Goal: Task Accomplishment & Management: Manage account settings

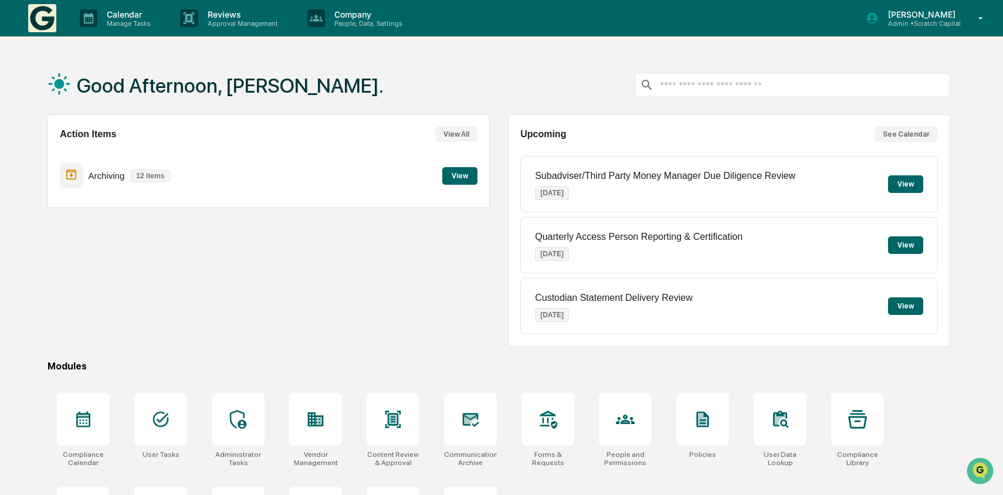
click at [911, 310] on button "View" at bounding box center [905, 306] width 35 height 18
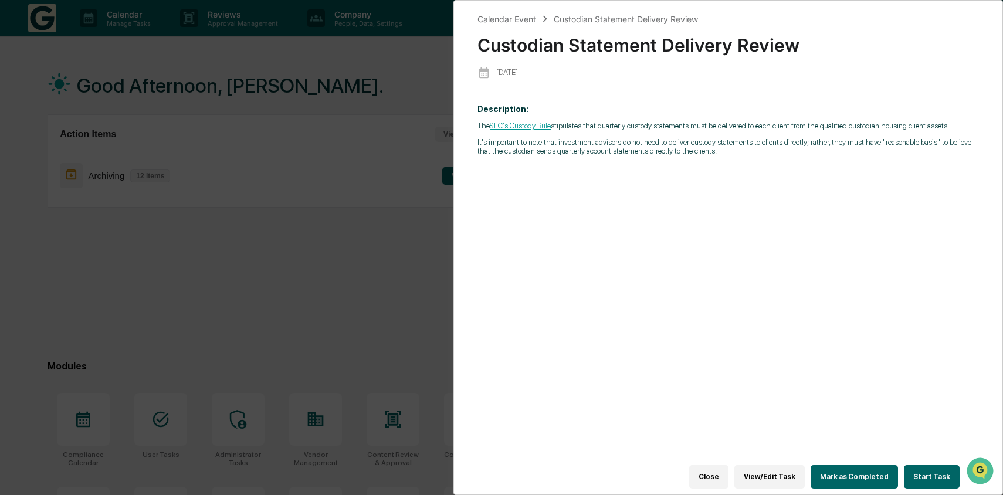
click at [404, 249] on div "Calendar Event Custodian Statement Delivery Review Custodian Statement Delivery…" at bounding box center [501, 247] width 1003 height 495
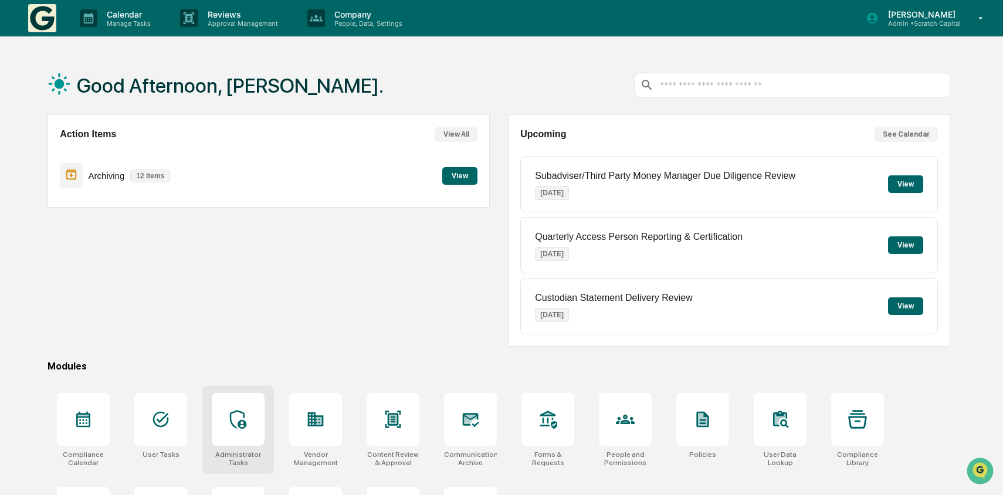
click at [244, 410] on div at bounding box center [238, 419] width 53 height 53
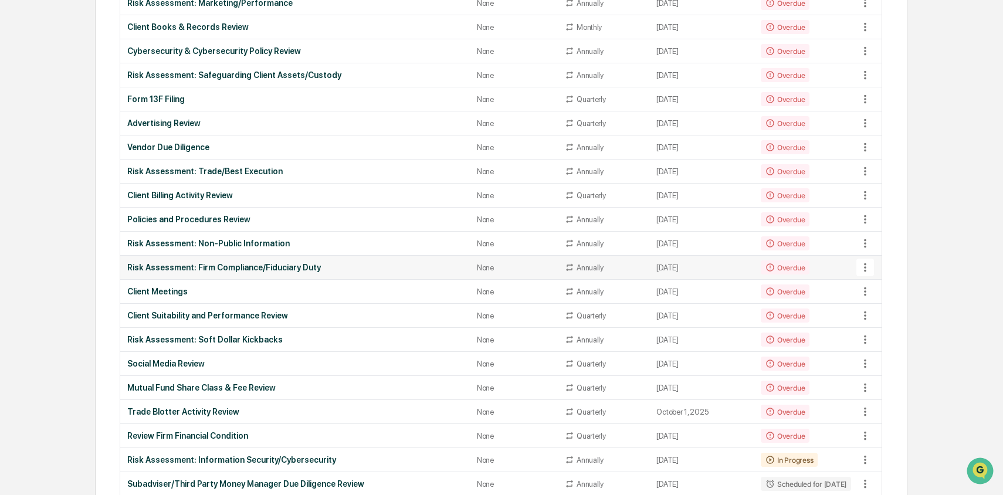
scroll to position [215, 0]
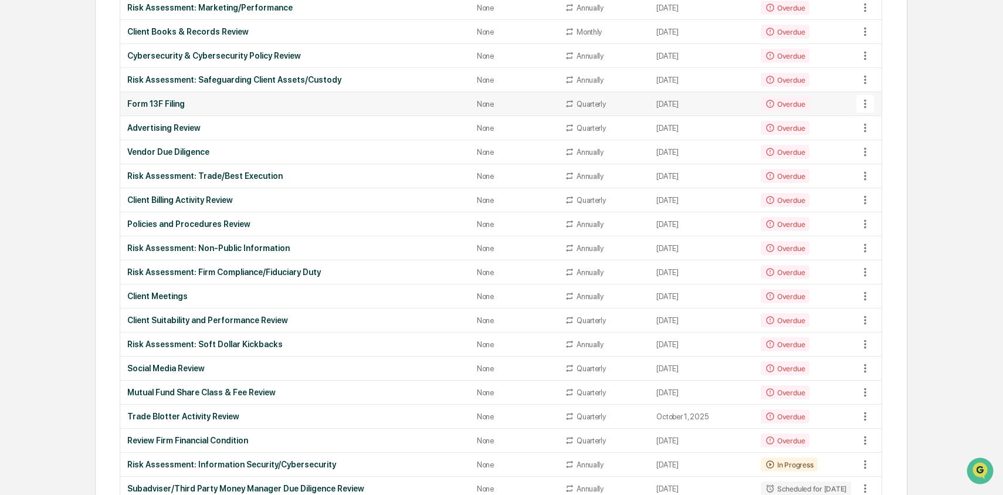
click at [330, 109] on td "Form 13F Filing" at bounding box center [295, 104] width 350 height 24
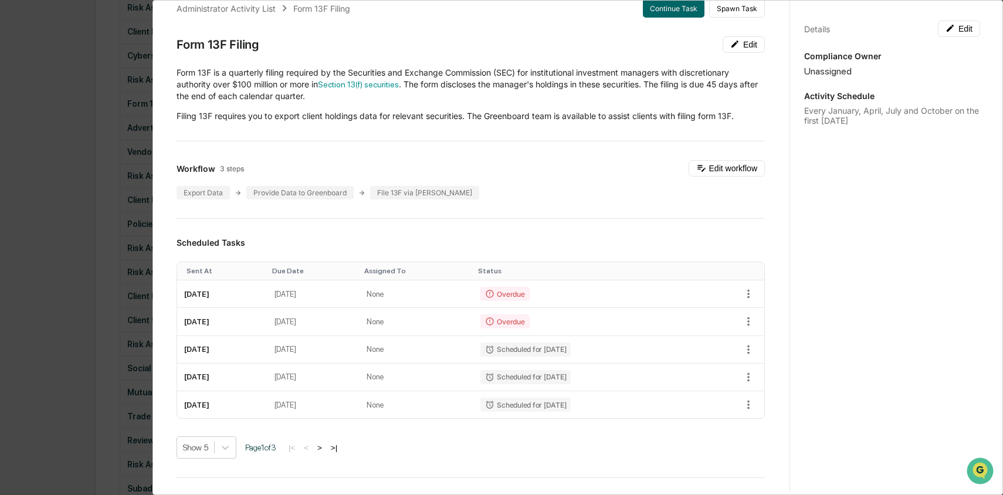
scroll to position [9, 0]
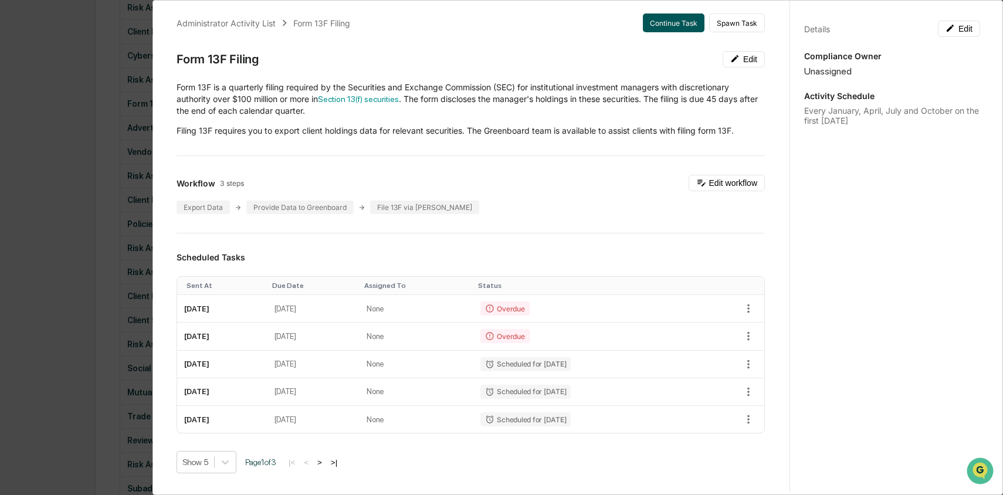
click at [679, 19] on button "Continue Task" at bounding box center [674, 22] width 62 height 19
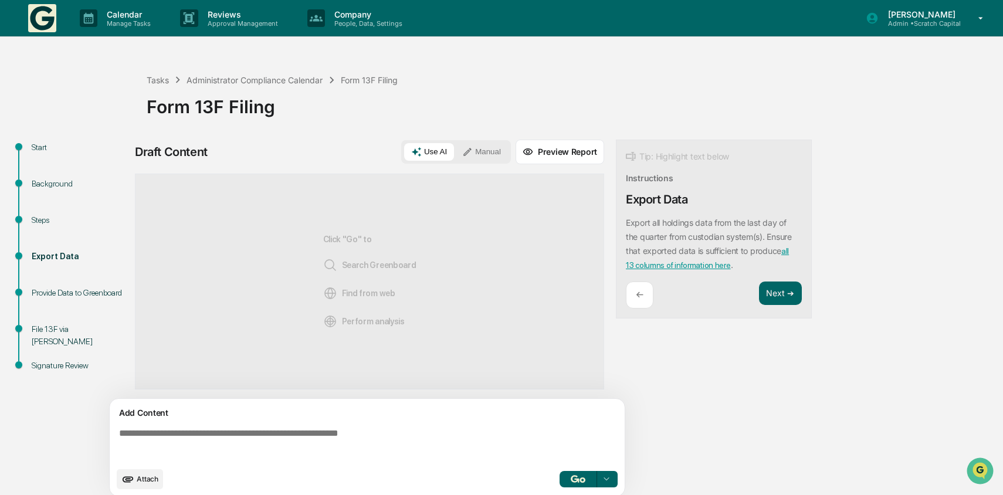
scroll to position [9, 0]
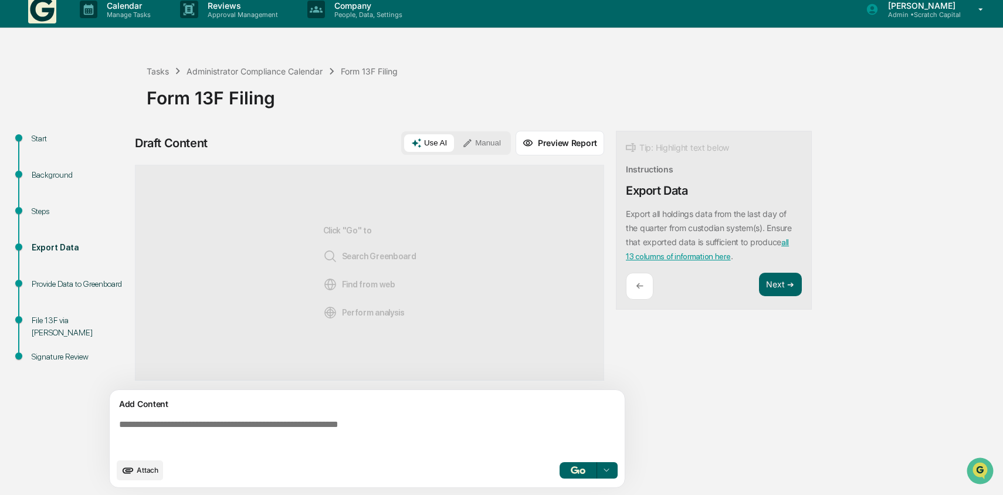
click at [394, 437] on textarea at bounding box center [369, 436] width 510 height 42
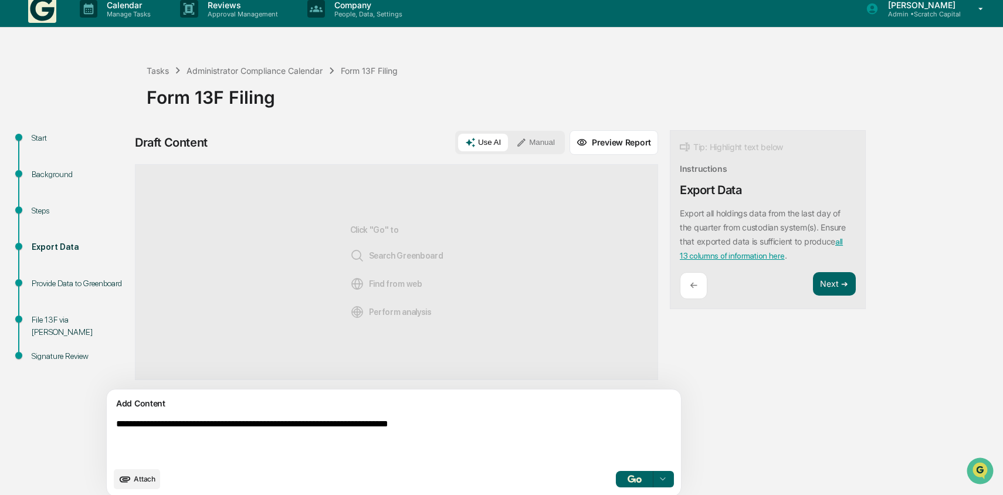
type textarea "**********"
click at [628, 480] on img "button" at bounding box center [635, 479] width 14 height 8
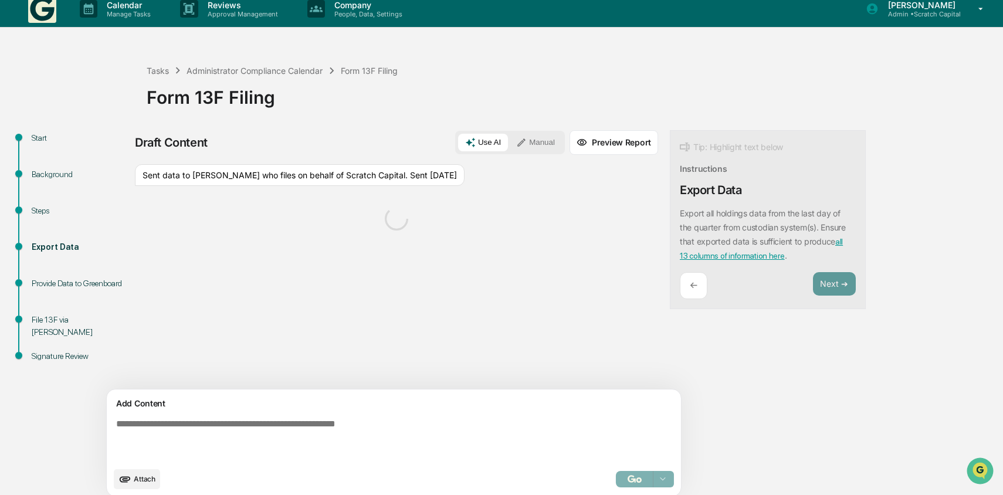
scroll to position [19, 0]
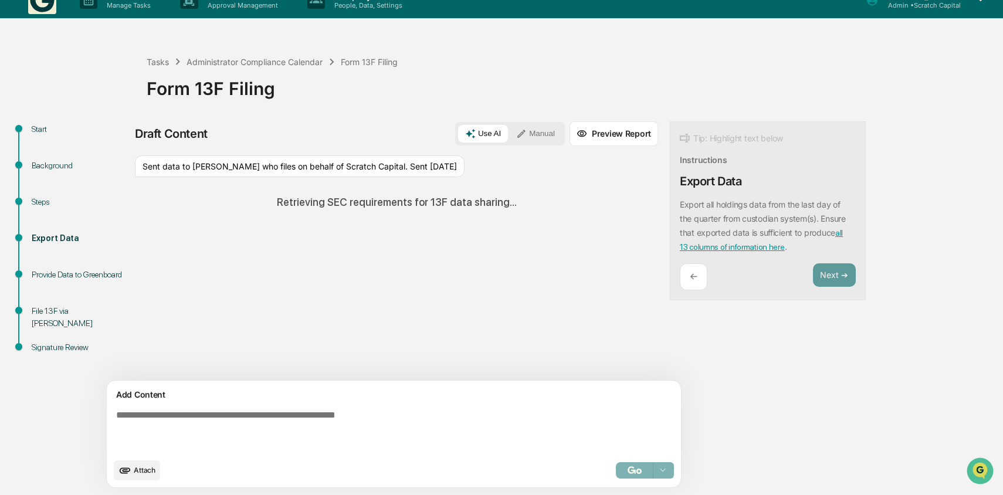
click at [509, 130] on button "Manual" at bounding box center [535, 134] width 53 height 18
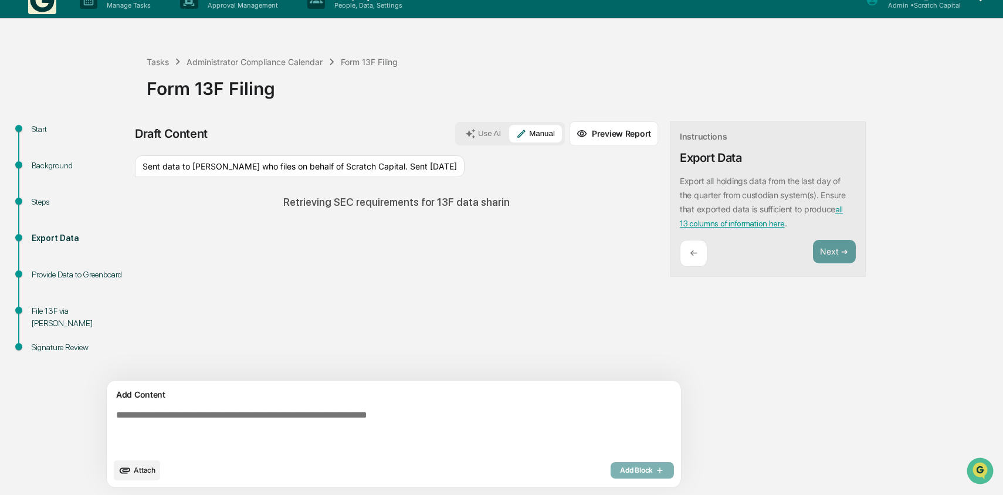
click at [424, 168] on div "Sent data to [PERSON_NAME] who files on behalf of Scratch Capital. Sent [DATE]" at bounding box center [300, 166] width 330 height 22
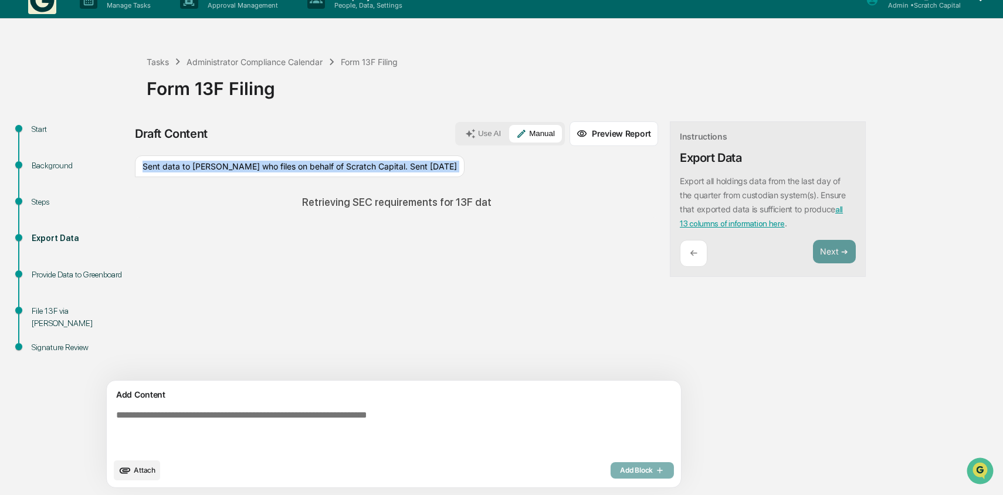
click at [424, 168] on div "Sent data to [PERSON_NAME] who files on behalf of Scratch Capital. Sent [DATE]" at bounding box center [300, 166] width 330 height 22
copy div "Sent data to [PERSON_NAME] who files on behalf of Scratch Capital. Sent [DATE]"
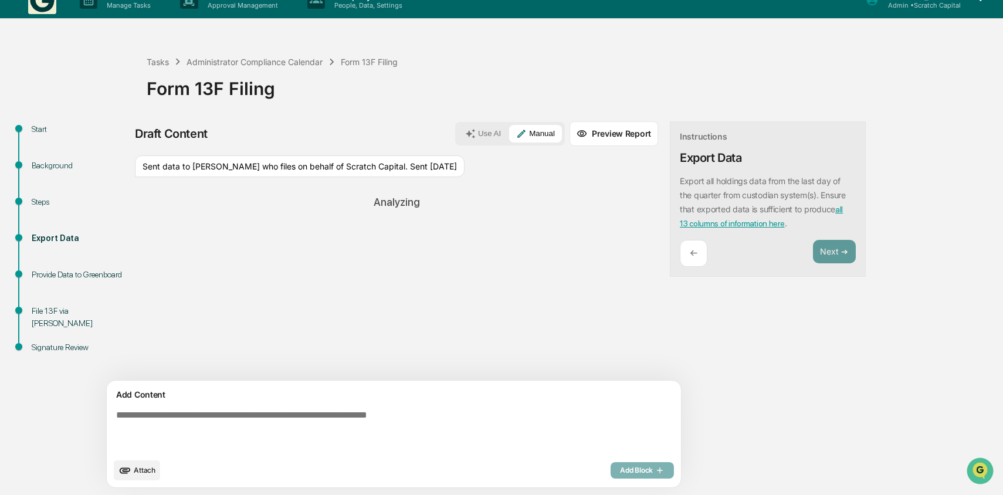
click at [450, 454] on textarea at bounding box center [366, 431] width 510 height 52
paste textarea "**********"
type textarea "**********"
click at [611, 469] on div "Add Block" at bounding box center [642, 470] width 63 height 16
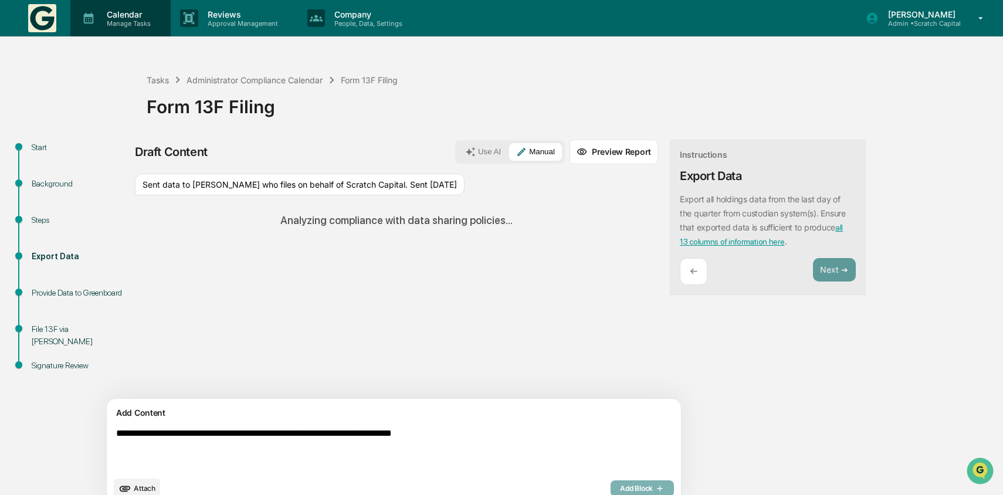
click at [150, 20] on p "Manage Tasks" at bounding box center [126, 23] width 59 height 8
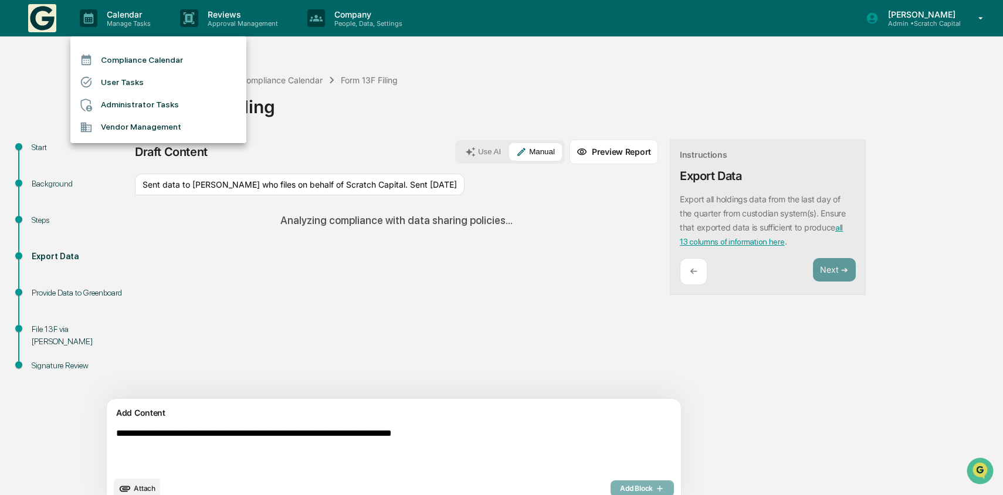
click at [166, 100] on li "Administrator Tasks" at bounding box center [158, 105] width 176 height 22
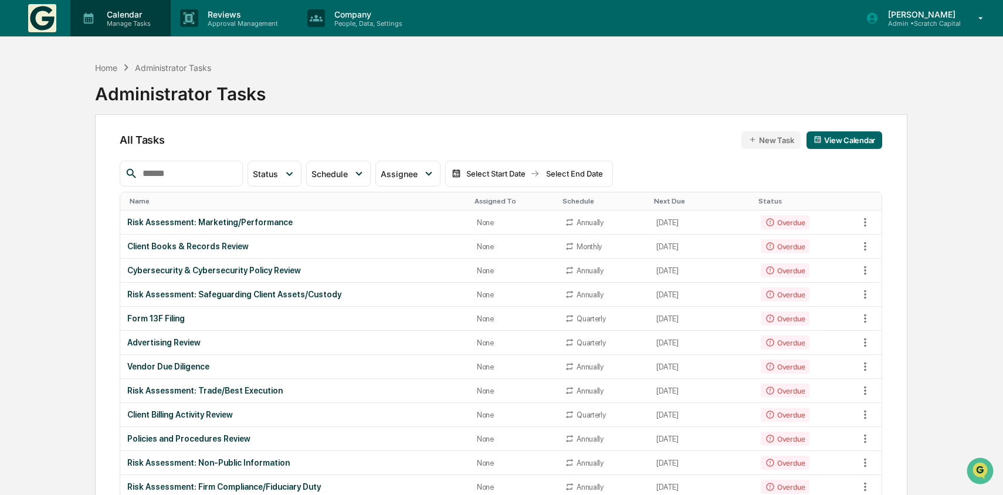
click at [126, 22] on p "Manage Tasks" at bounding box center [126, 23] width 59 height 8
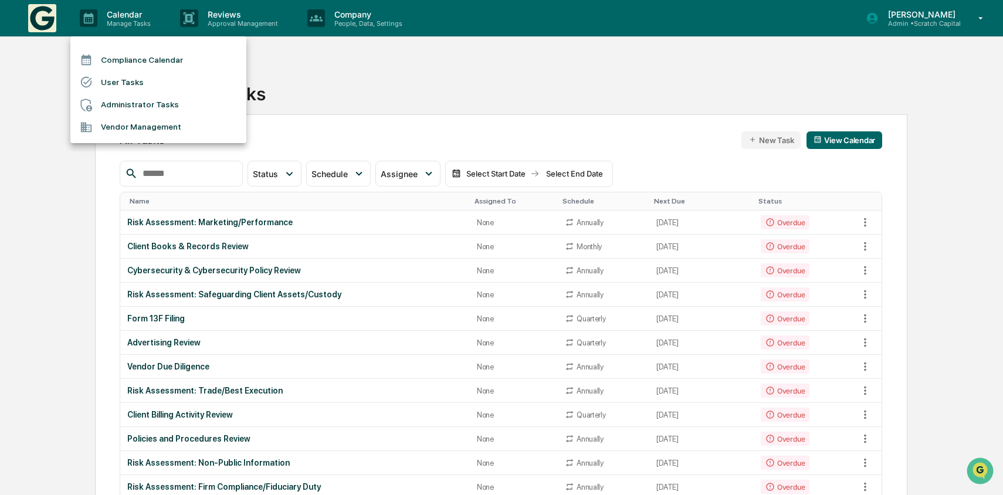
click at [115, 6] on div at bounding box center [501, 247] width 1003 height 495
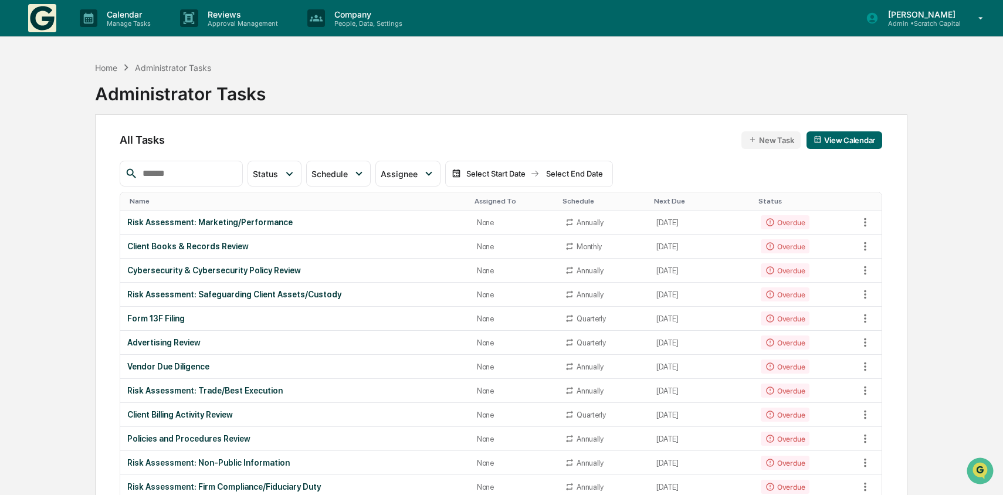
click at [17, 19] on div "Calendar Manage Tasks Reviews Approval Management Company People, Data, Setting…" at bounding box center [501, 18] width 1003 height 37
click at [45, 25] on img at bounding box center [42, 18] width 28 height 28
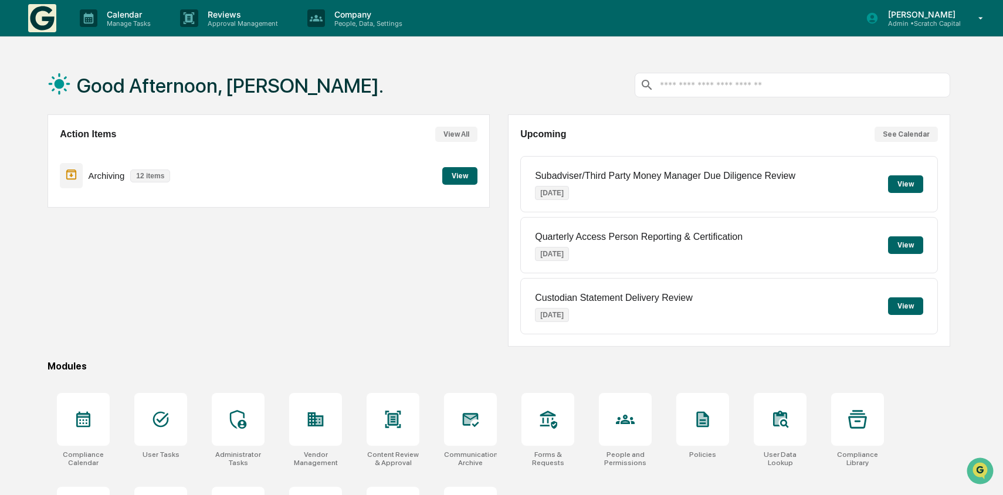
scroll to position [46, 0]
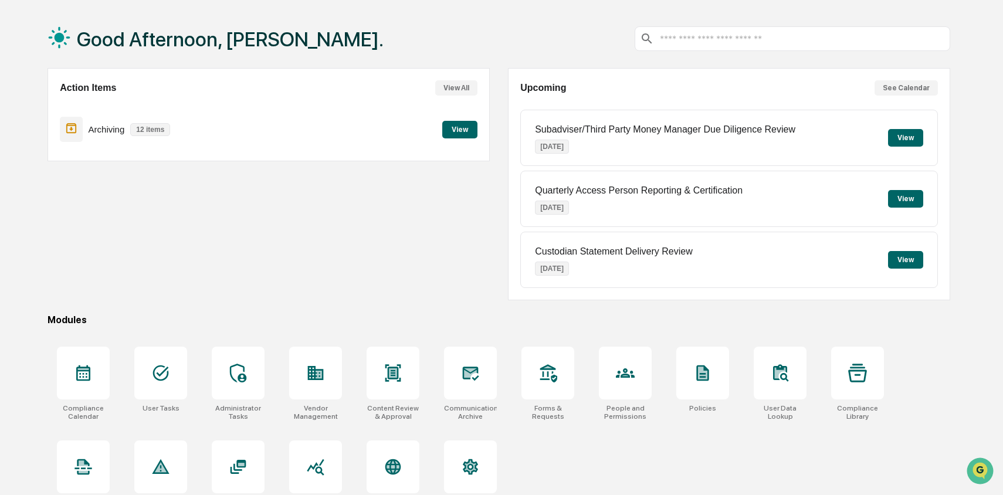
click at [903, 261] on button "View" at bounding box center [905, 260] width 35 height 18
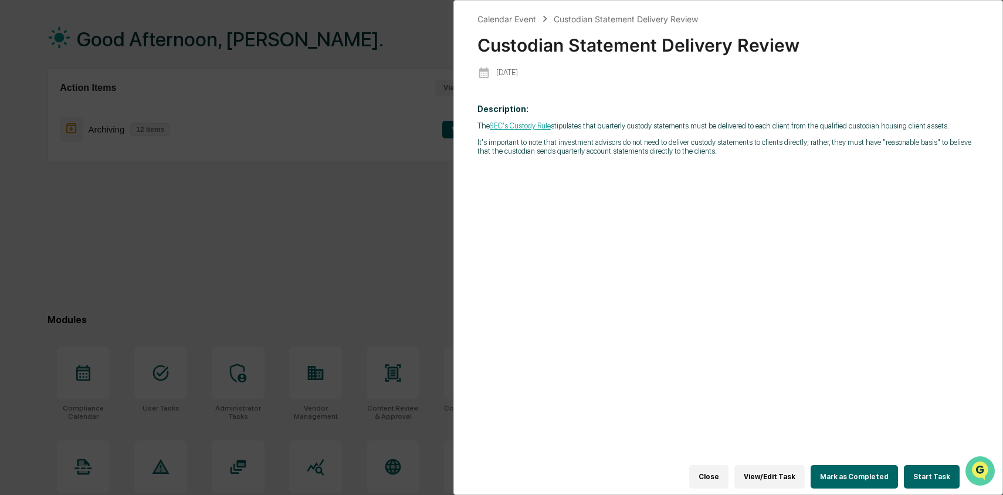
click at [978, 466] on img "Open customer support" at bounding box center [980, 470] width 29 height 23
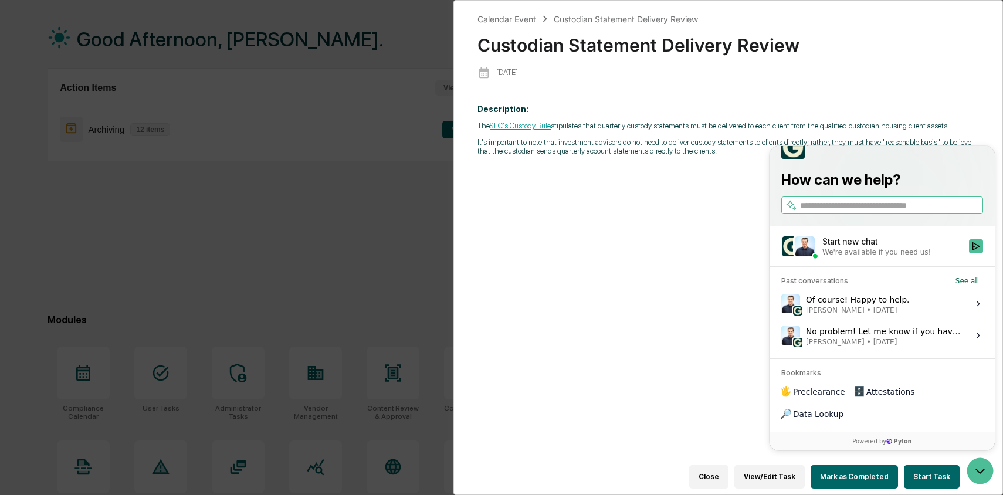
click at [942, 475] on button "Start Task" at bounding box center [932, 476] width 56 height 23
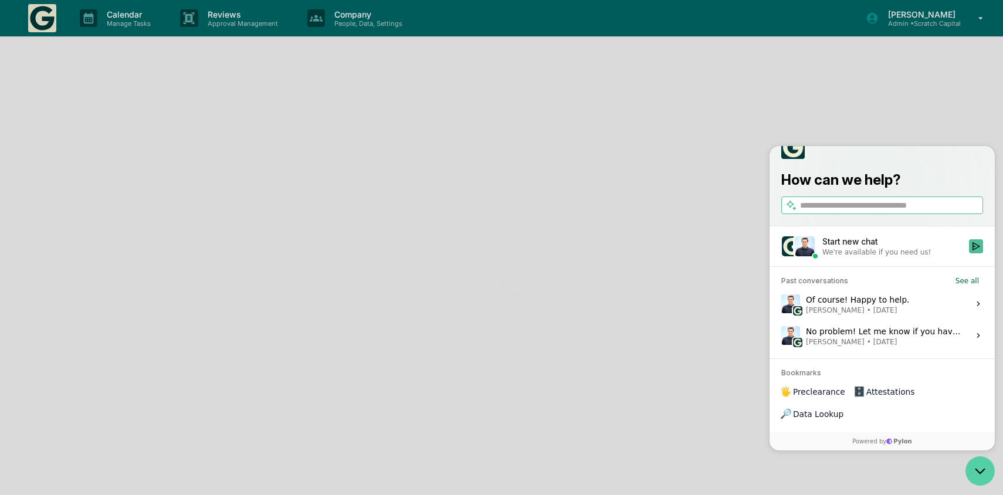
click at [973, 469] on icon "Open customer support" at bounding box center [980, 471] width 29 height 29
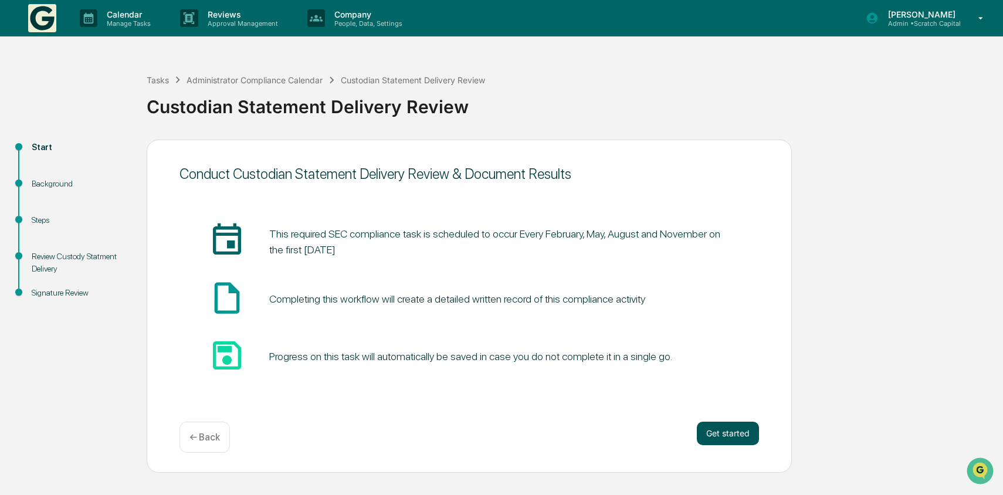
click at [716, 429] on button "Get started" at bounding box center [728, 433] width 62 height 23
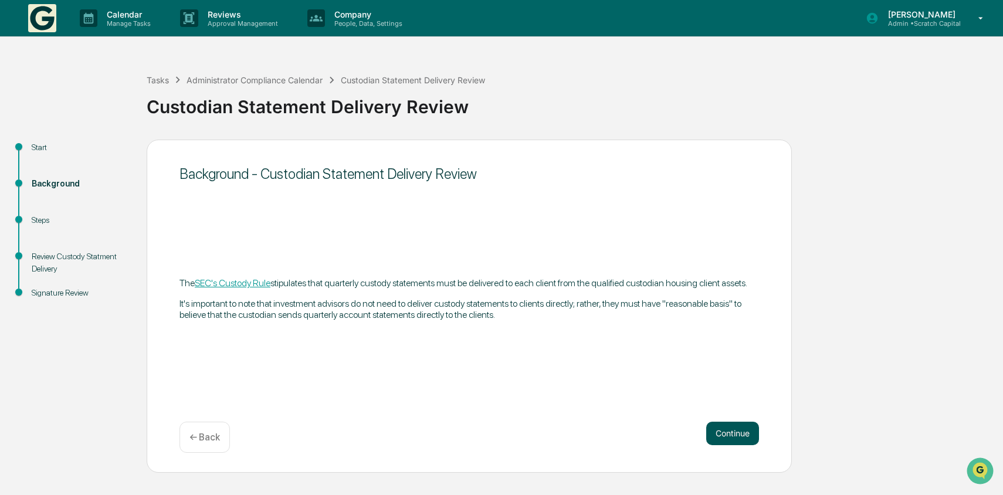
click at [724, 432] on button "Continue" at bounding box center [732, 433] width 53 height 23
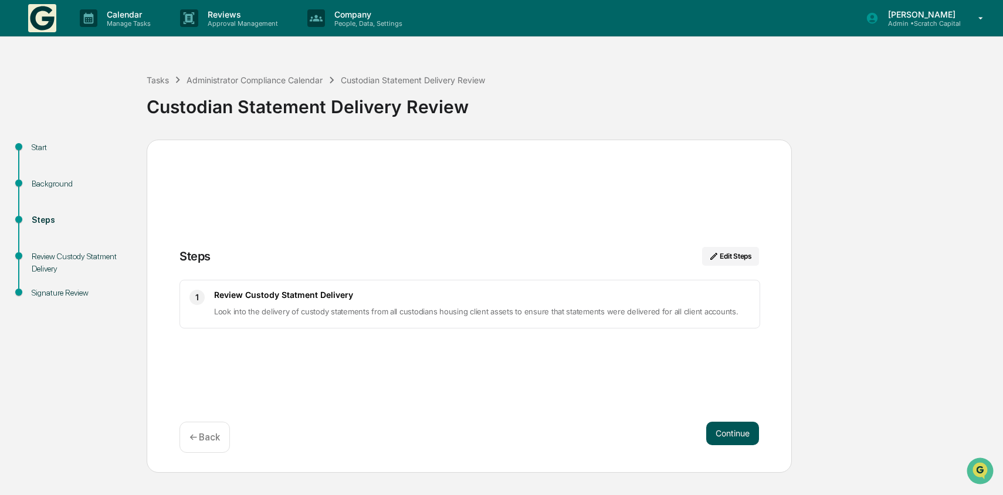
click at [716, 435] on button "Continue" at bounding box center [732, 433] width 53 height 23
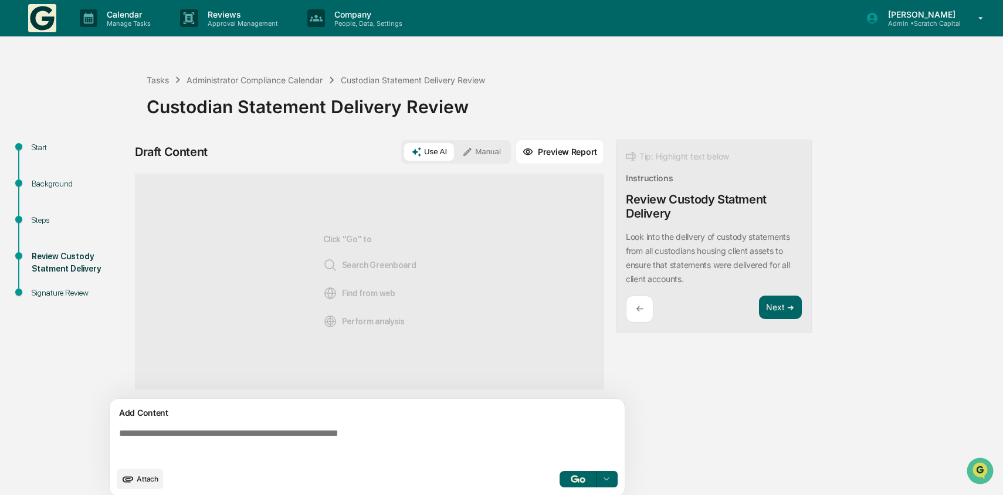
click at [484, 151] on button "Manual" at bounding box center [481, 152] width 53 height 18
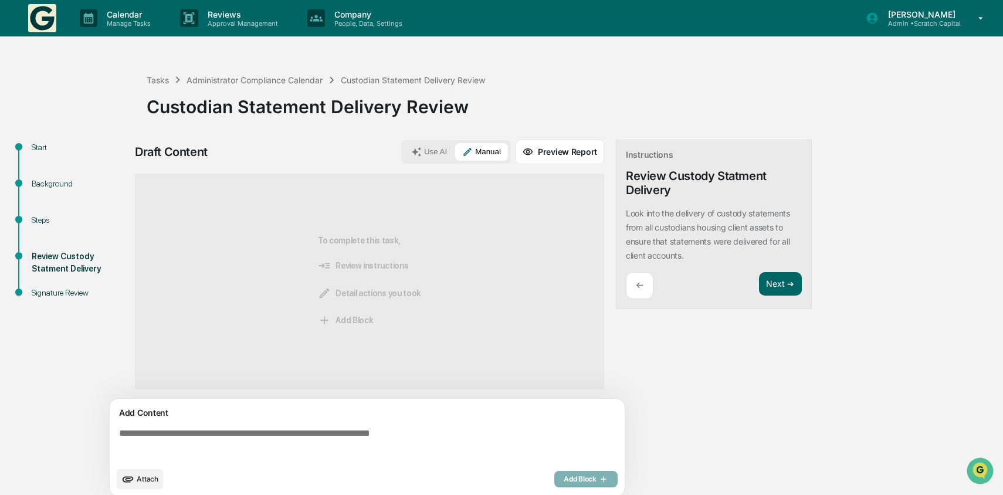
click at [499, 435] on textarea at bounding box center [369, 445] width 510 height 42
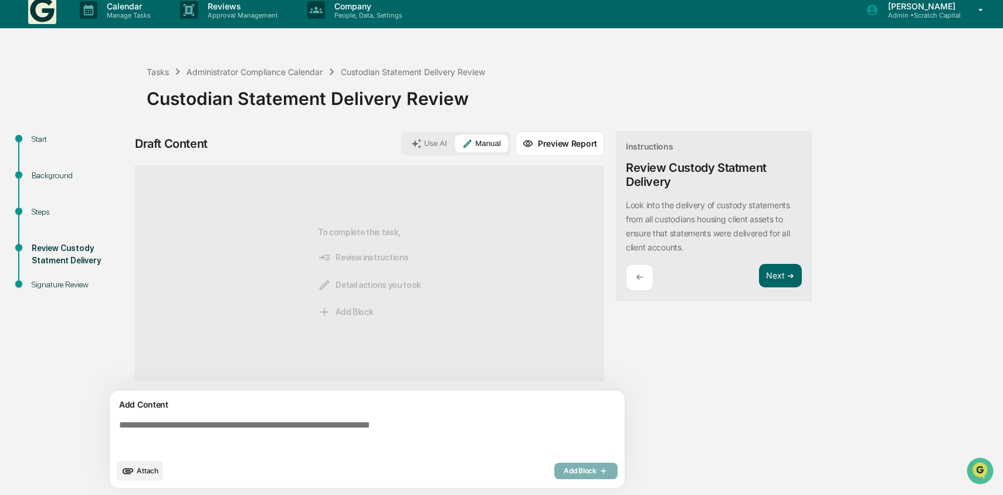
scroll to position [9, 0]
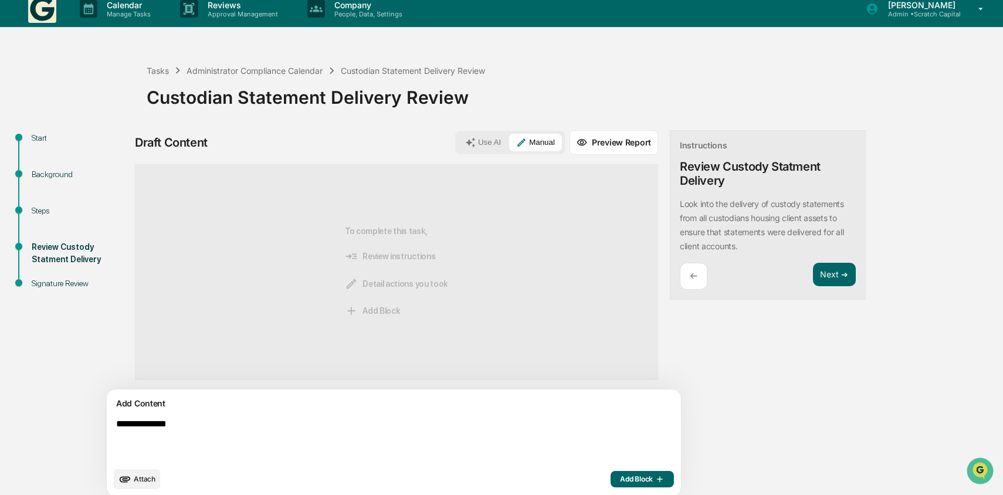
click at [151, 448] on textarea "**********" at bounding box center [366, 440] width 510 height 52
paste textarea "*****"
click at [180, 428] on textarea "**********" at bounding box center [366, 440] width 510 height 52
click at [396, 429] on textarea "**********" at bounding box center [366, 440] width 510 height 52
click at [230, 425] on textarea "**********" at bounding box center [366, 440] width 510 height 52
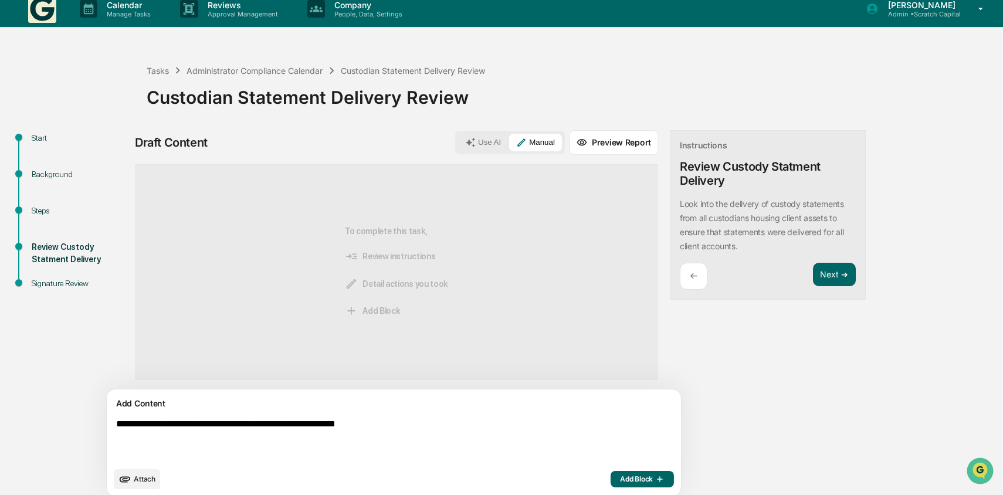
click at [389, 429] on textarea "**********" at bounding box center [366, 440] width 510 height 52
click at [477, 417] on textarea "**********" at bounding box center [366, 440] width 510 height 52
click at [474, 421] on textarea "**********" at bounding box center [366, 440] width 510 height 52
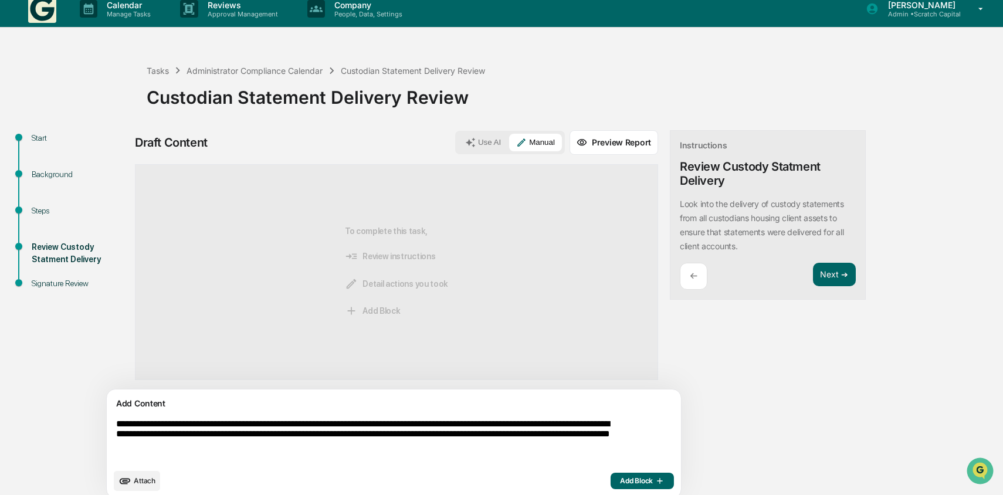
click at [274, 451] on textarea "**********" at bounding box center [366, 440] width 510 height 53
click at [229, 426] on textarea "**********" at bounding box center [366, 440] width 510 height 53
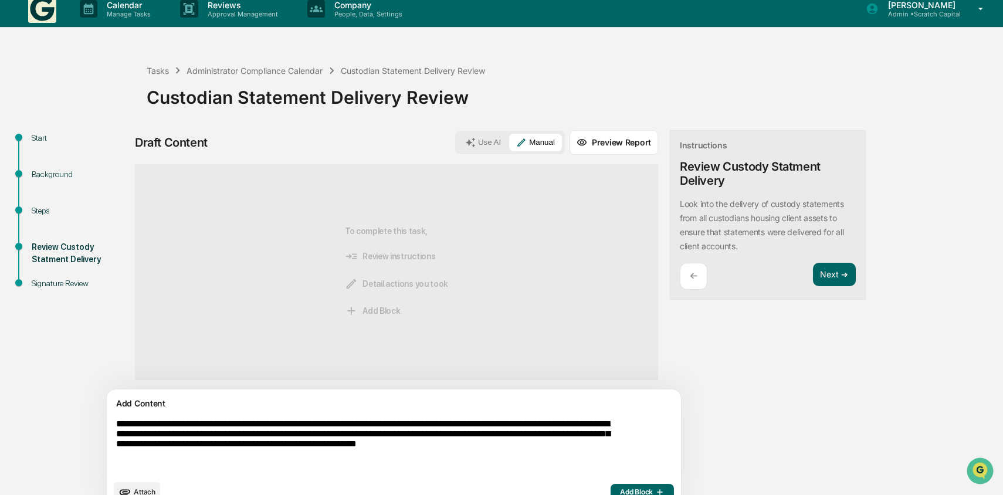
scroll to position [32, 0]
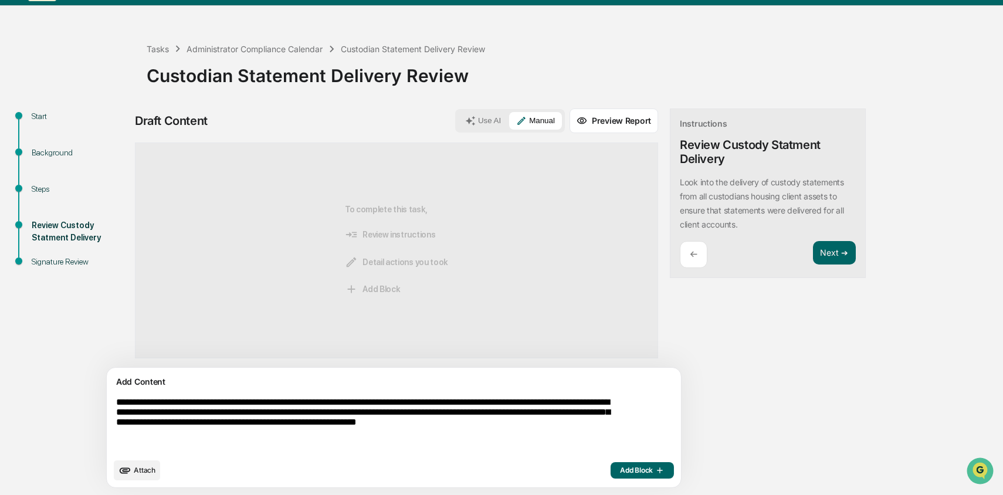
type textarea "**********"
click at [620, 467] on span "Add Block" at bounding box center [642, 470] width 45 height 9
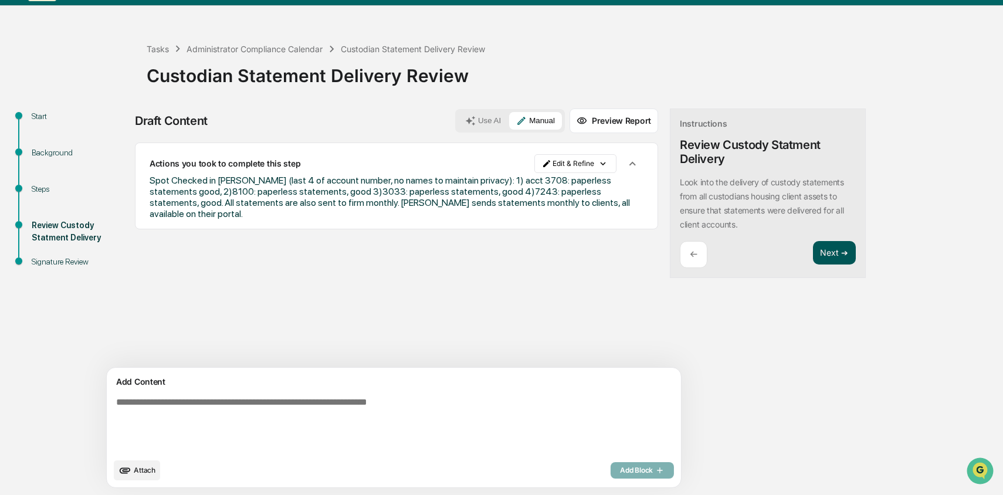
click at [813, 259] on button "Next ➔" at bounding box center [834, 253] width 43 height 24
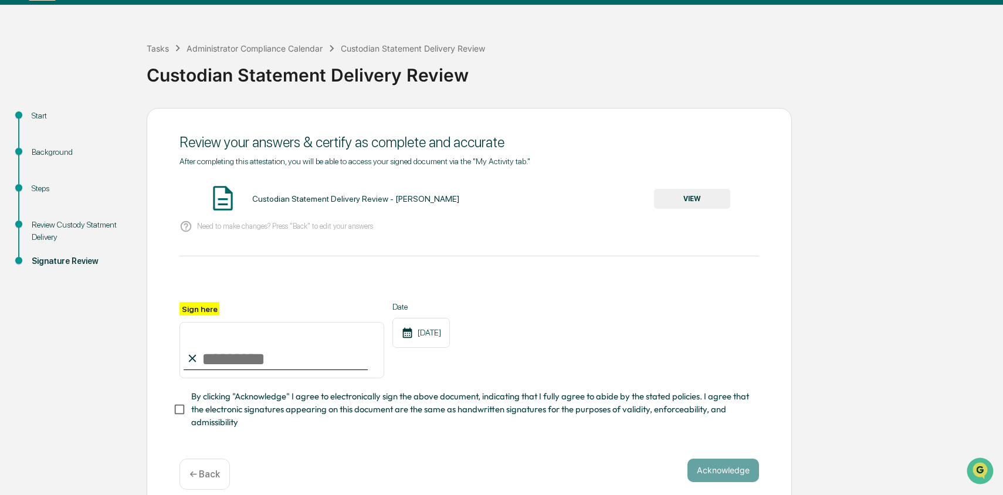
click at [293, 356] on input "Sign here" at bounding box center [282, 350] width 205 height 56
type input "**********"
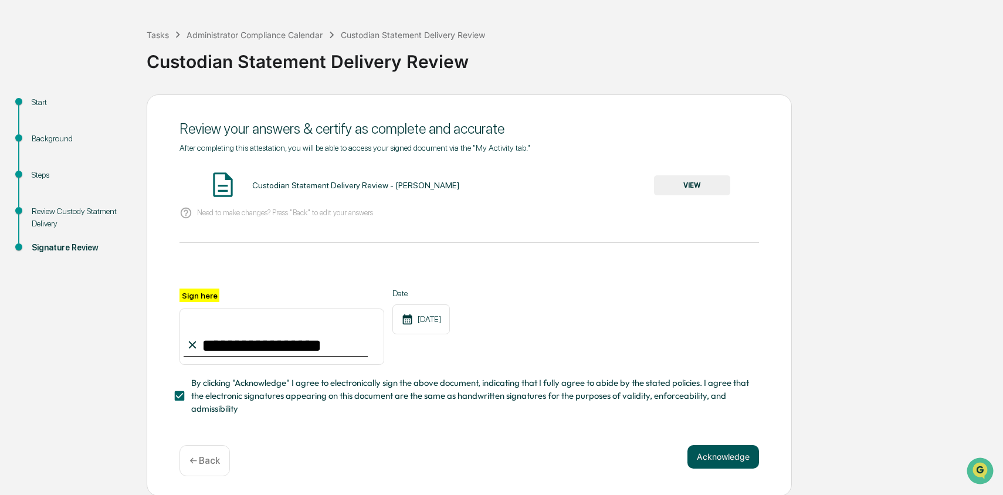
click at [732, 457] on button "Acknowledge" at bounding box center [724, 456] width 72 height 23
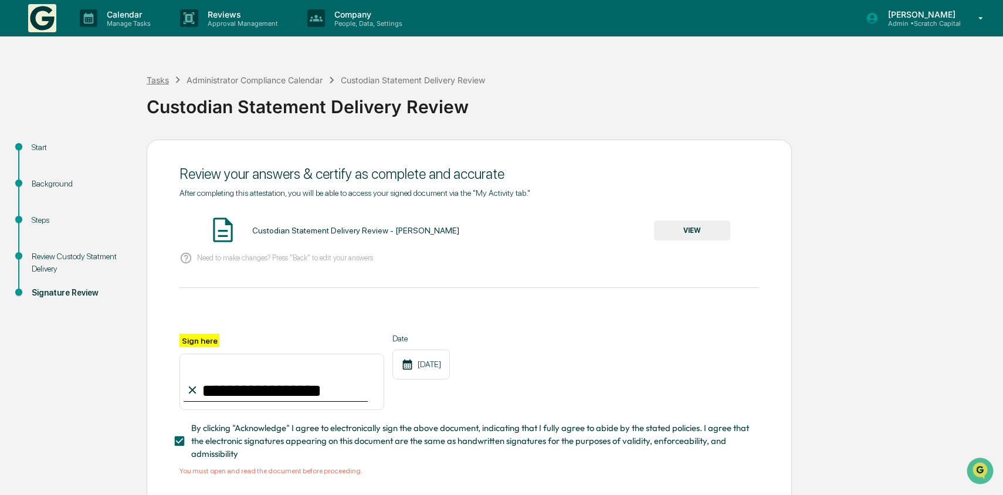
click at [159, 83] on div "Tasks" at bounding box center [158, 80] width 22 height 10
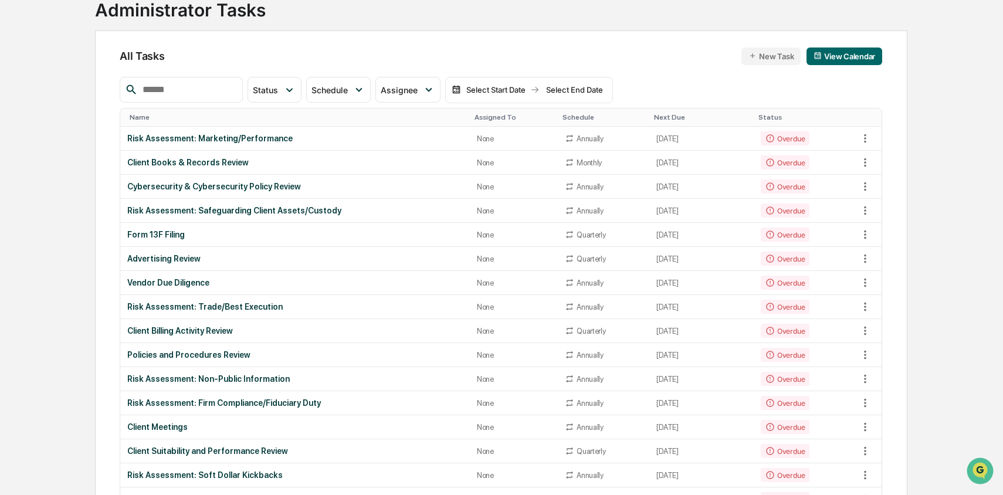
scroll to position [100, 0]
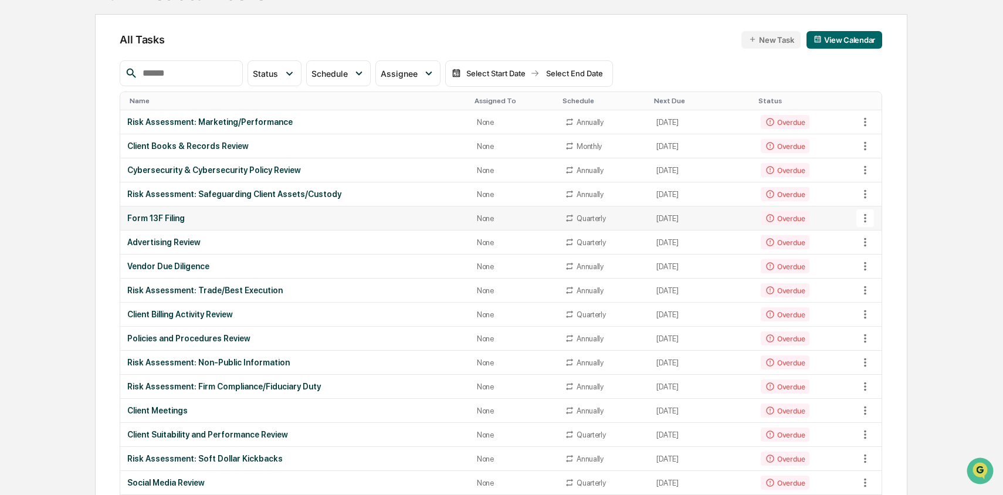
click at [676, 218] on td "[DATE]" at bounding box center [702, 219] width 104 height 24
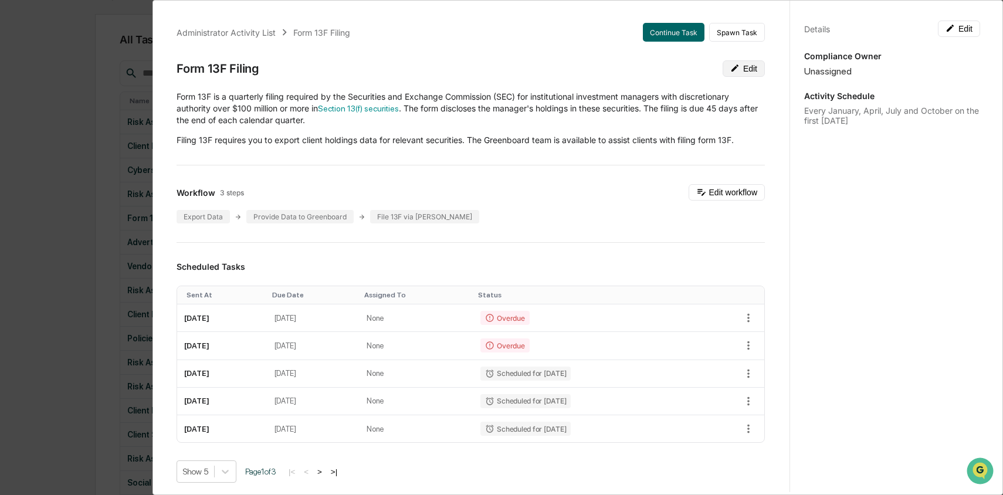
click at [746, 71] on button "Edit" at bounding box center [744, 68] width 42 height 16
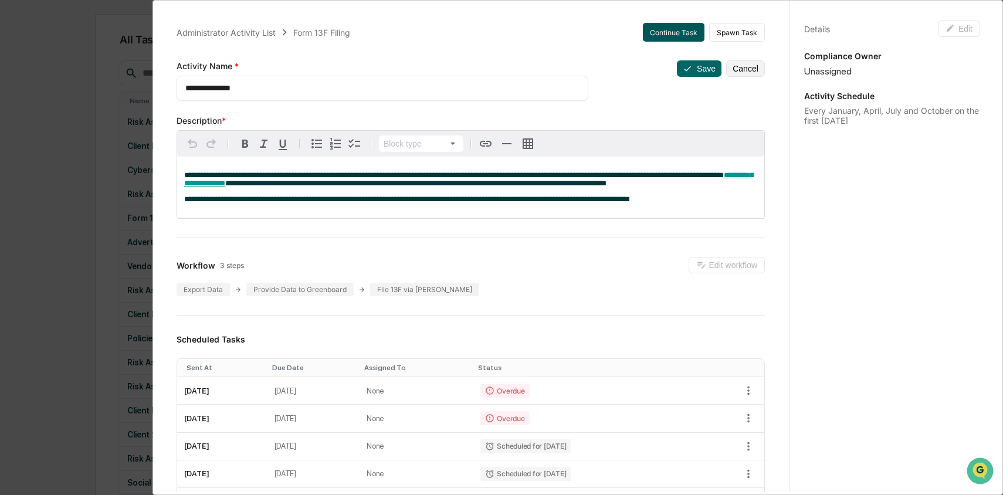
click at [694, 33] on button "Continue Task" at bounding box center [674, 32] width 62 height 19
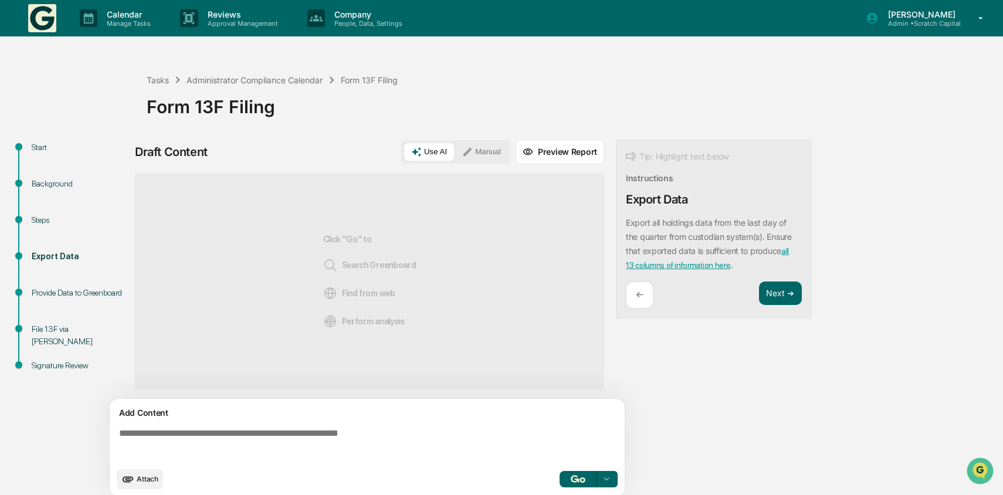
click at [371, 457] on textarea at bounding box center [369, 445] width 510 height 42
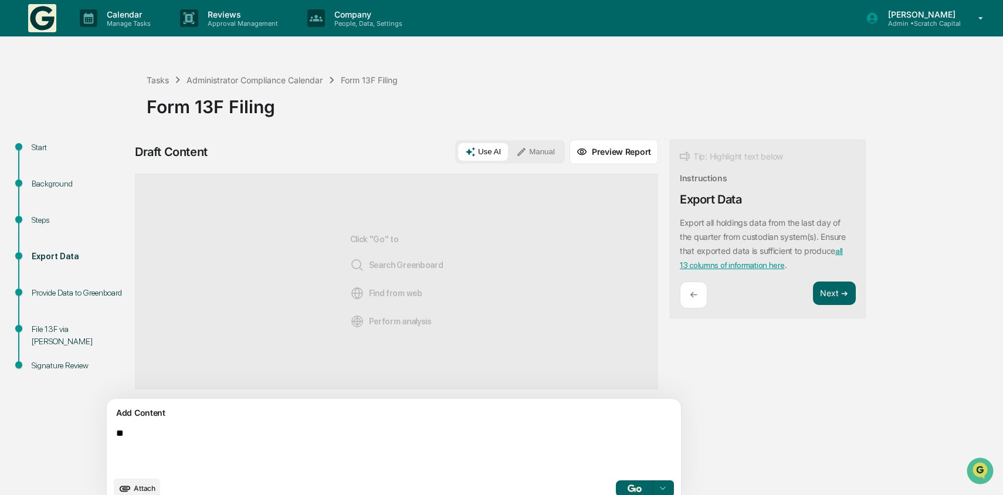
type textarea "*"
click at [157, 78] on div "Tasks" at bounding box center [158, 80] width 22 height 10
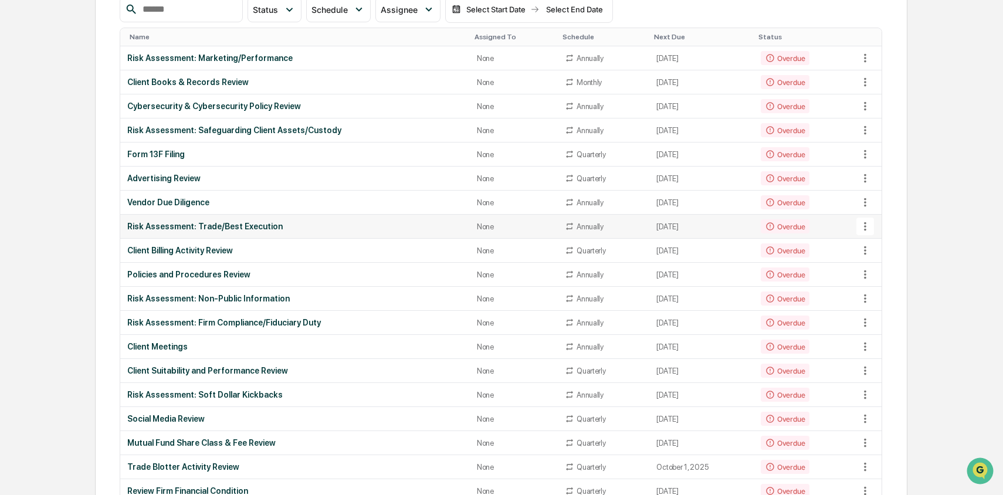
scroll to position [164, 0]
click at [334, 320] on div "Risk Assessment: Firm Compliance/Fiduciary Duty" at bounding box center [295, 323] width 336 height 9
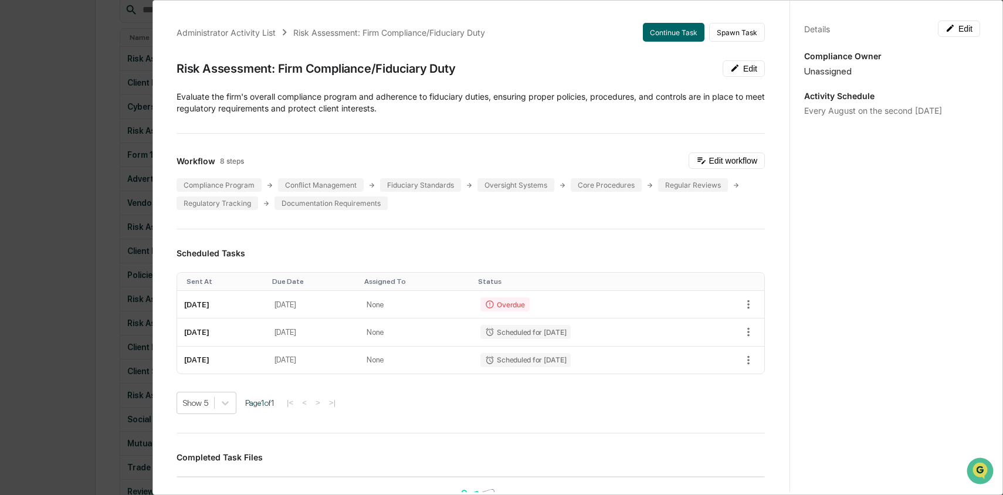
click at [104, 100] on div "Administrator Activity List Risk Assessment: Firm Compliance/Fiduciary Duty Con…" at bounding box center [501, 247] width 1003 height 495
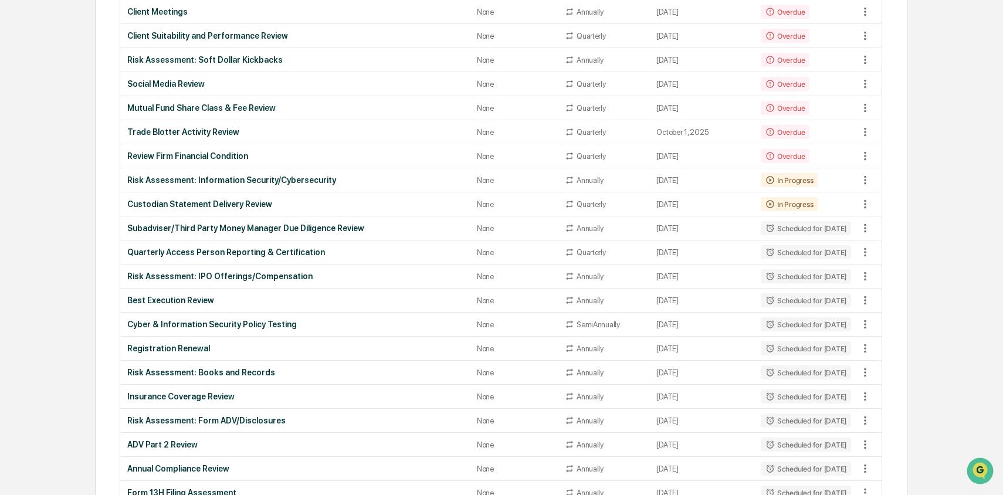
scroll to position [499, 0]
click at [283, 205] on div "Custodian Statement Delivery Review" at bounding box center [295, 204] width 336 height 9
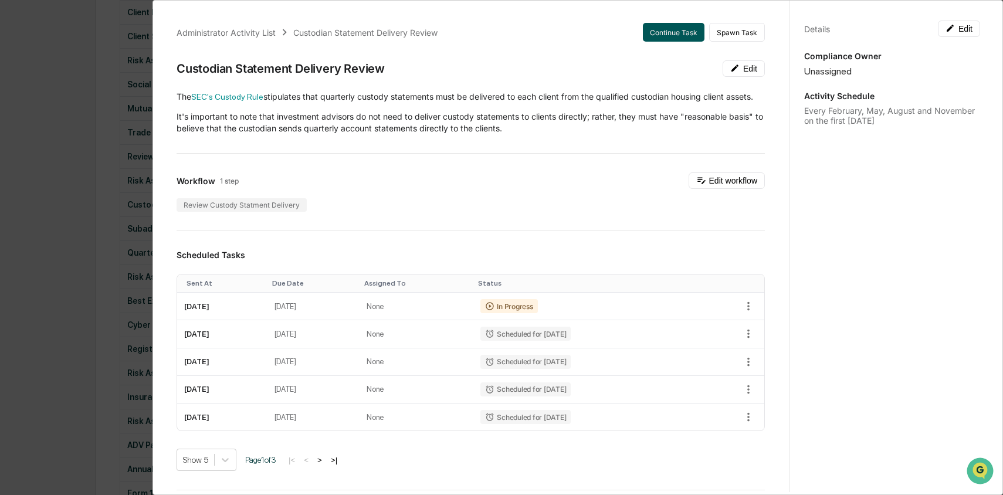
click at [671, 31] on button "Continue Task" at bounding box center [674, 32] width 62 height 19
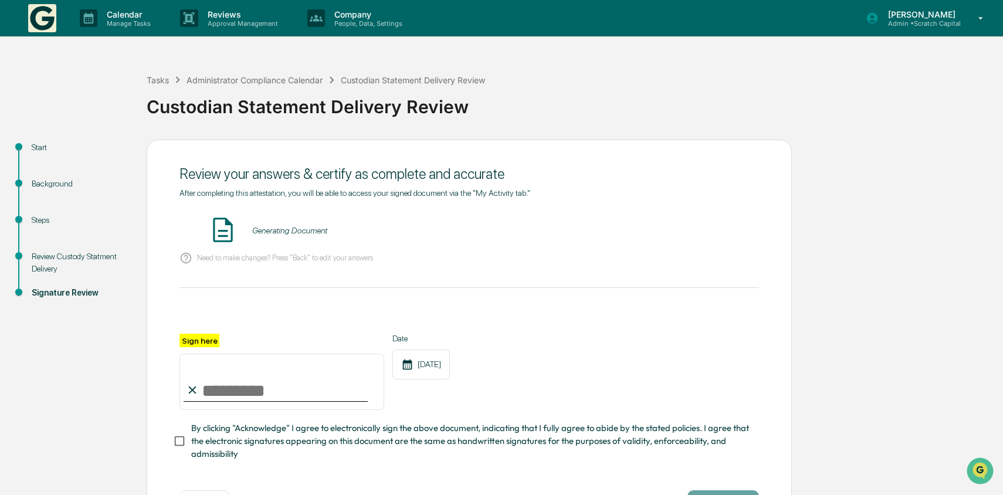
scroll to position [45, 0]
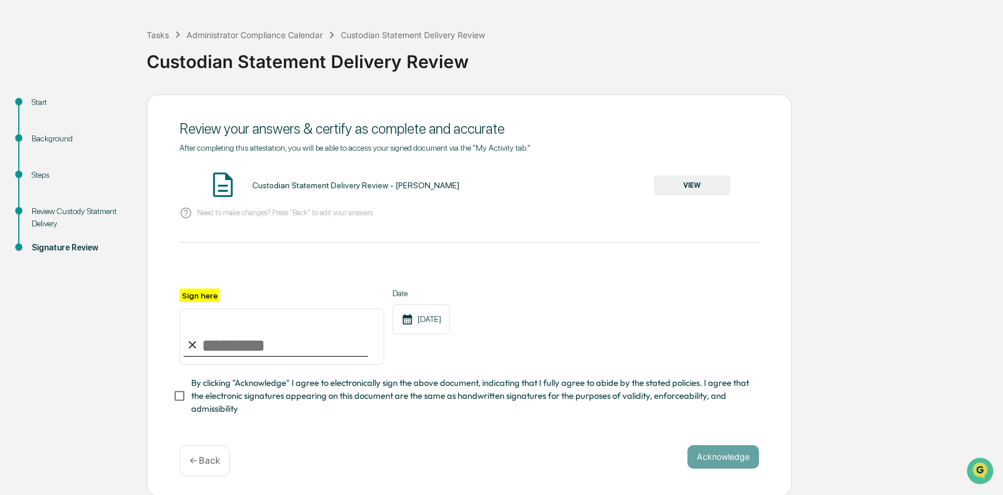
click at [258, 350] on input "Sign here" at bounding box center [282, 337] width 205 height 56
type input "**********"
click at [690, 180] on button "VIEW" at bounding box center [692, 185] width 76 height 20
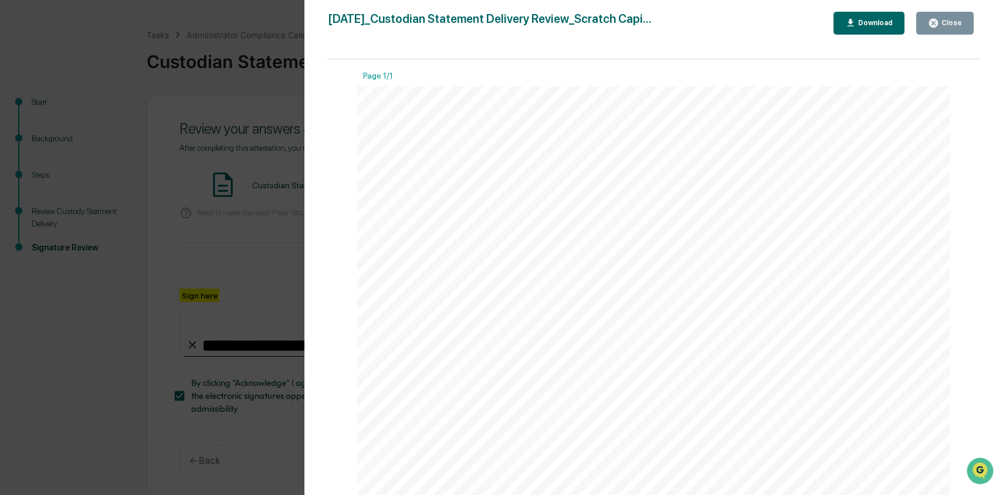
click at [856, 22] on div "Download" at bounding box center [874, 23] width 37 height 8
click at [285, 197] on div "Version History [DATE] 09:54 PM [PERSON_NAME] [DATE]_Custodian Statement Delive…" at bounding box center [501, 247] width 1003 height 495
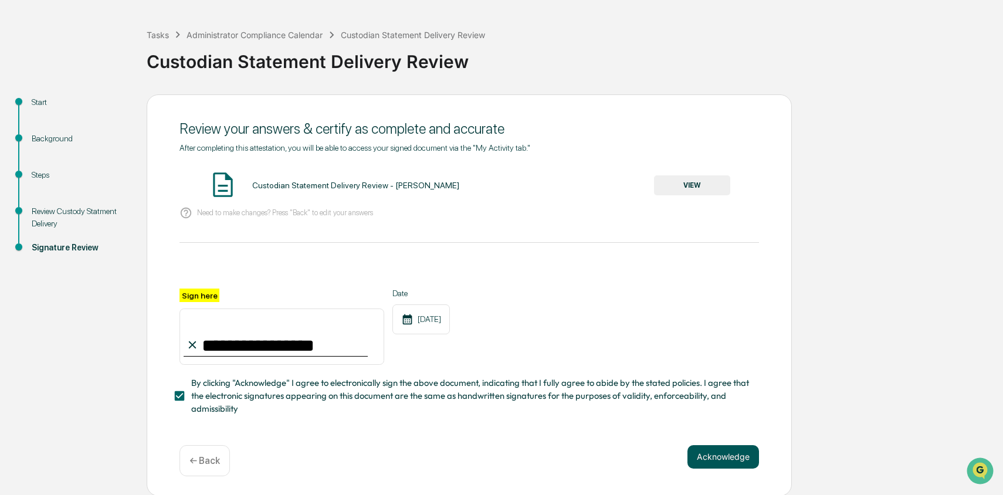
click at [714, 452] on button "Acknowledge" at bounding box center [724, 456] width 72 height 23
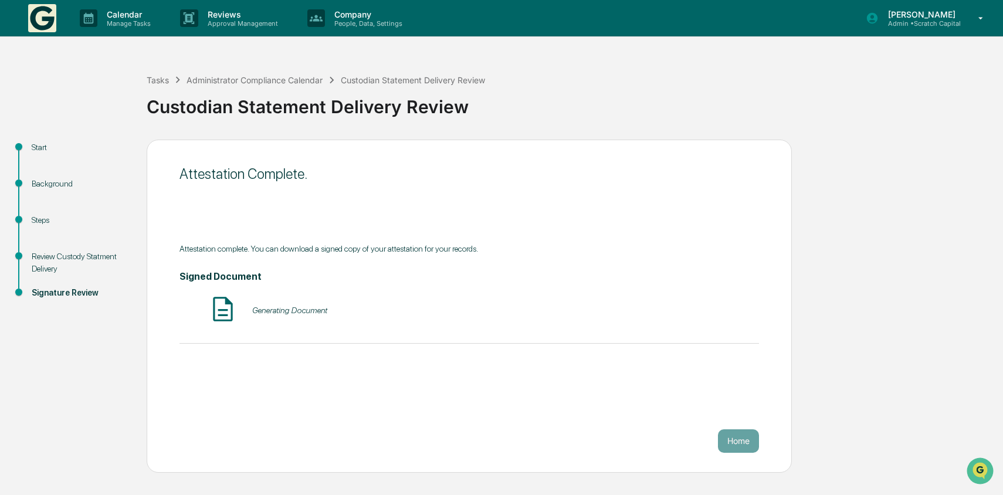
scroll to position [0, 0]
click at [696, 310] on button "VIEW" at bounding box center [692, 310] width 76 height 20
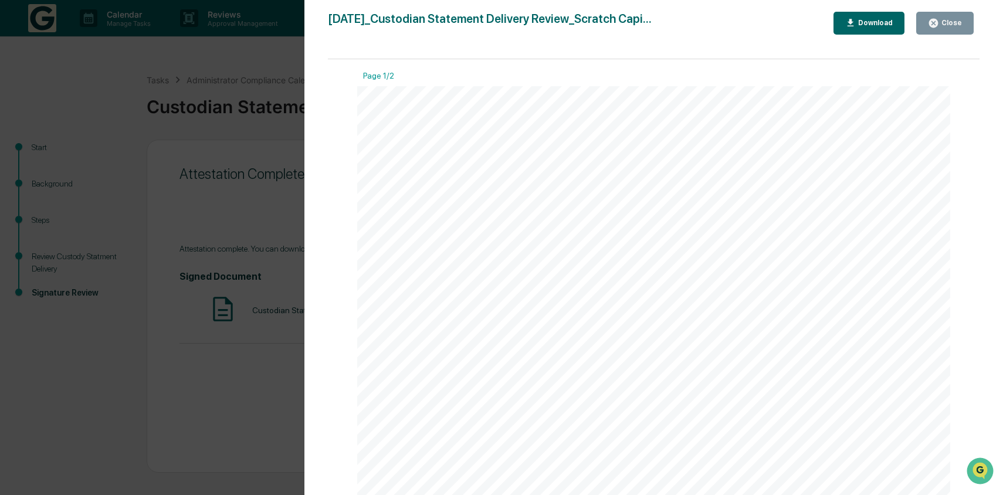
click at [879, 22] on div "Download" at bounding box center [874, 23] width 37 height 8
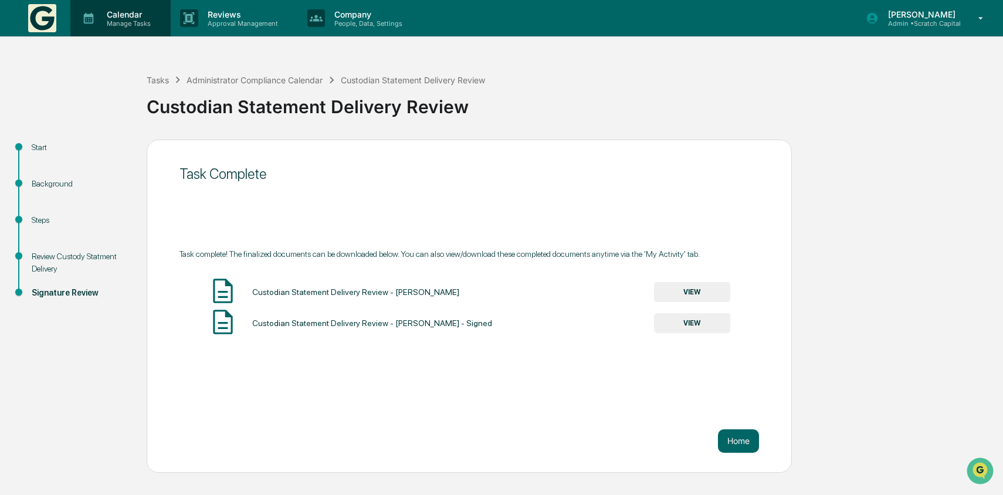
click at [121, 28] on div "Calendar Manage Tasks" at bounding box center [120, 18] width 100 height 36
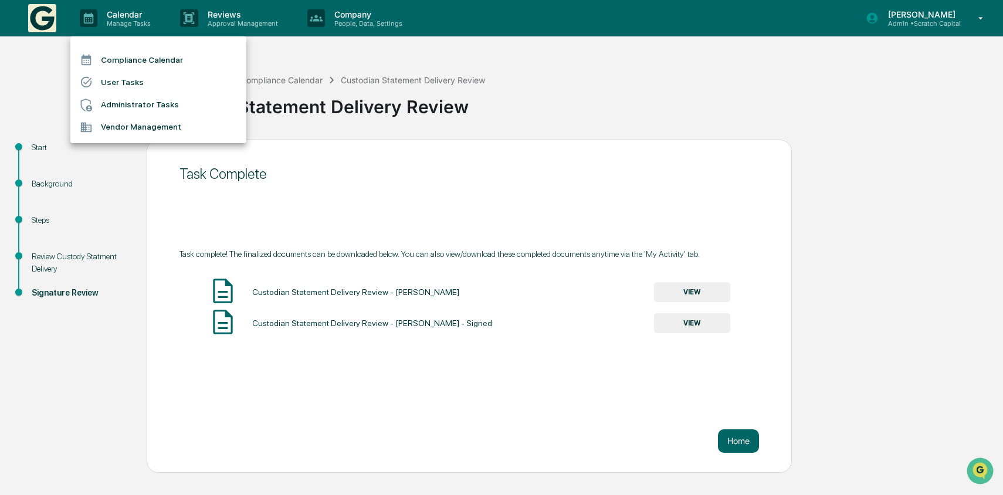
click at [160, 104] on li "Administrator Tasks" at bounding box center [158, 105] width 176 height 22
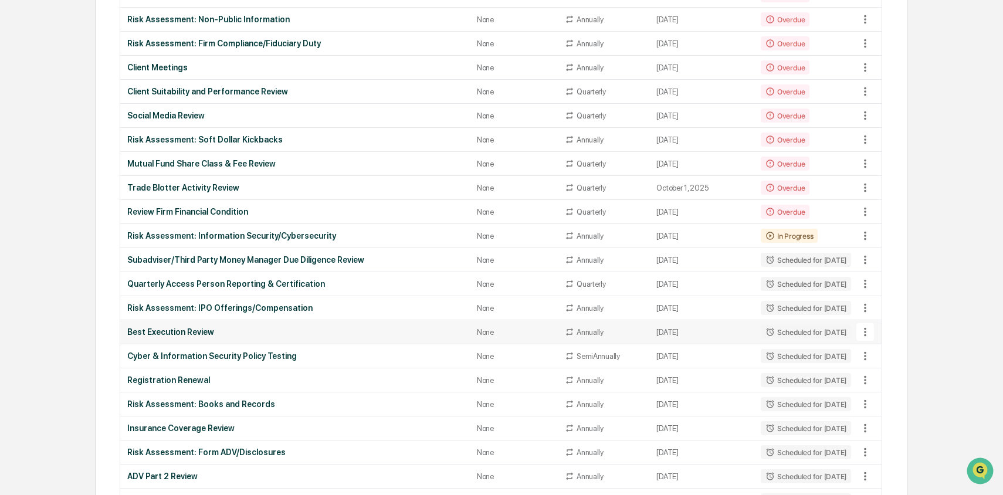
scroll to position [442, 0]
click at [300, 223] on td "Review Firm Financial Condition" at bounding box center [295, 213] width 350 height 24
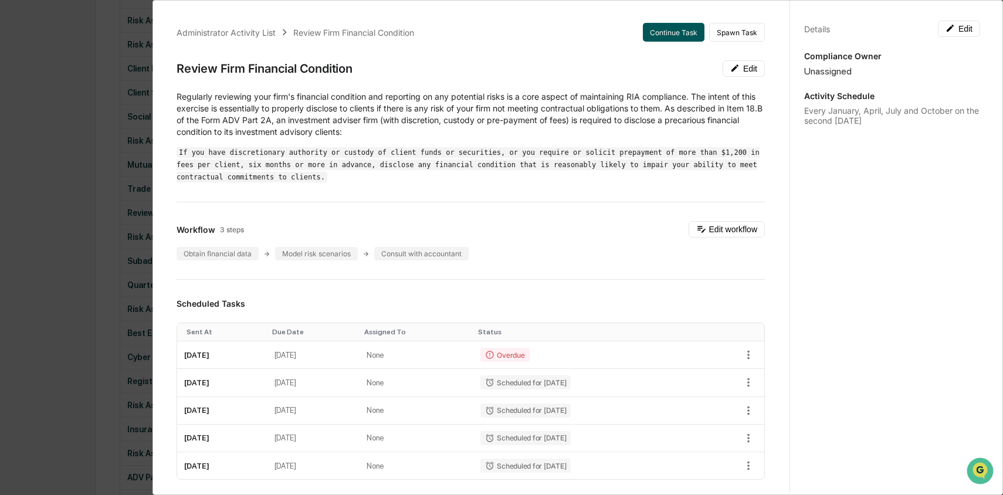
click at [678, 34] on button "Continue Task" at bounding box center [674, 32] width 62 height 19
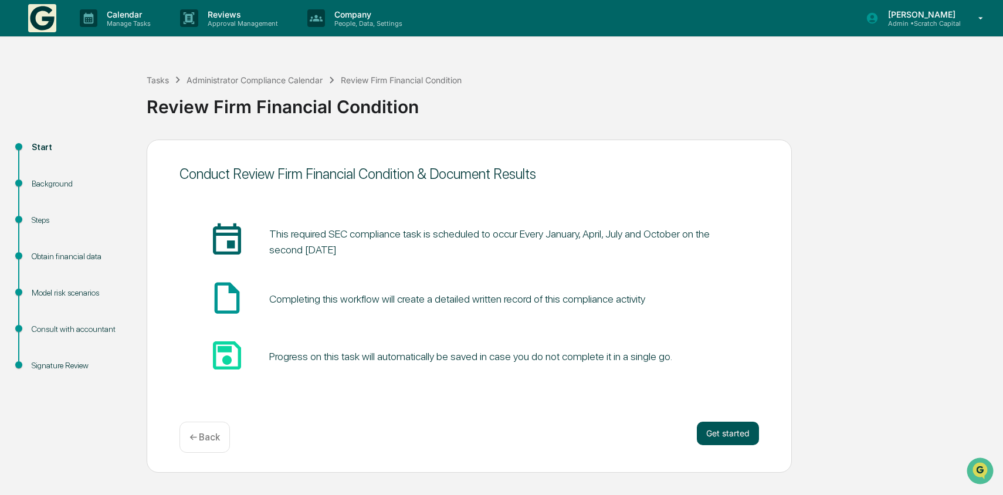
click at [723, 438] on button "Get started" at bounding box center [728, 433] width 62 height 23
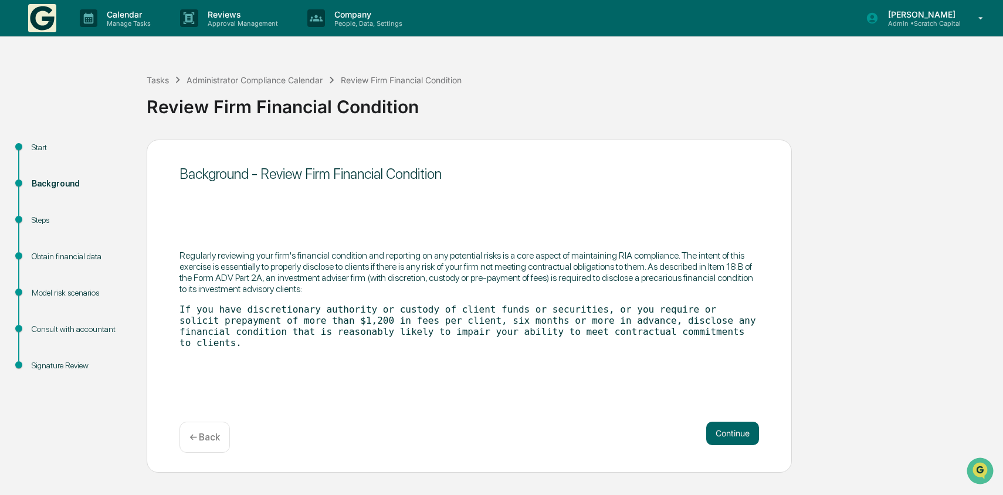
click at [723, 438] on button "Continue" at bounding box center [732, 433] width 53 height 23
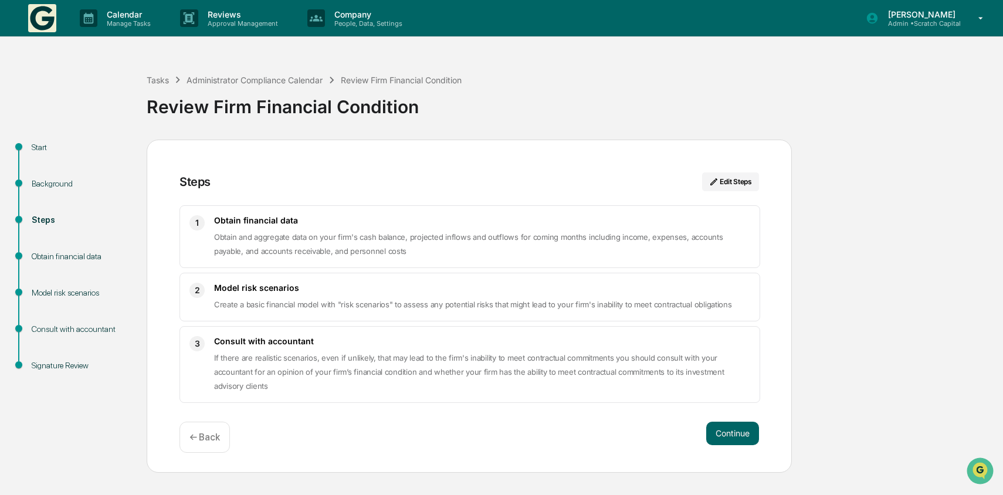
click at [723, 438] on button "Continue" at bounding box center [732, 433] width 53 height 23
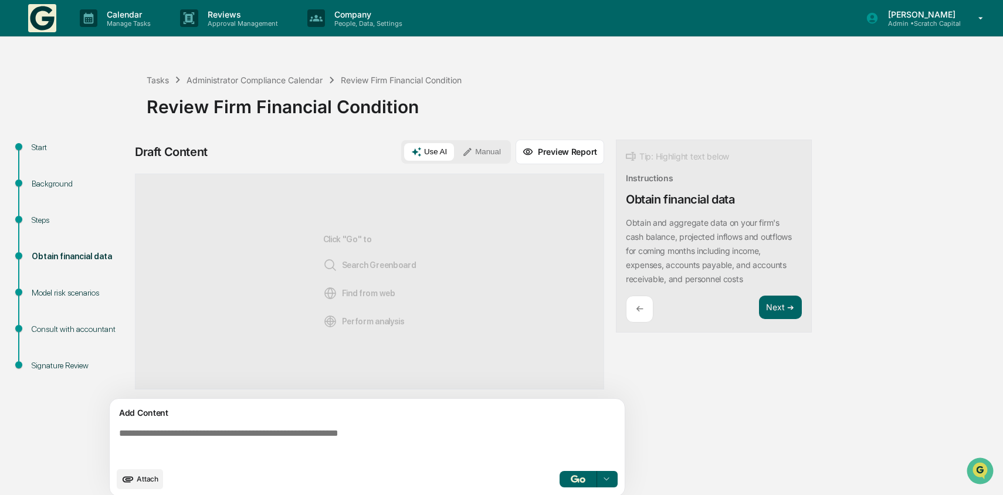
scroll to position [9, 0]
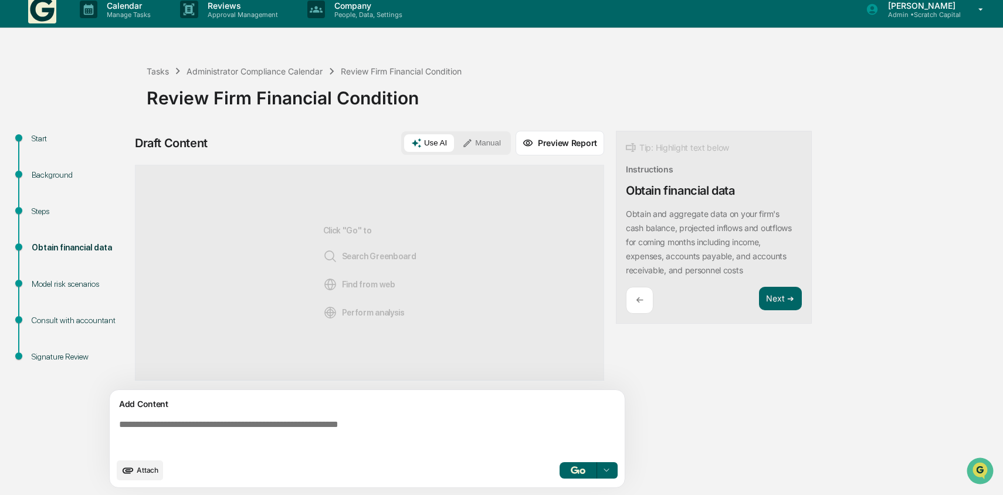
click at [489, 144] on button "Manual" at bounding box center [481, 143] width 53 height 18
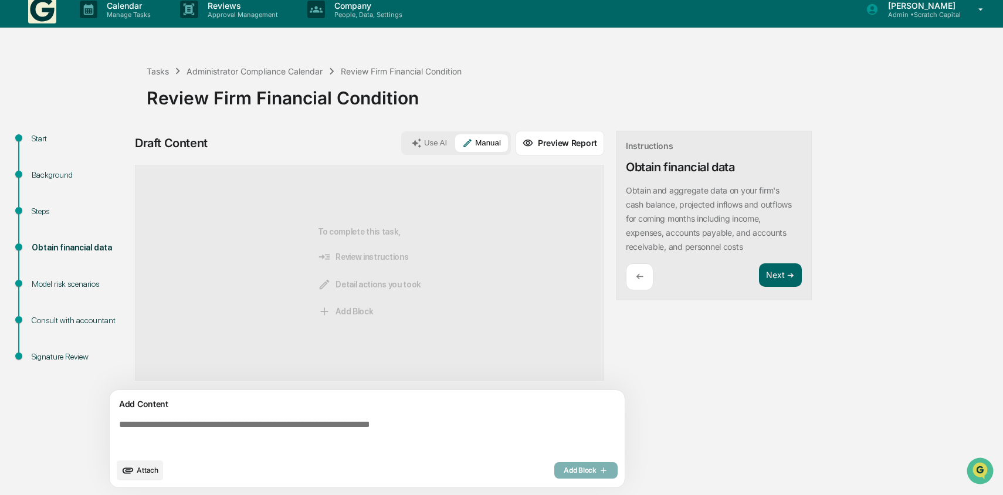
click at [439, 411] on div "Add Content Attach Add Block" at bounding box center [367, 438] width 515 height 97
click at [431, 421] on textarea at bounding box center [369, 436] width 510 height 42
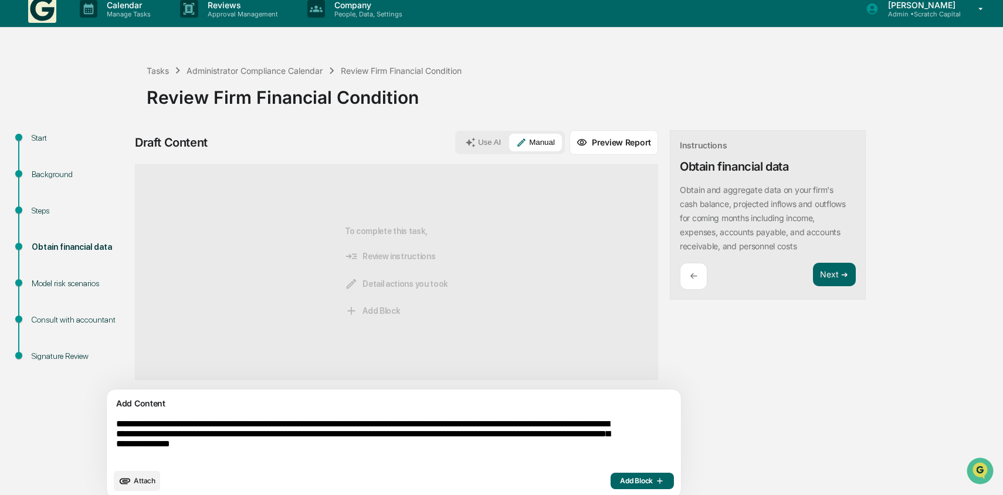
scroll to position [21, 0]
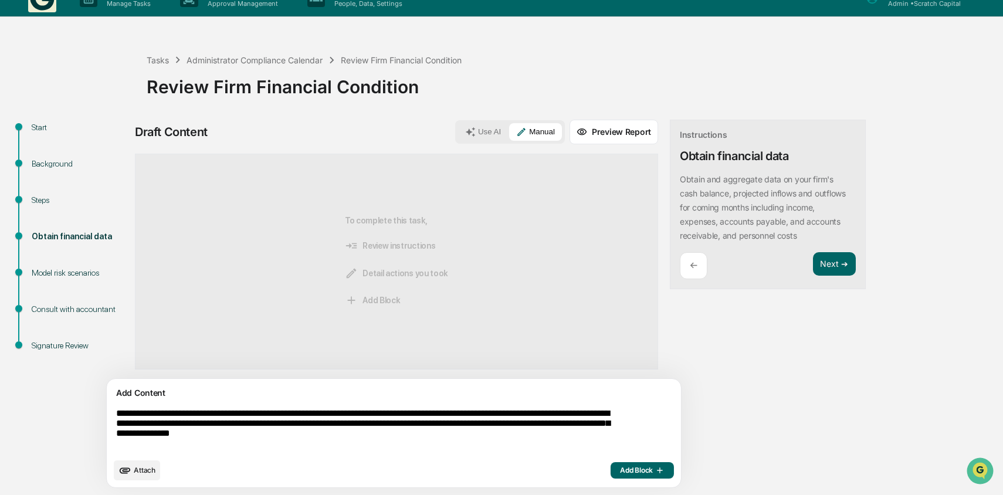
type textarea "**********"
click at [620, 468] on span "Add Block" at bounding box center [642, 470] width 45 height 9
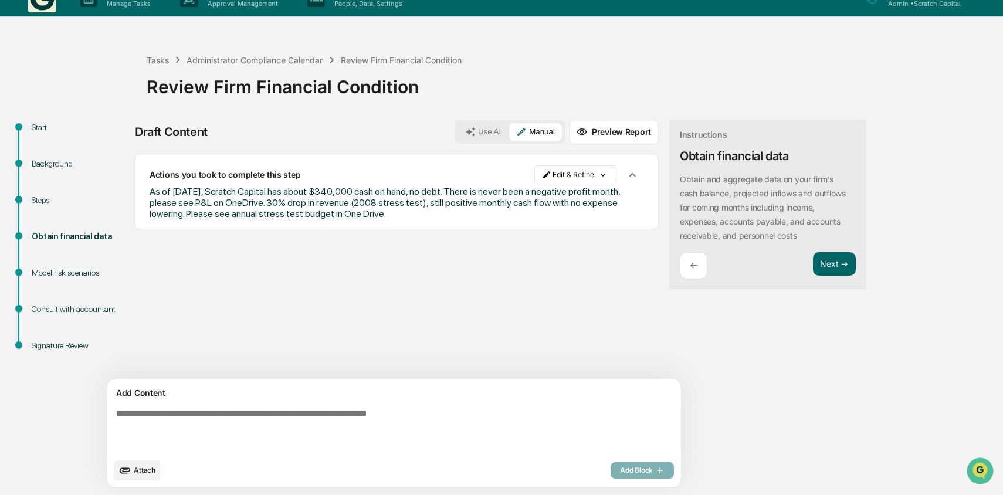
drag, startPoint x: 590, startPoint y: 214, endPoint x: 150, endPoint y: 191, distance: 440.6
click at [150, 191] on div "Actions you took to complete this step Edit & Refine As of [DATE], Scratch Capi…" at bounding box center [396, 192] width 523 height 76
copy span "As of [DATE], Scratch Capital has about $340,000 cash on hand, no debt. There i…"
click at [813, 267] on button "Next ➔" at bounding box center [834, 264] width 43 height 24
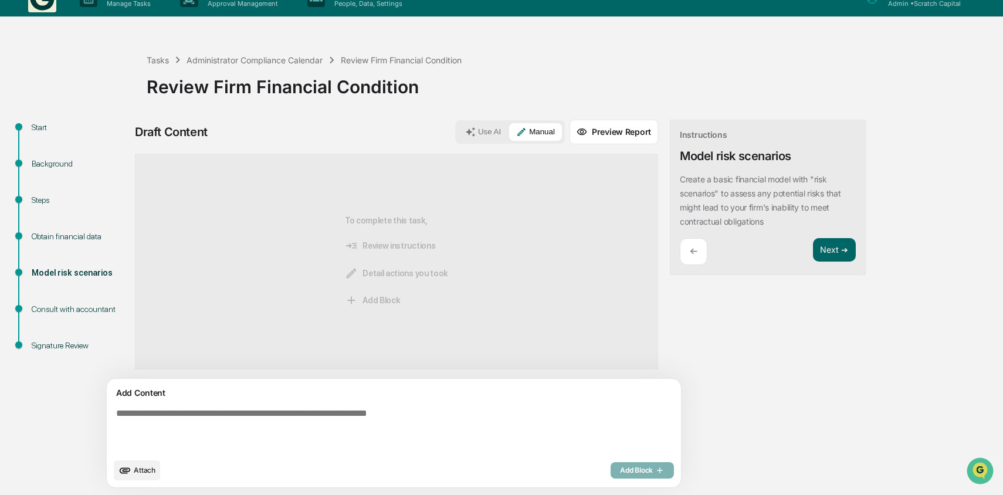
click at [431, 438] on textarea at bounding box center [366, 430] width 510 height 53
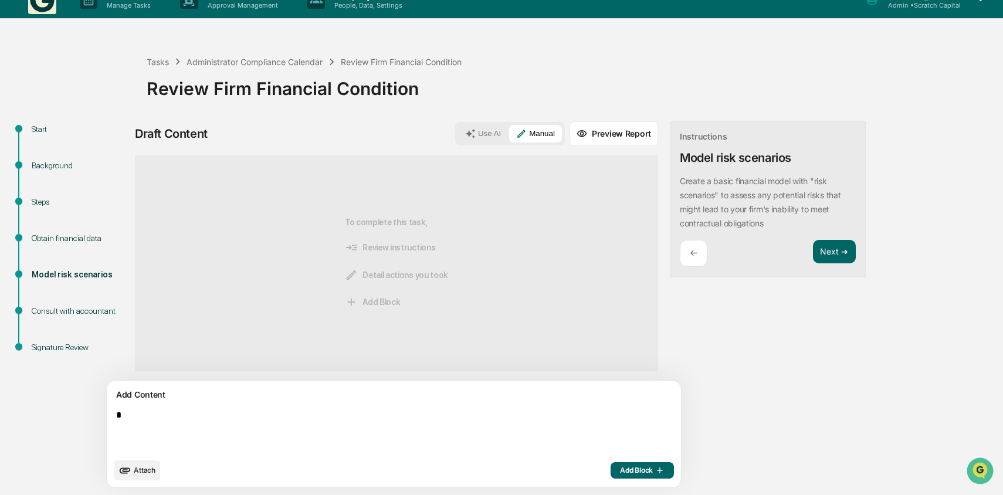
scroll to position [19, 0]
type textarea "**********"
click at [813, 256] on button "Next ➔" at bounding box center [834, 252] width 43 height 24
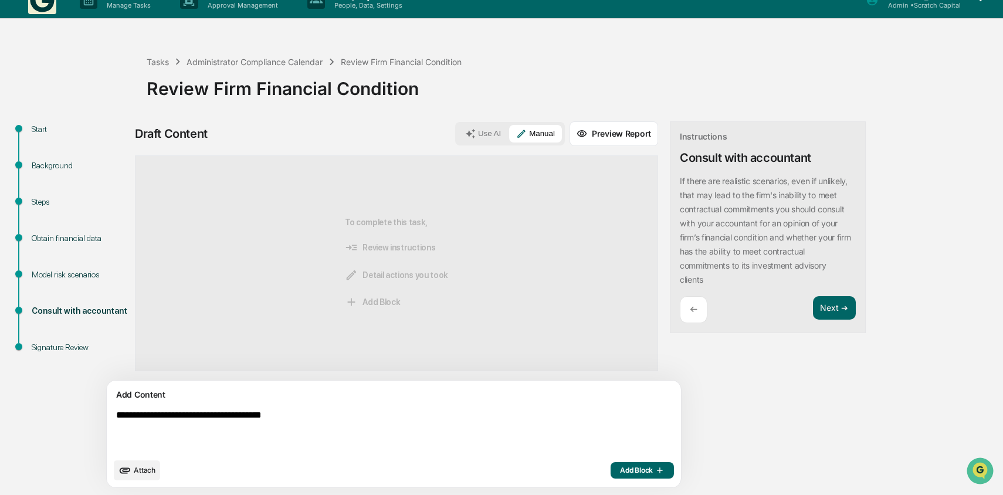
click at [100, 282] on div "Model risk scenarios" at bounding box center [79, 289] width 115 height 36
click at [94, 278] on div "Model risk scenarios" at bounding box center [80, 275] width 96 height 12
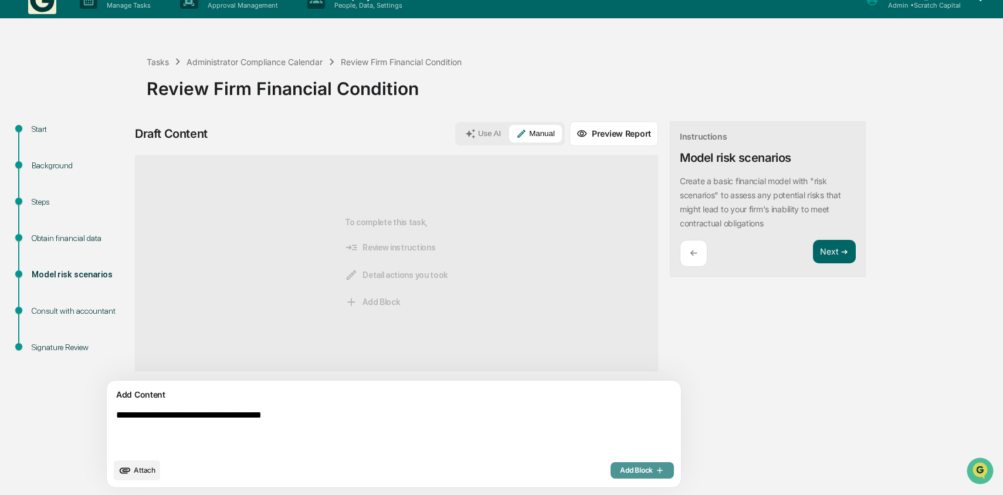
click at [620, 474] on span "Add Block" at bounding box center [642, 470] width 45 height 9
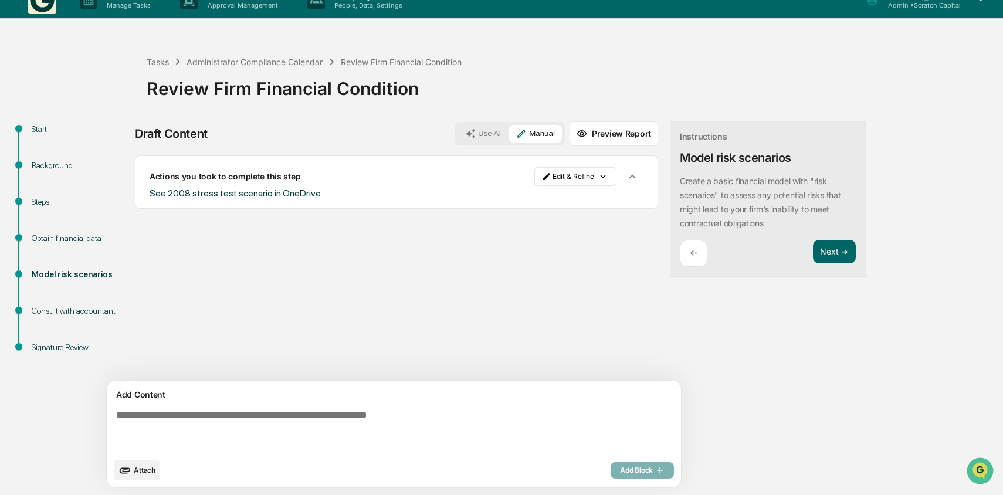
click at [93, 304] on div "Model risk scenarios" at bounding box center [79, 289] width 115 height 36
click at [95, 308] on div "Consult with accountant" at bounding box center [80, 311] width 96 height 12
click at [104, 305] on div "Consult with accountant" at bounding box center [80, 311] width 96 height 12
click at [113, 316] on div "Consult with accountant" at bounding box center [80, 311] width 96 height 12
click at [813, 245] on button "Next ➔" at bounding box center [834, 252] width 43 height 24
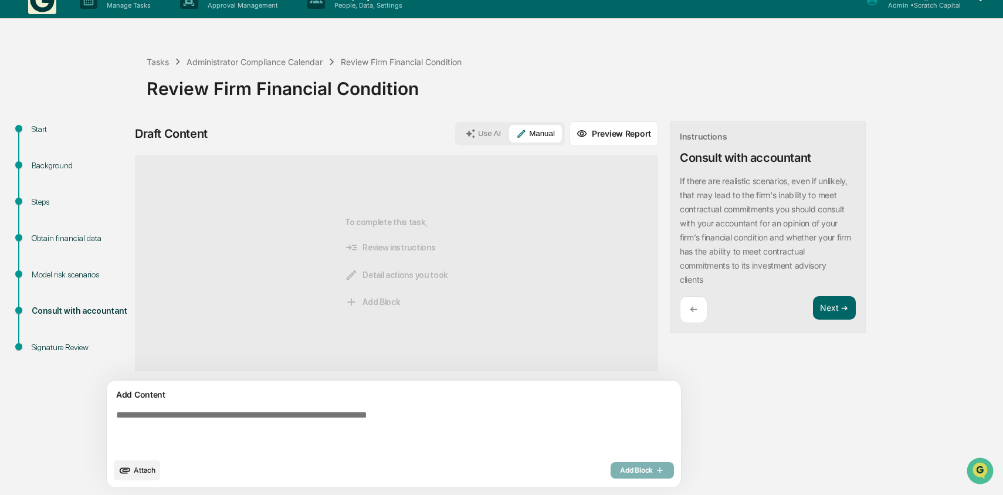
click at [388, 408] on textarea at bounding box center [366, 431] width 510 height 52
type textarea "**********"
click at [611, 478] on button "Add Block" at bounding box center [642, 470] width 63 height 16
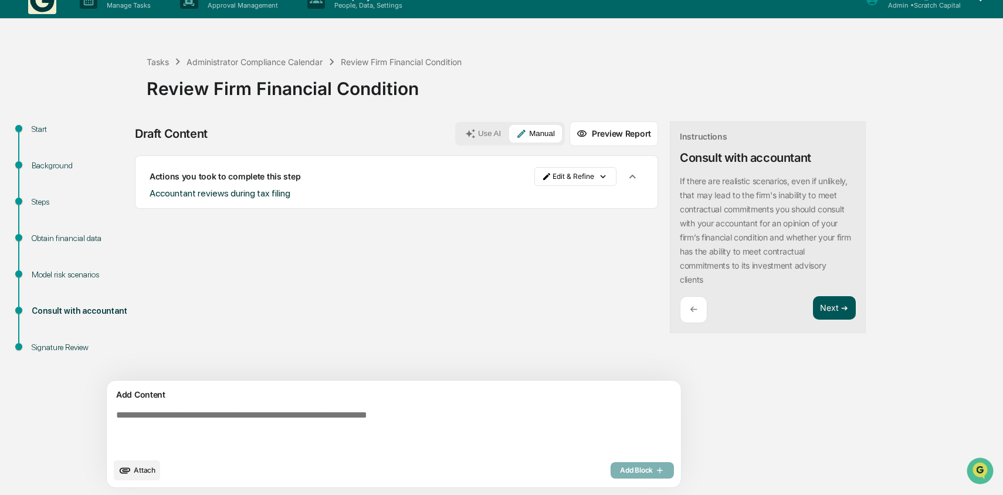
click at [813, 313] on button "Next ➔" at bounding box center [834, 308] width 43 height 24
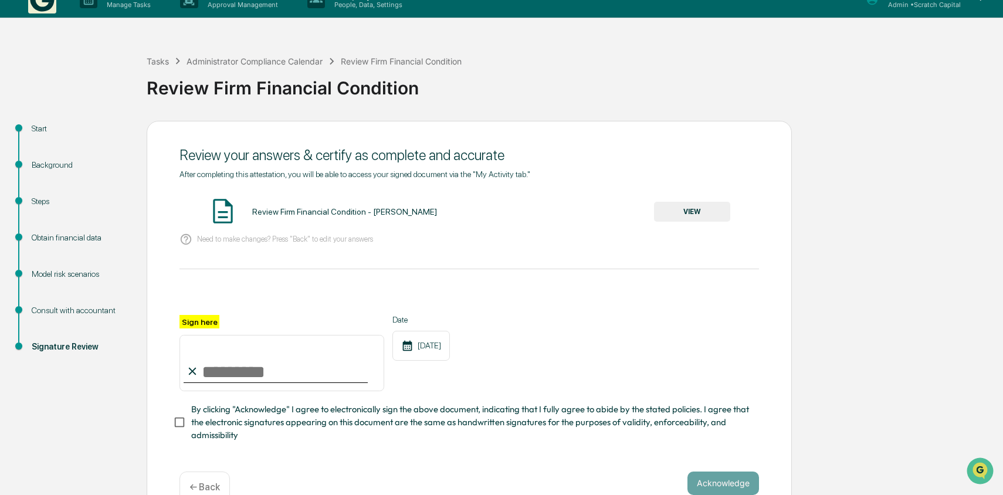
click at [328, 368] on input "Sign here" at bounding box center [282, 363] width 205 height 56
type input "**********"
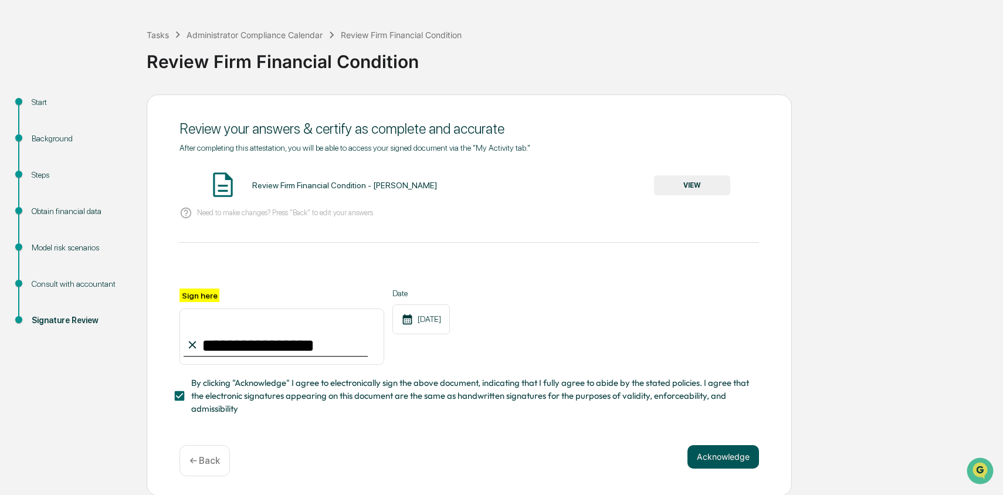
click at [748, 457] on button "Acknowledge" at bounding box center [724, 456] width 72 height 23
click at [691, 192] on button "VIEW" at bounding box center [692, 185] width 76 height 20
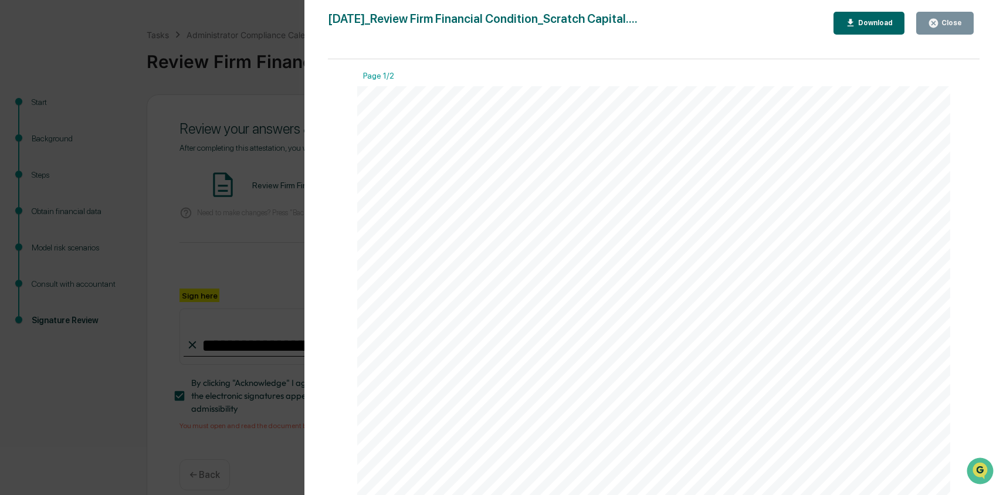
click at [235, 285] on div "Version History [DATE] 10:00 PM [PERSON_NAME] [DATE]_Review Firm Financial Cond…" at bounding box center [501, 247] width 1003 height 495
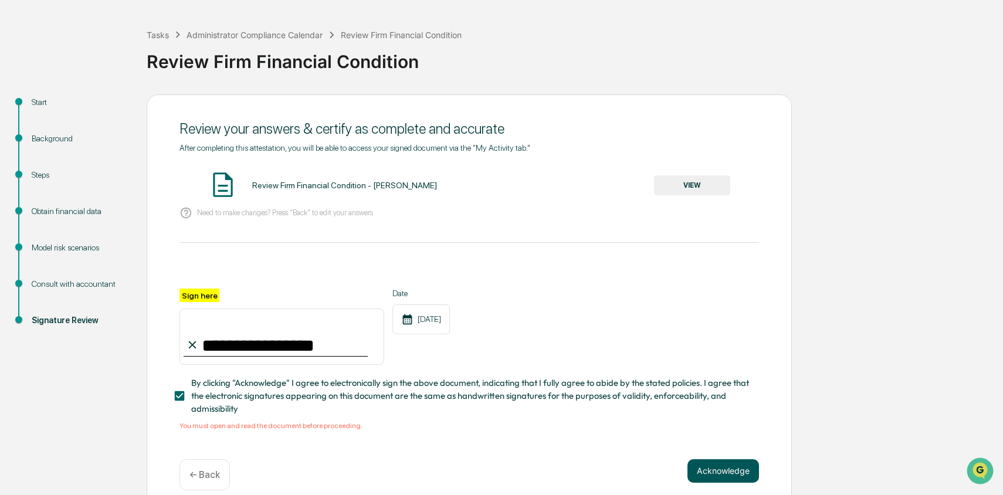
click at [718, 472] on button "Acknowledge" at bounding box center [724, 470] width 72 height 23
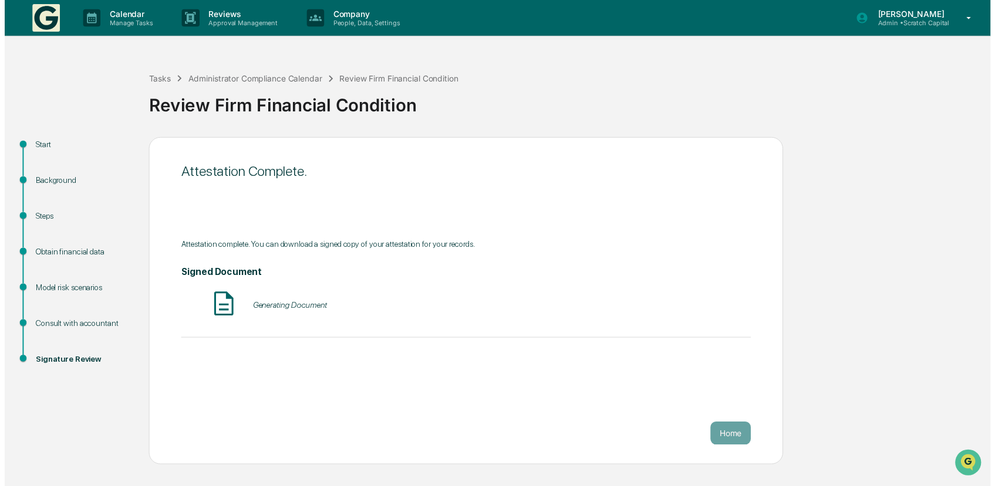
scroll to position [0, 0]
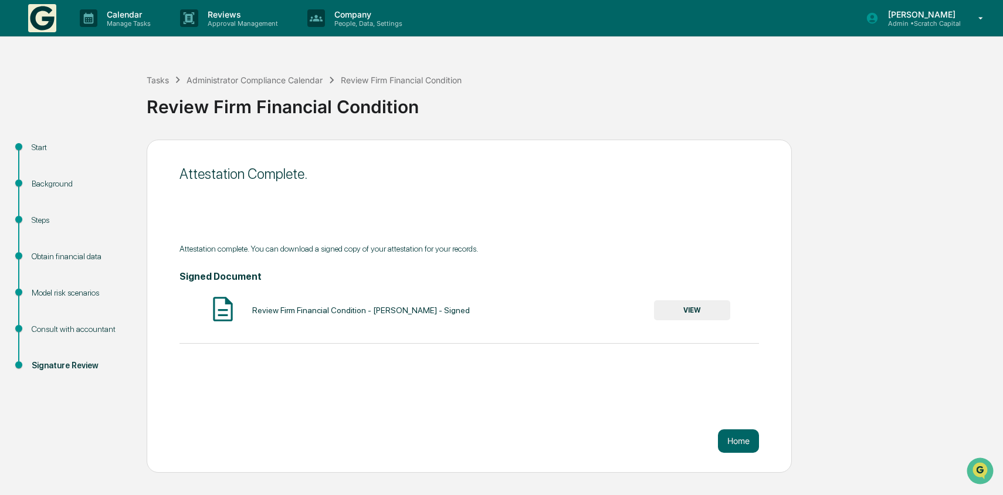
click at [705, 314] on button "VIEW" at bounding box center [692, 310] width 76 height 20
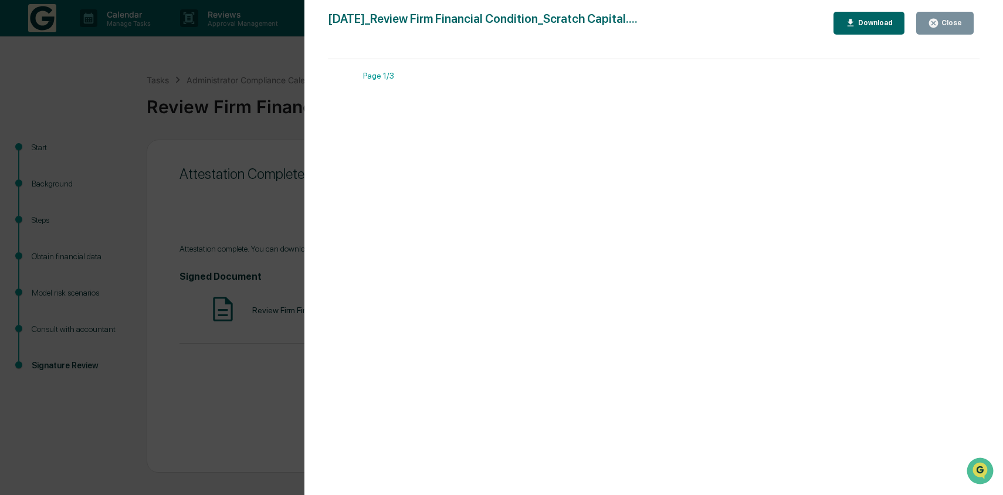
click at [875, 23] on div "Download" at bounding box center [874, 23] width 37 height 8
click at [283, 170] on div "Version History [DATE] 10:00 PM [PERSON_NAME] [DATE]_Review Firm Financial Cond…" at bounding box center [501, 247] width 1003 height 495
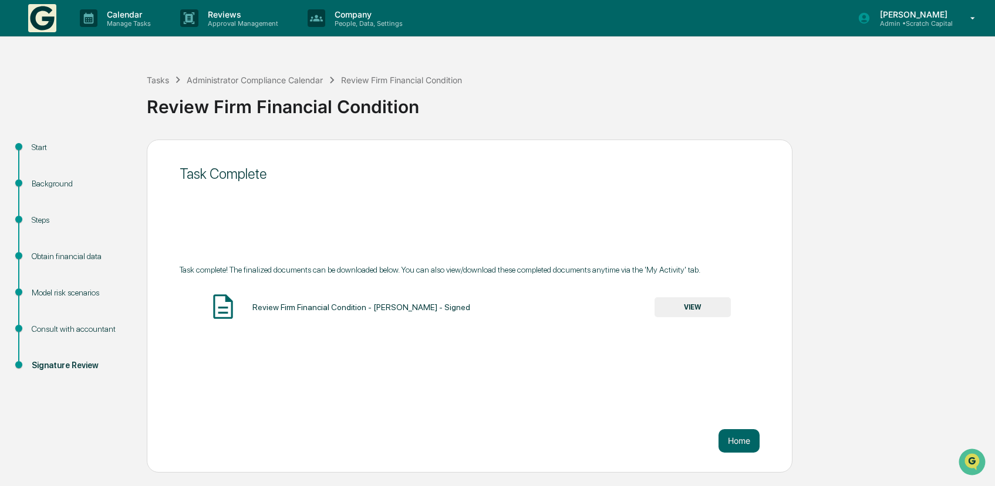
click at [752, 455] on div "Task Complete Task complete! The finalized documents can be downloaded below. Y…" at bounding box center [469, 306] width 645 height 333
click at [746, 444] on button "Home" at bounding box center [738, 441] width 41 height 23
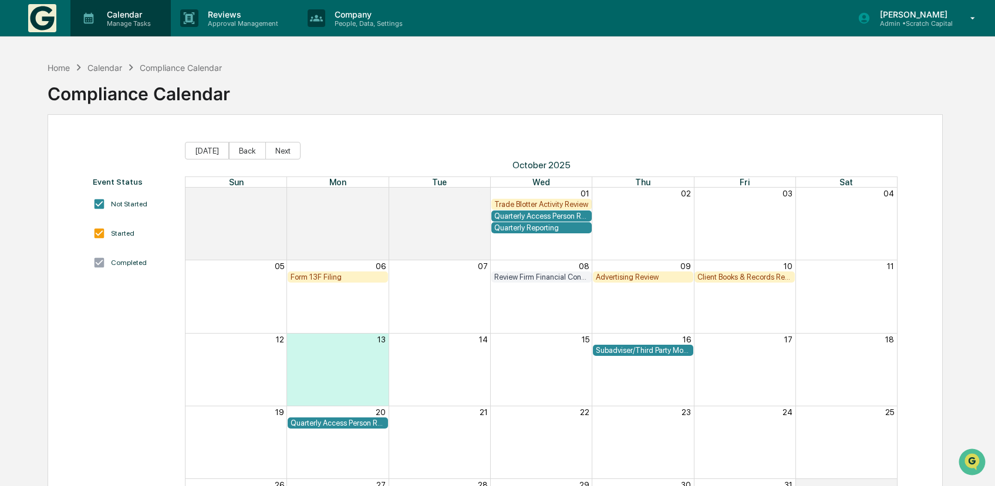
click at [118, 21] on p "Manage Tasks" at bounding box center [126, 23] width 59 height 8
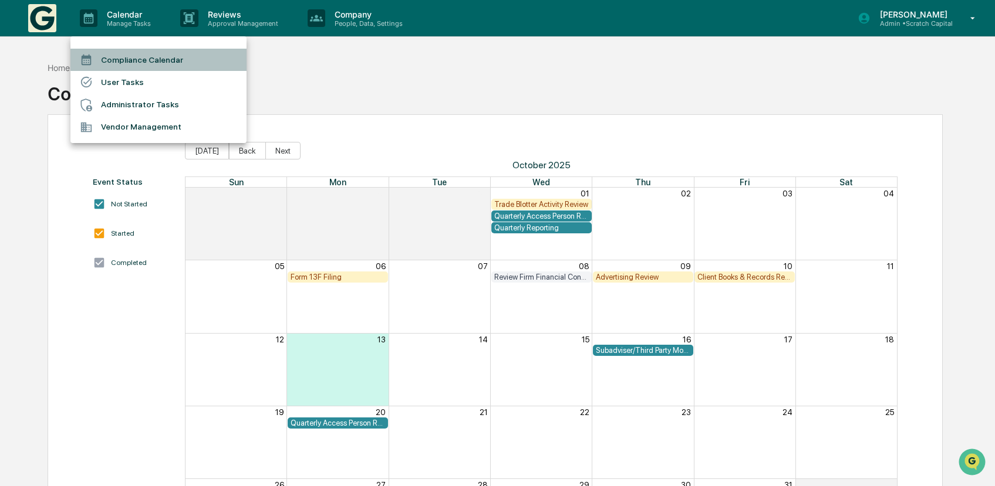
click at [177, 67] on li "Compliance Calendar" at bounding box center [158, 60] width 176 height 22
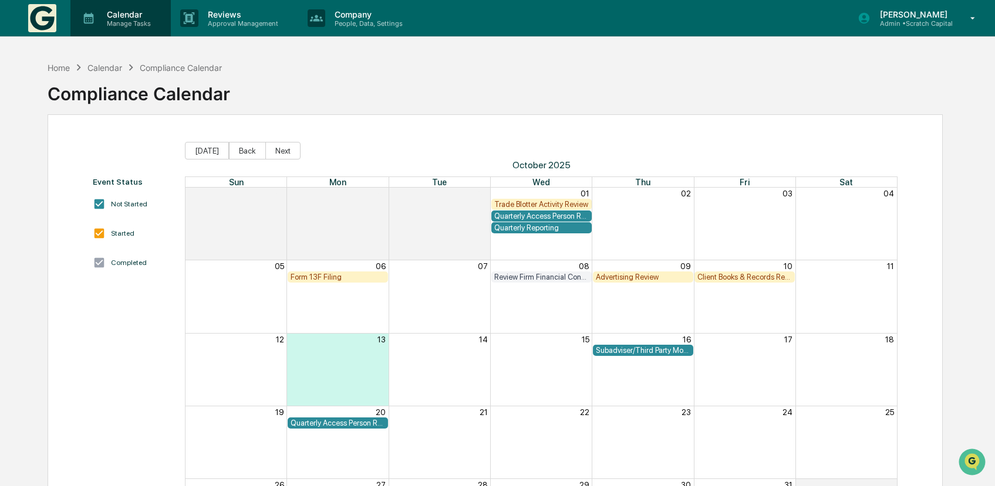
click at [128, 24] on p "Manage Tasks" at bounding box center [126, 23] width 59 height 8
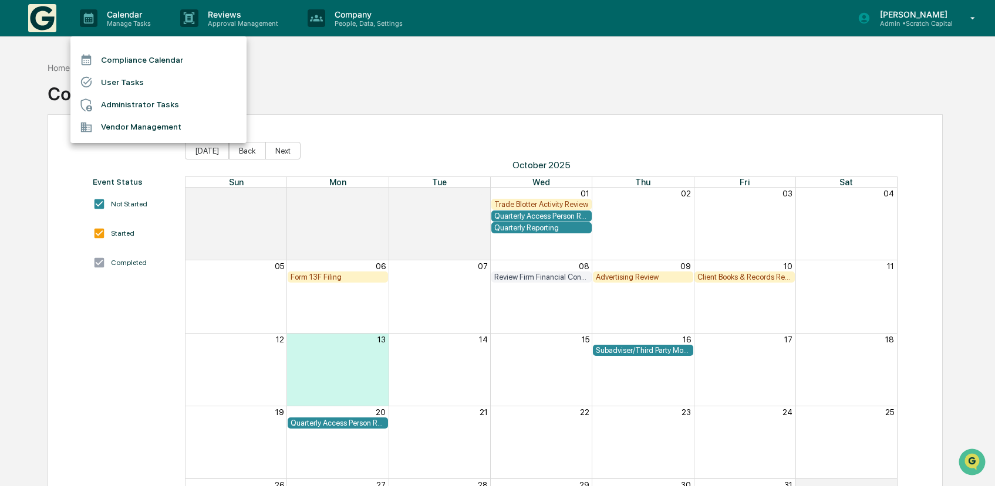
click at [153, 105] on li "Administrator Tasks" at bounding box center [158, 105] width 176 height 22
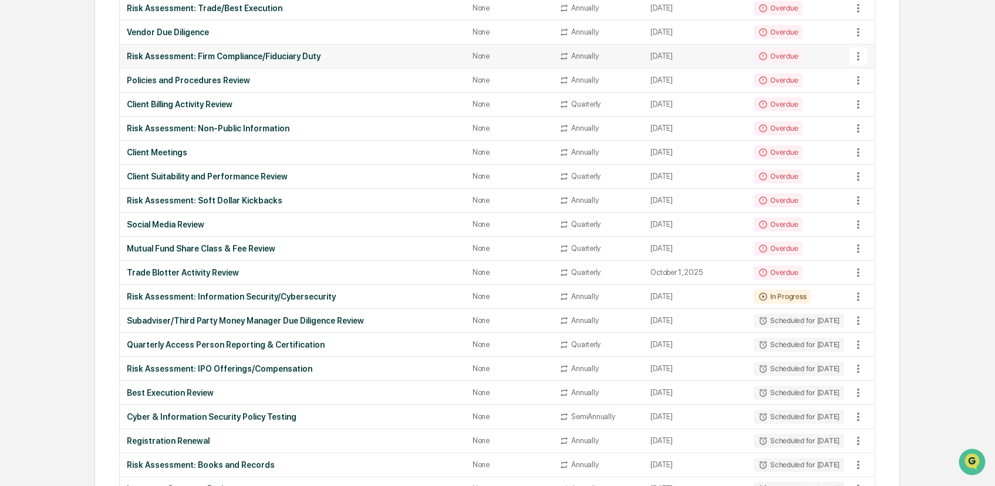
scroll to position [349, 0]
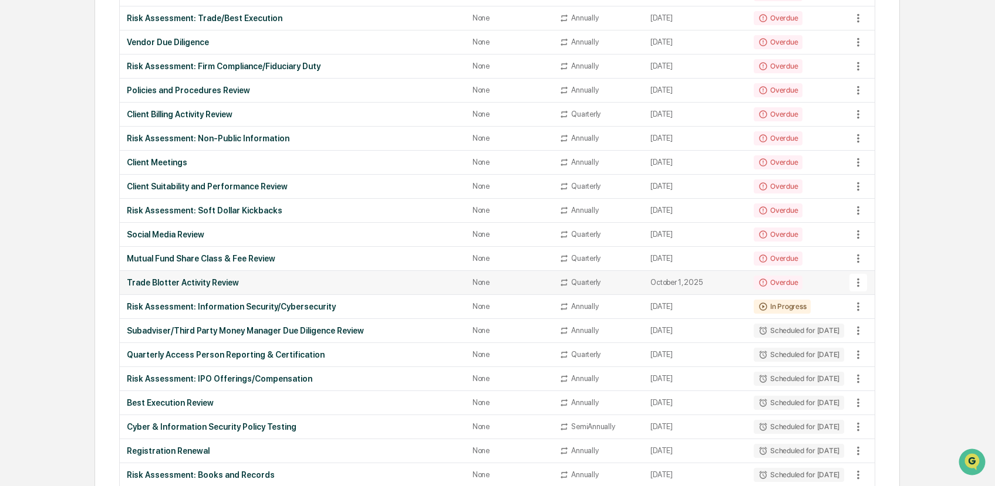
click at [263, 271] on td "Trade Blotter Activity Review" at bounding box center [293, 283] width 346 height 24
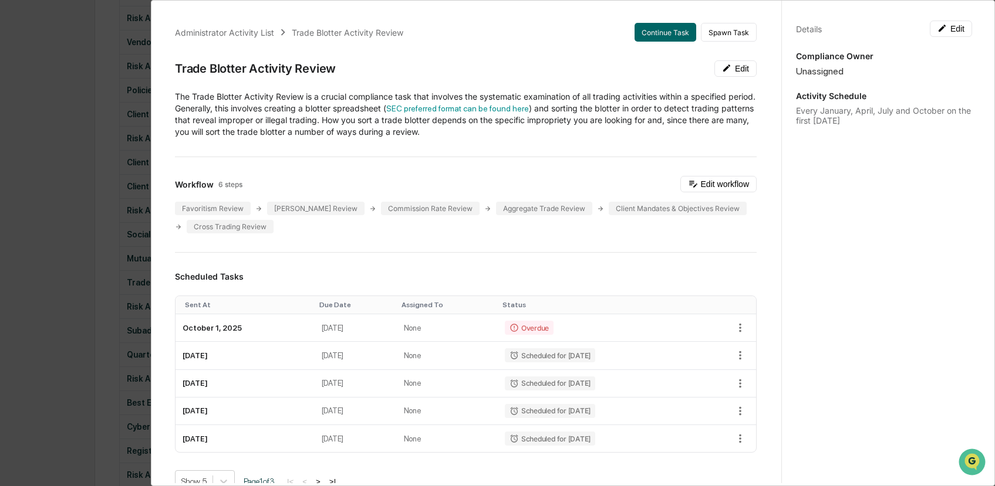
click at [95, 198] on div "Administrator Activity List Trade Blotter Activity Review Continue Task Spawn T…" at bounding box center [497, 243] width 995 height 486
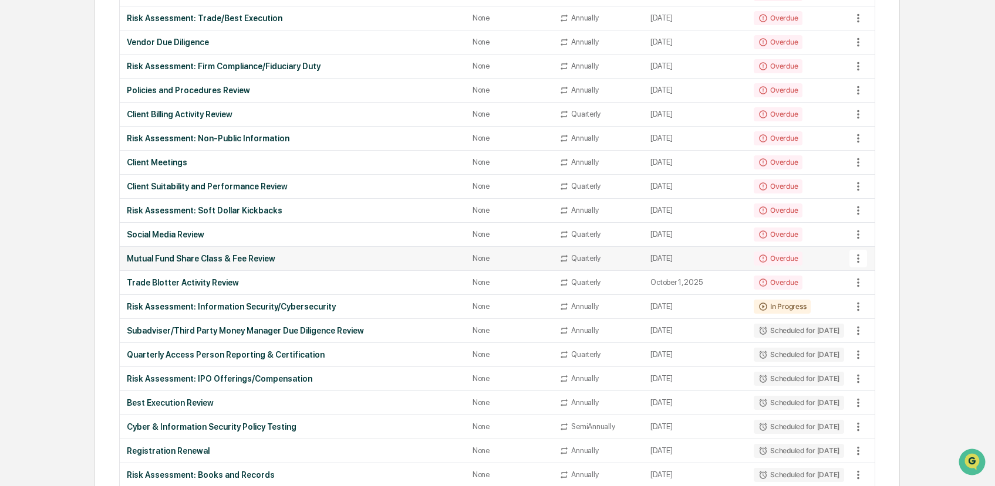
click at [218, 258] on div "Mutual Fund Share Class & Fee Review" at bounding box center [293, 258] width 332 height 9
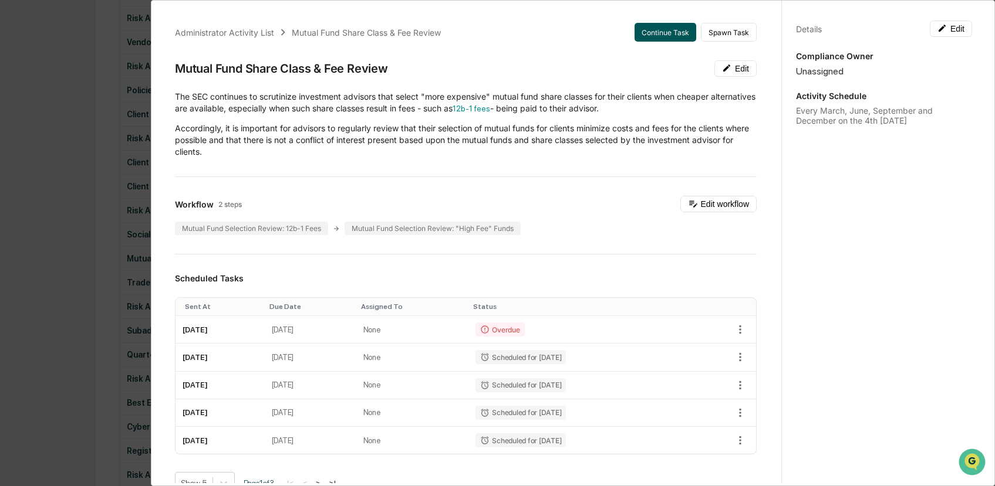
click at [652, 33] on button "Continue Task" at bounding box center [665, 32] width 62 height 19
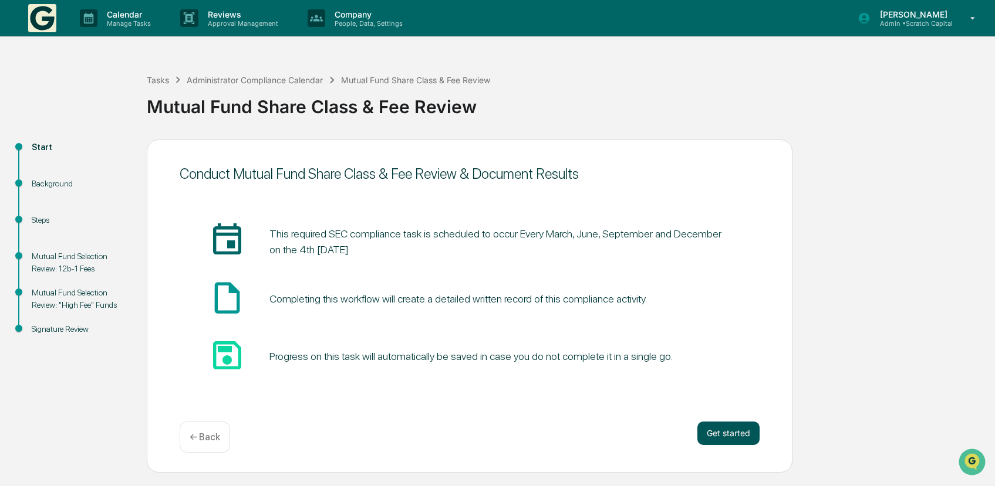
click at [710, 425] on button "Get started" at bounding box center [728, 433] width 62 height 23
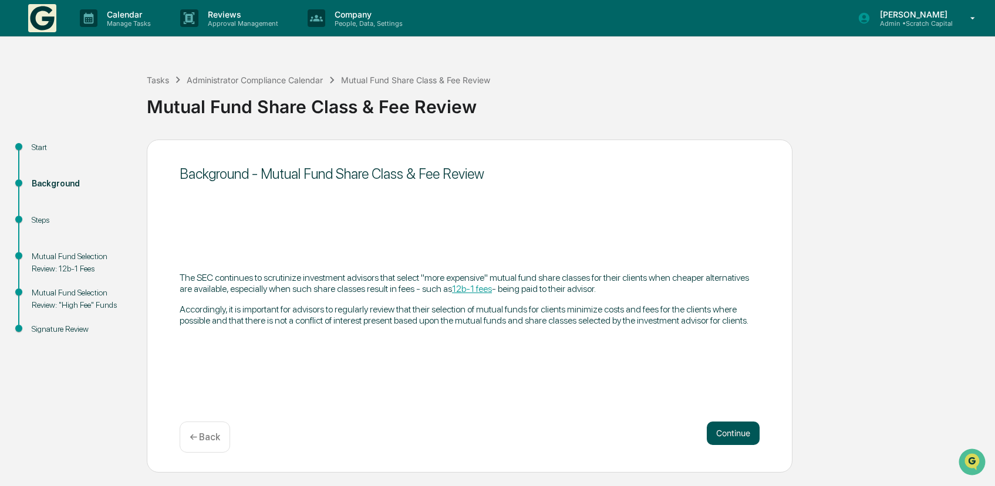
click at [716, 429] on button "Continue" at bounding box center [732, 433] width 53 height 23
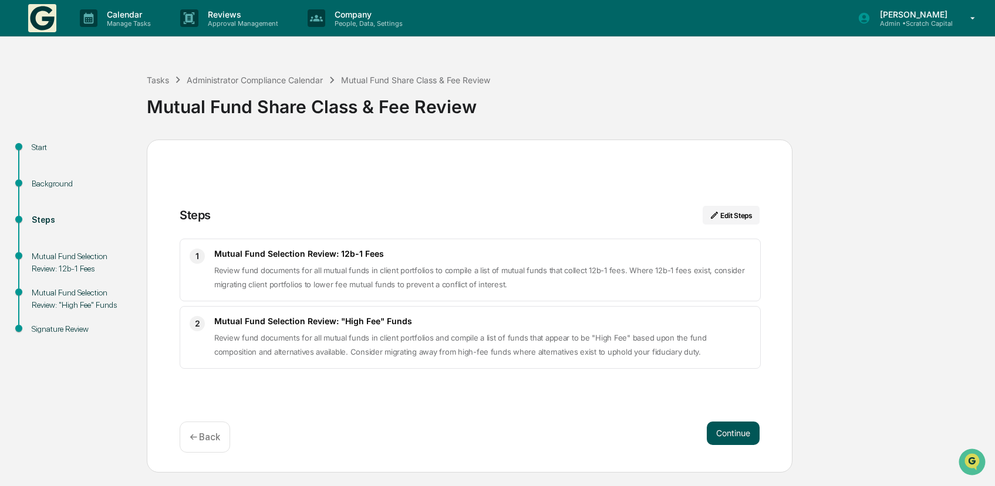
click at [736, 435] on button "Continue" at bounding box center [732, 433] width 53 height 23
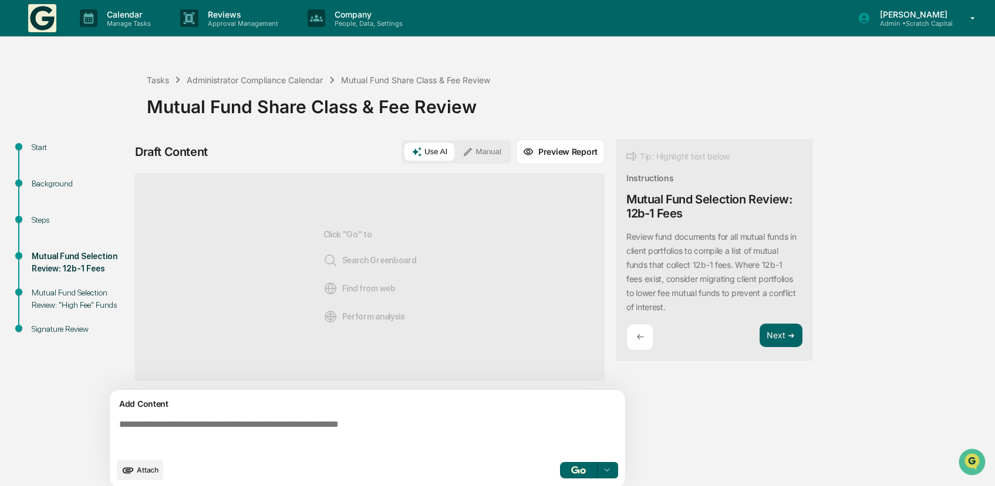
scroll to position [9, 0]
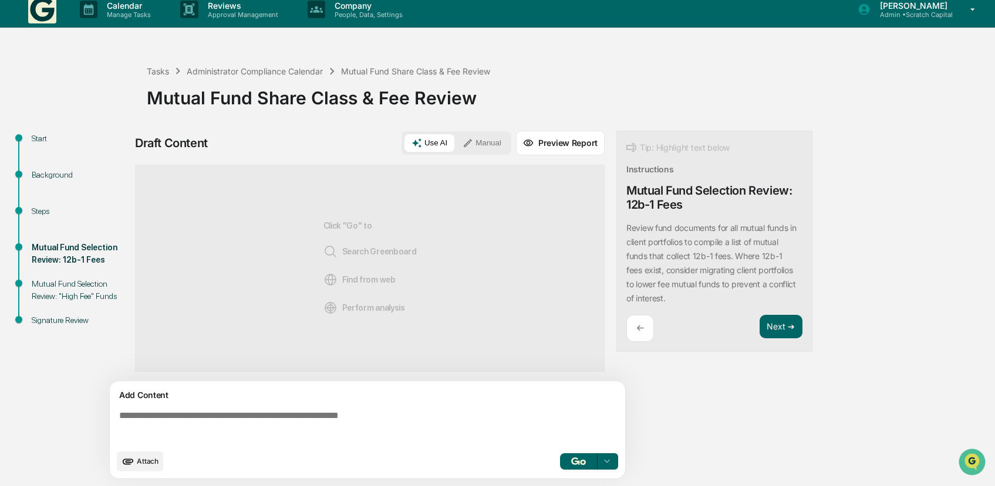
click at [143, 461] on span "Attach" at bounding box center [148, 461] width 22 height 9
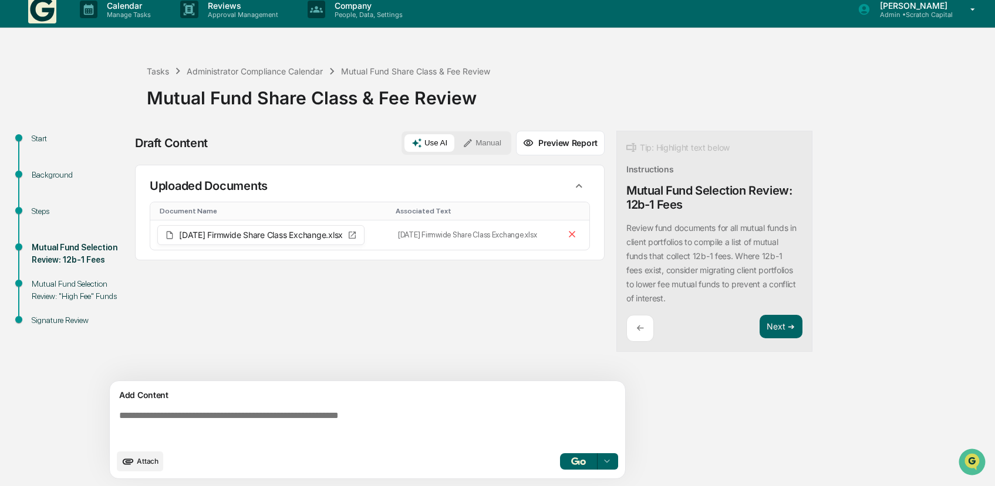
click at [368, 427] on textarea at bounding box center [369, 427] width 510 height 42
click at [485, 149] on button "Manual" at bounding box center [481, 143] width 53 height 18
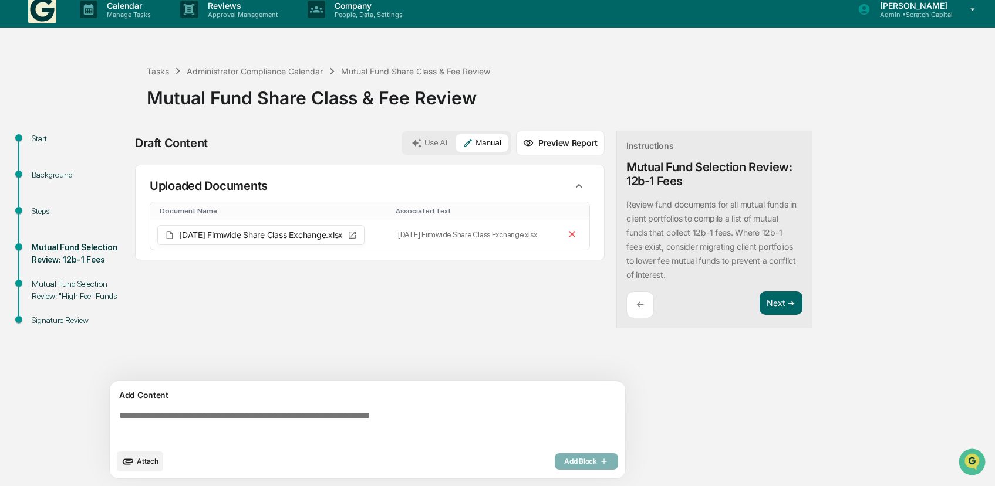
click at [426, 425] on textarea at bounding box center [369, 427] width 510 height 42
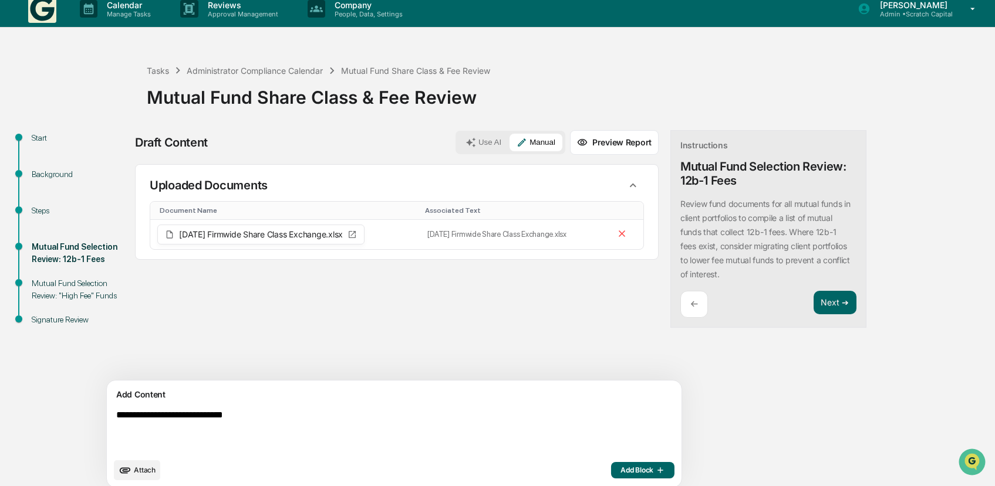
click at [440, 437] on textarea "**********" at bounding box center [366, 431] width 510 height 52
paste textarea "**********"
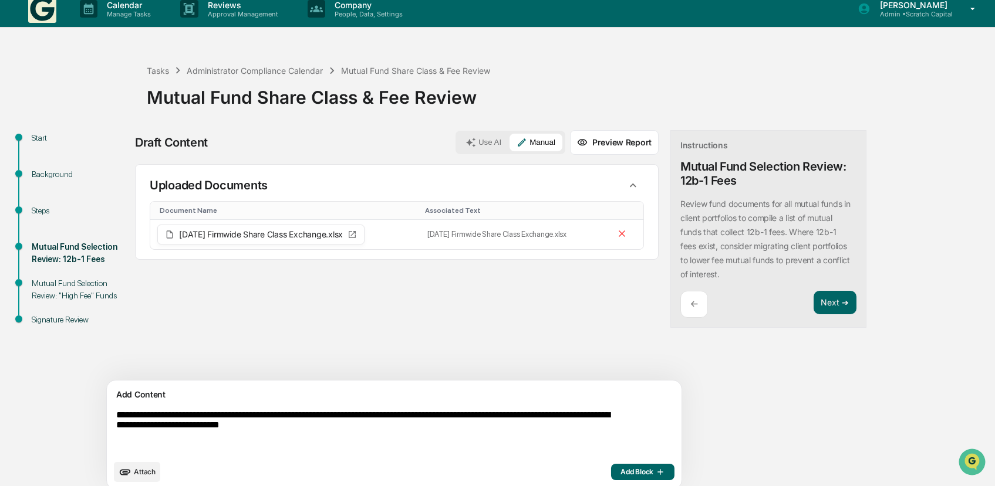
scroll to position [21, 0]
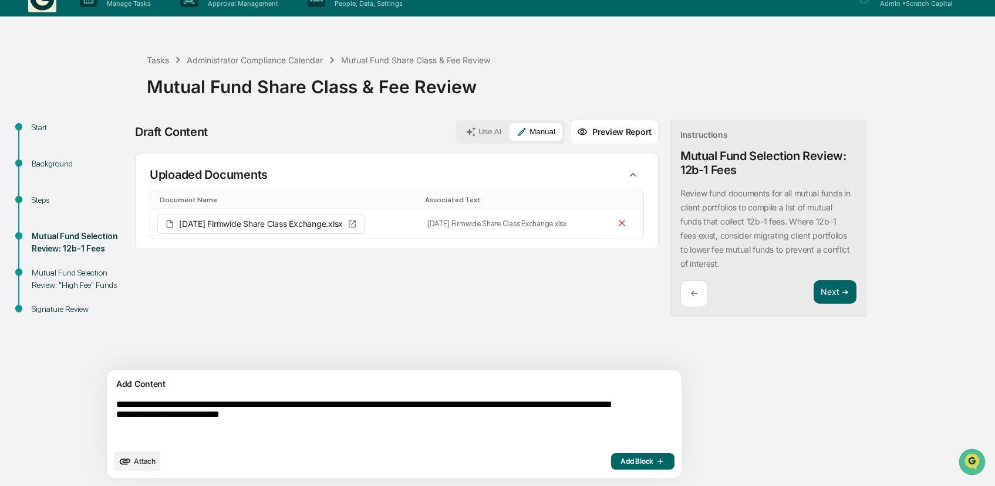
type textarea "**********"
click at [620, 458] on span "Add Block" at bounding box center [642, 461] width 45 height 9
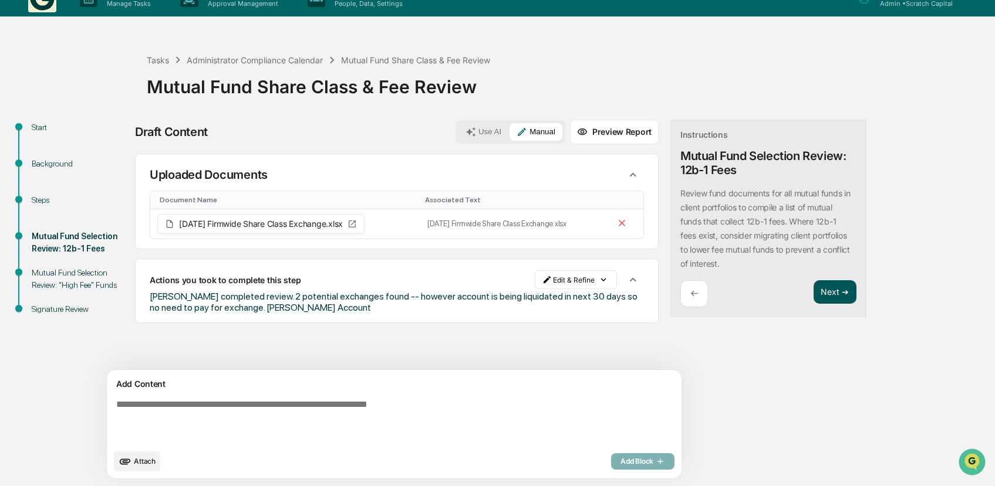
click at [813, 290] on button "Next ➔" at bounding box center [834, 292] width 43 height 24
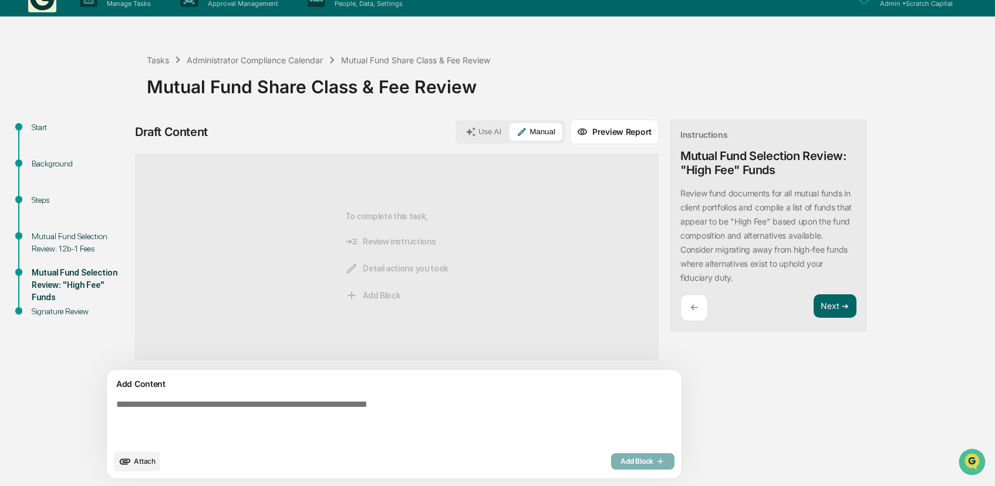
click at [490, 413] on textarea at bounding box center [366, 421] width 510 height 53
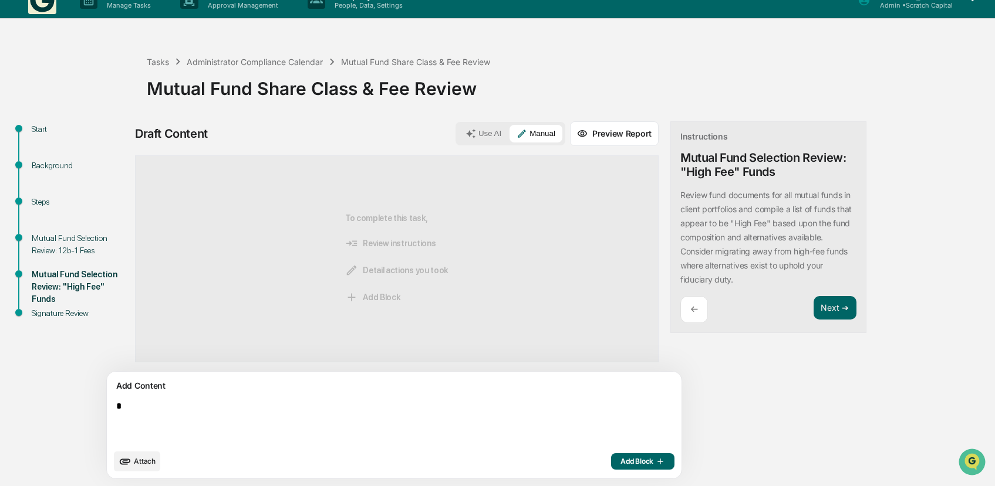
scroll to position [19, 0]
click at [207, 405] on textarea "**********" at bounding box center [366, 423] width 510 height 52
click at [177, 406] on textarea "**********" at bounding box center [366, 423] width 510 height 52
type textarea "**********"
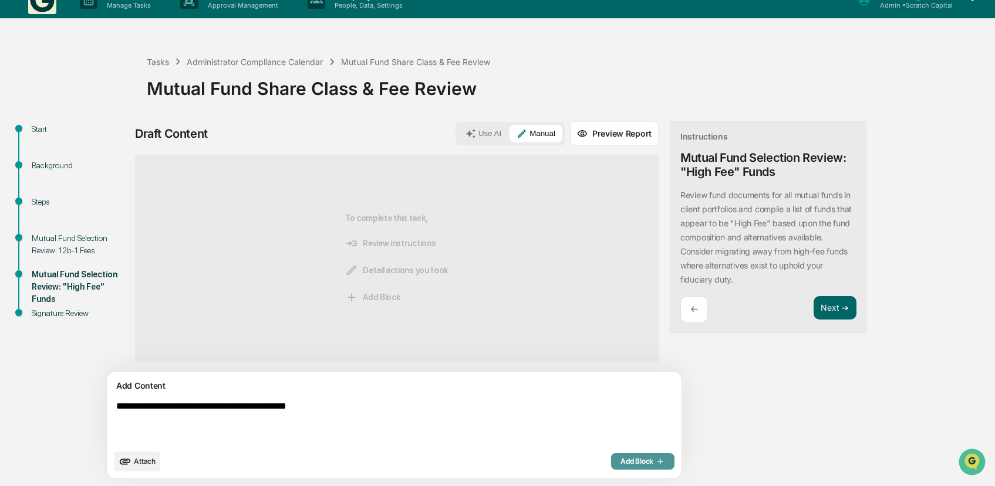
click at [653, 458] on icon "button" at bounding box center [659, 461] width 12 height 9
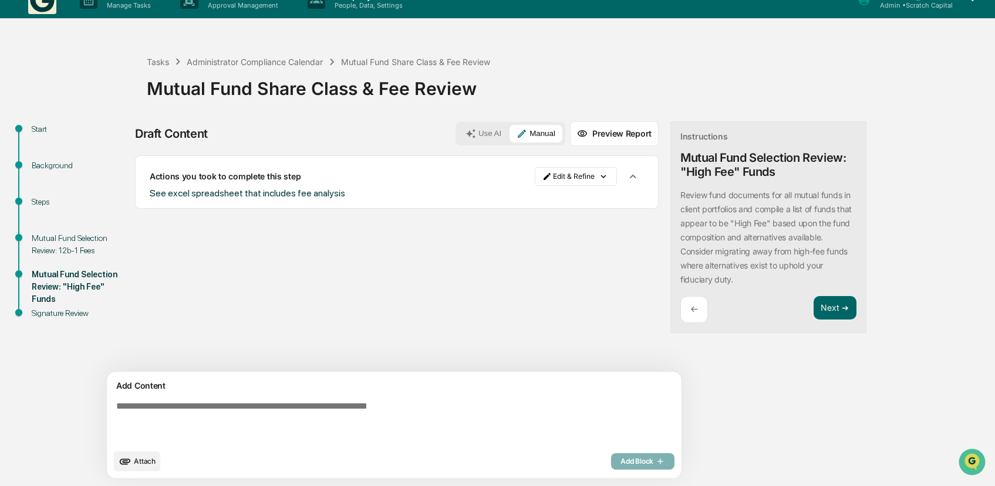
click at [479, 89] on div "Mutual Fund Share Class & Fee Review" at bounding box center [568, 84] width 842 height 31
click at [813, 313] on button "Next ➔" at bounding box center [834, 308] width 43 height 24
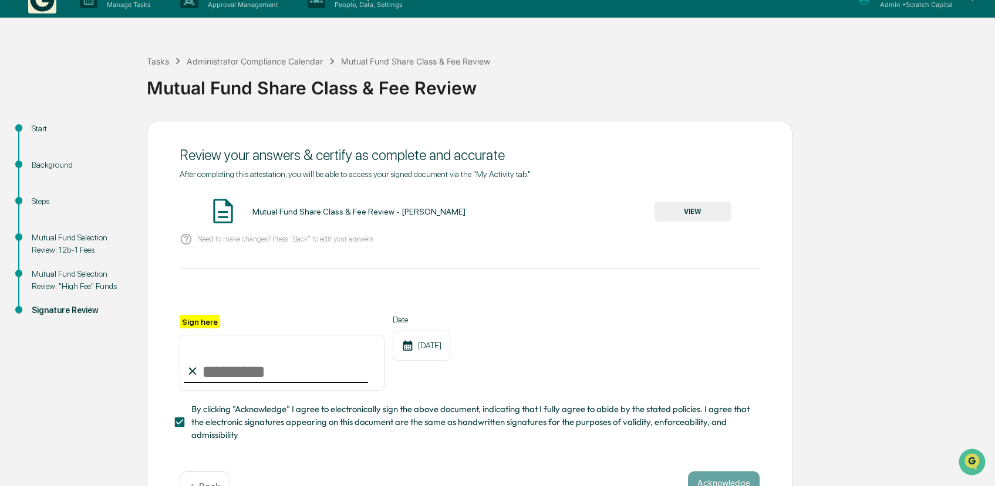
click at [238, 388] on input "Sign here" at bounding box center [282, 363] width 205 height 56
type input "**********"
click at [684, 229] on div "Need to make changes? Press "Back" to edit your answers" at bounding box center [470, 240] width 580 height 24
click at [701, 212] on button "VIEW" at bounding box center [692, 212] width 76 height 20
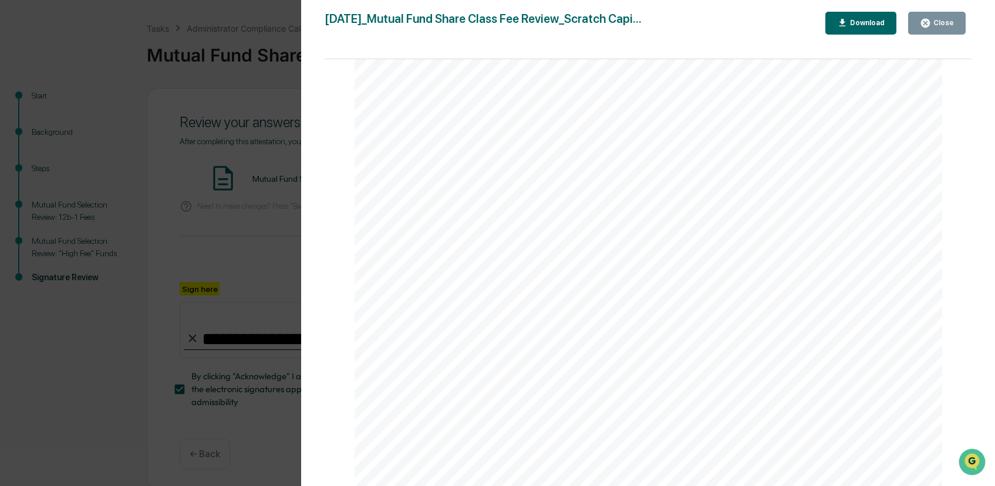
scroll to position [333, 0]
click at [258, 440] on div "Version History [DATE] 10:06 PM [PERSON_NAME] [DATE]_Mutual Fund Share Class Fe…" at bounding box center [497, 243] width 995 height 486
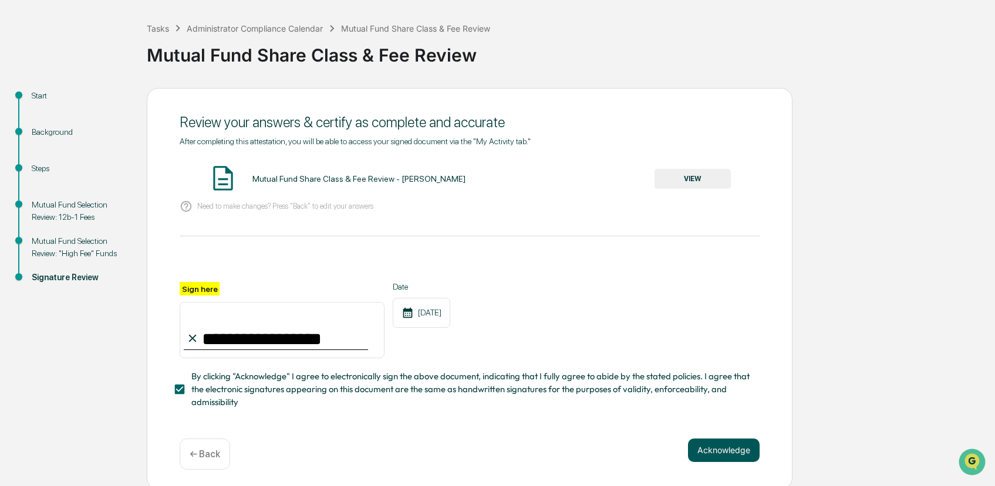
click at [726, 448] on button "Acknowledge" at bounding box center [724, 450] width 72 height 23
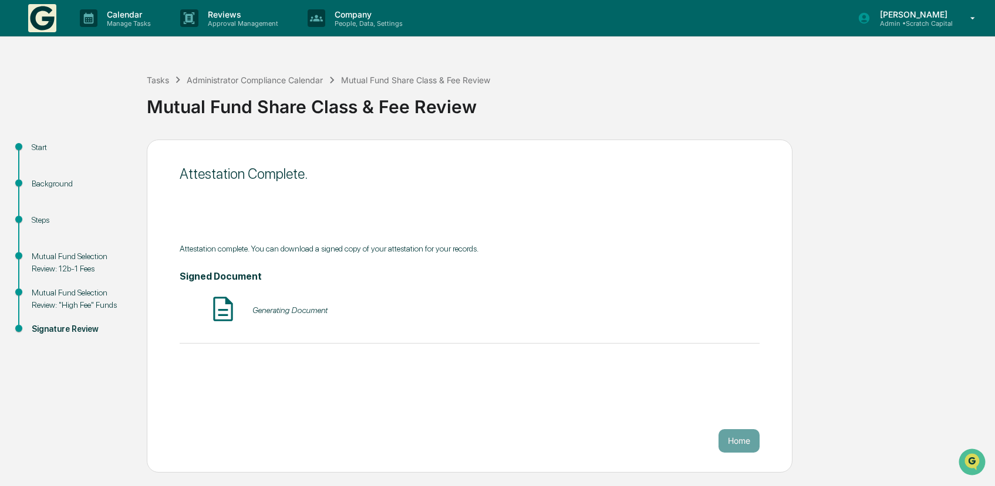
scroll to position [0, 0]
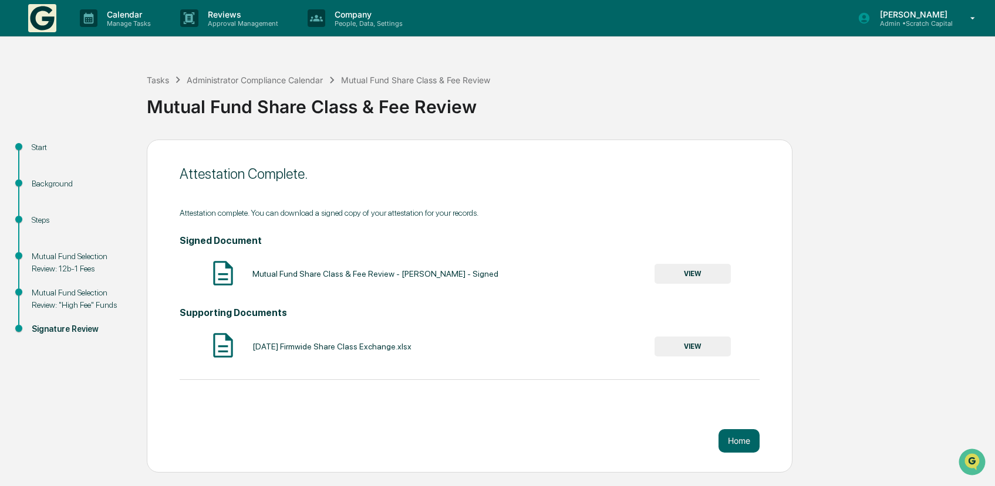
click at [696, 276] on button "VIEW" at bounding box center [692, 274] width 76 height 20
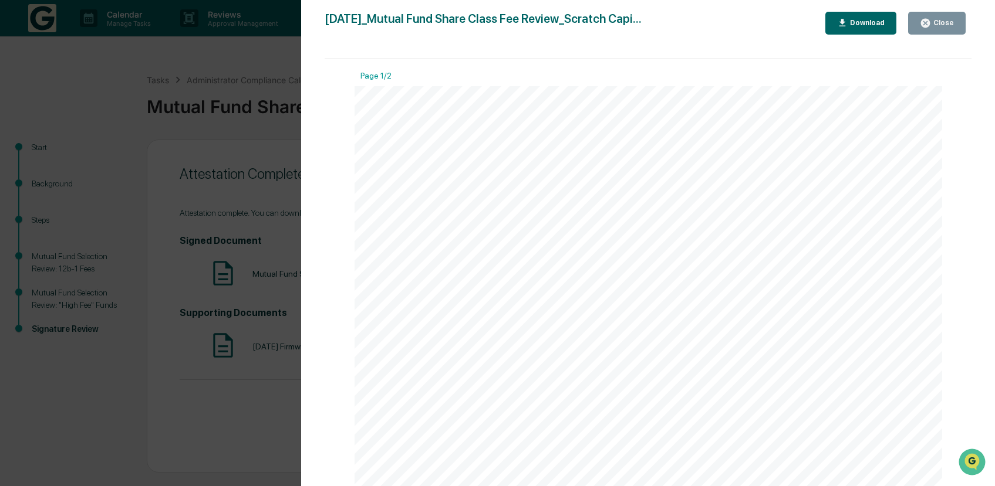
click at [875, 27] on div "Download" at bounding box center [861, 23] width 48 height 11
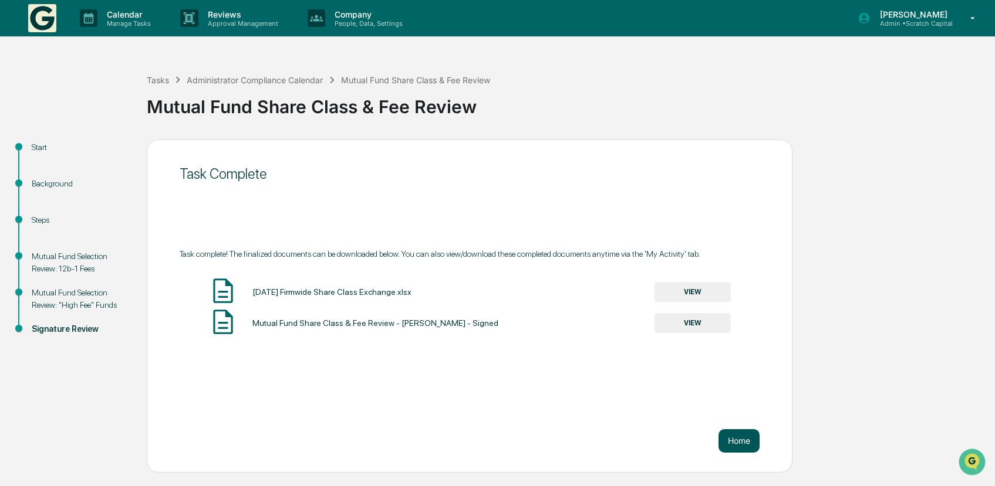
click at [723, 431] on button "Home" at bounding box center [738, 441] width 41 height 23
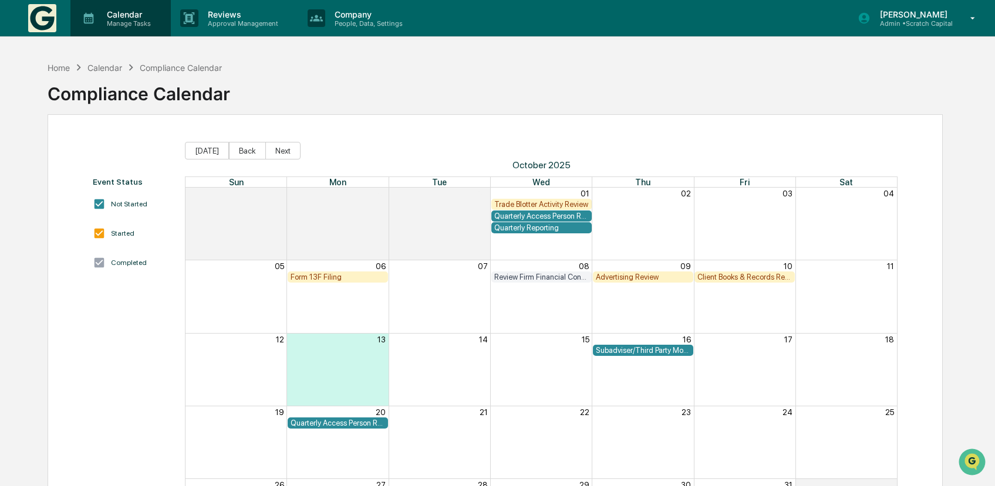
click at [133, 9] on div "Calendar Manage Tasks" at bounding box center [120, 18] width 100 height 36
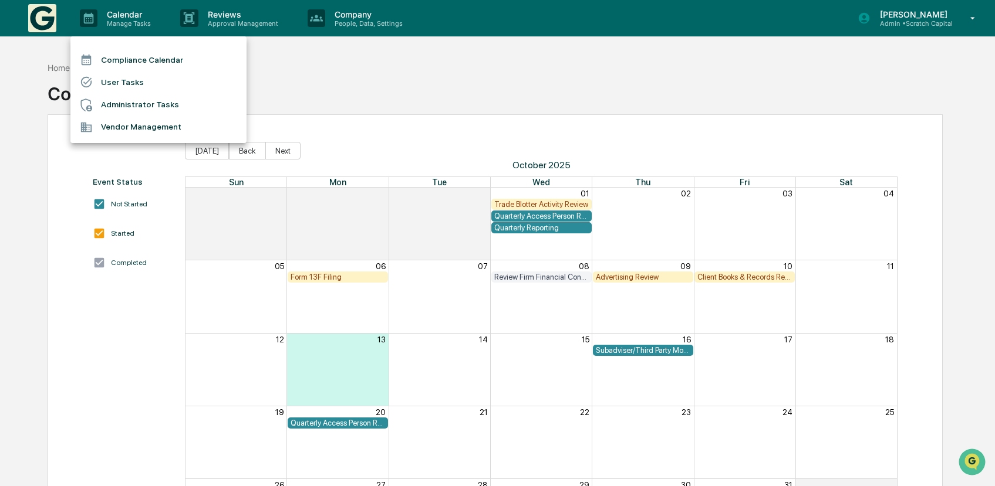
click at [148, 104] on li "Administrator Tasks" at bounding box center [158, 105] width 176 height 22
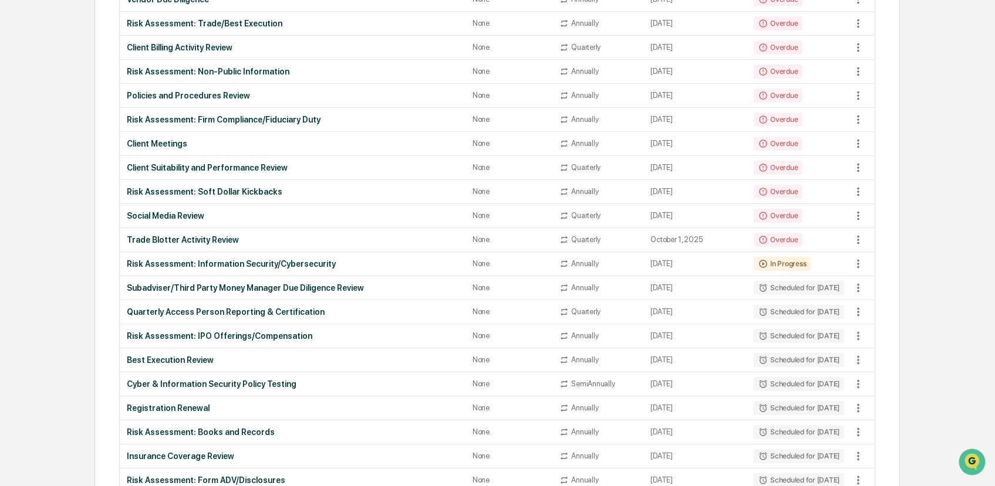
scroll to position [281, 0]
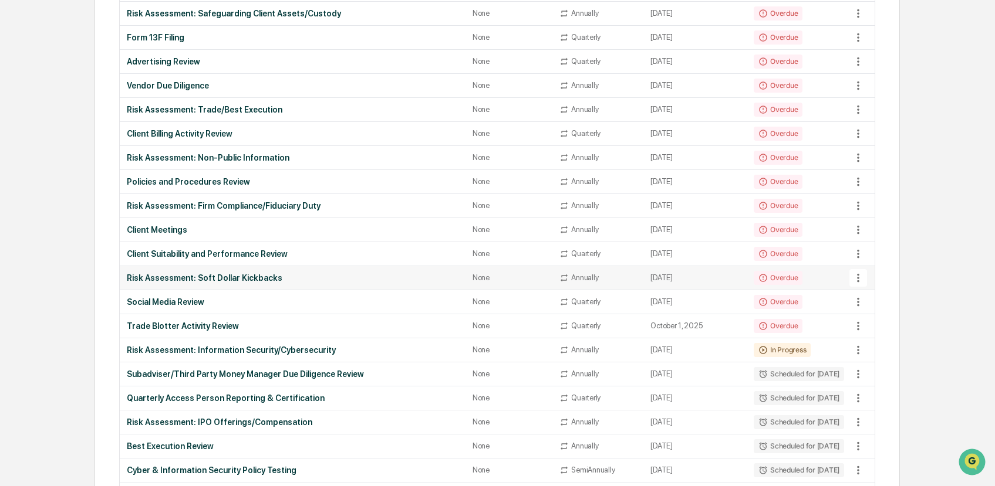
click at [269, 280] on div "Risk Assessment: Soft Dollar Kickbacks" at bounding box center [293, 277] width 332 height 9
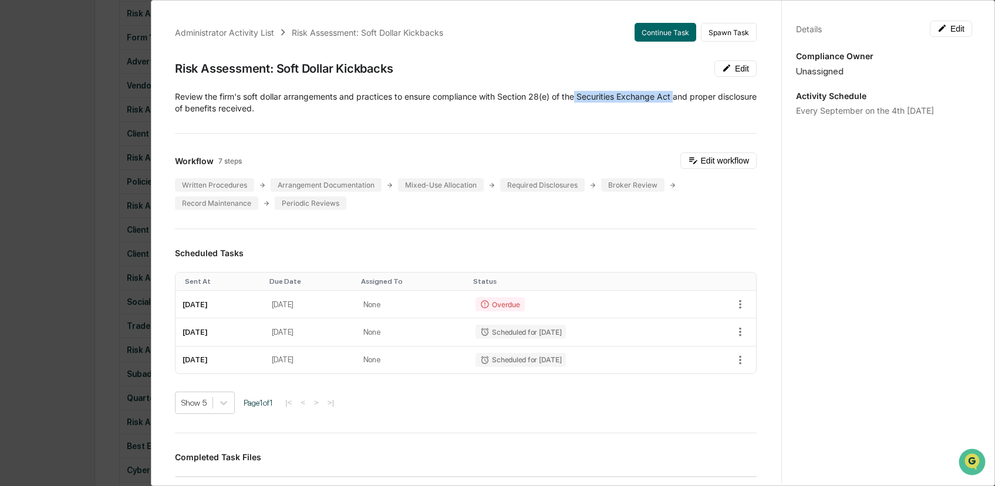
drag, startPoint x: 577, startPoint y: 96, endPoint x: 676, endPoint y: 100, distance: 98.7
click at [676, 100] on p "Review the firm's soft dollar arrangements and practices to ensure compliance w…" at bounding box center [465, 102] width 581 height 23
copy p "Securities Exchange Act"
click at [73, 230] on div "Administrator Activity List Risk Assessment: Soft Dollar Kickbacks Continue Tas…" at bounding box center [497, 243] width 995 height 486
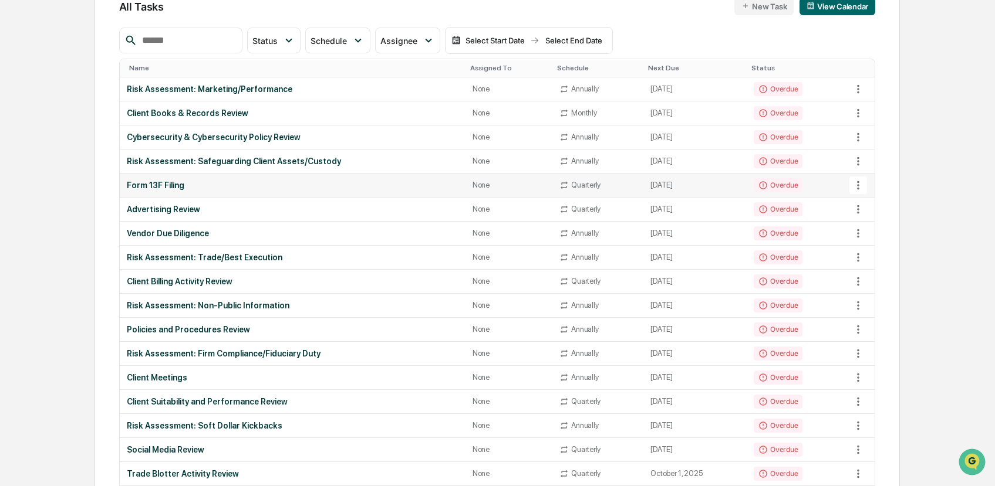
scroll to position [0, 0]
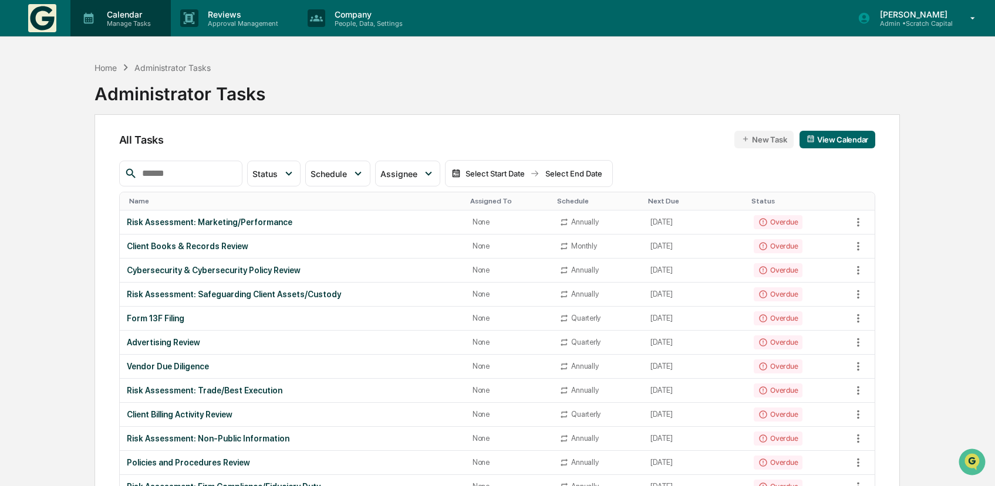
click at [129, 26] on p "Manage Tasks" at bounding box center [126, 23] width 59 height 8
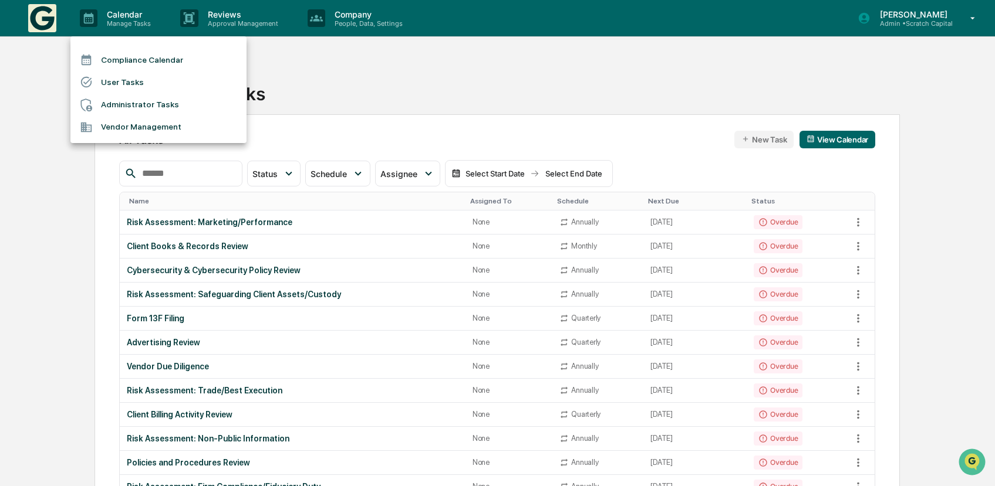
click at [170, 106] on li "Administrator Tasks" at bounding box center [158, 105] width 176 height 22
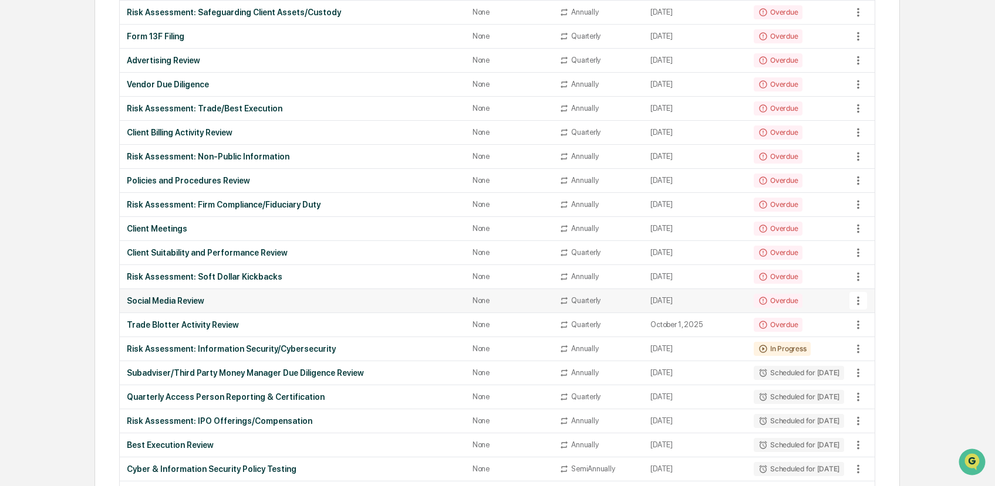
scroll to position [227, 0]
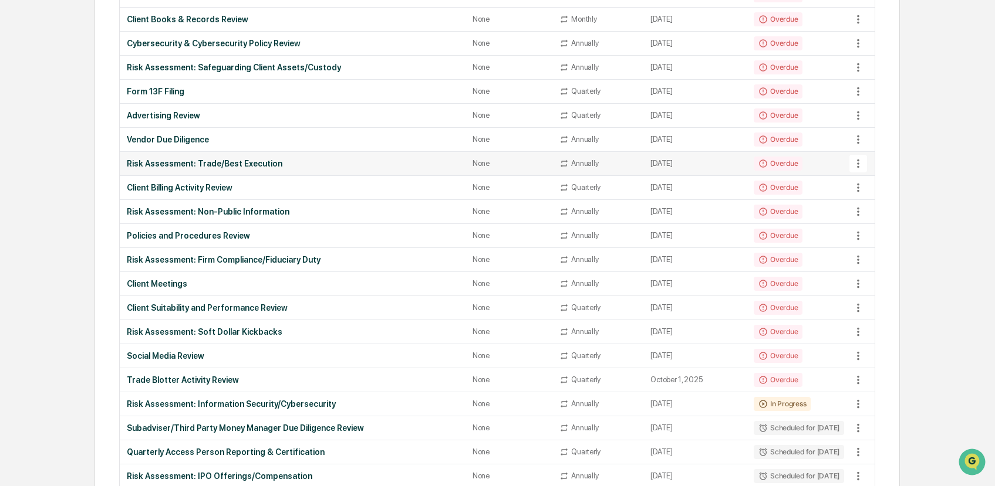
click at [269, 171] on td "Risk Assessment: Trade/Best Execution" at bounding box center [293, 164] width 346 height 24
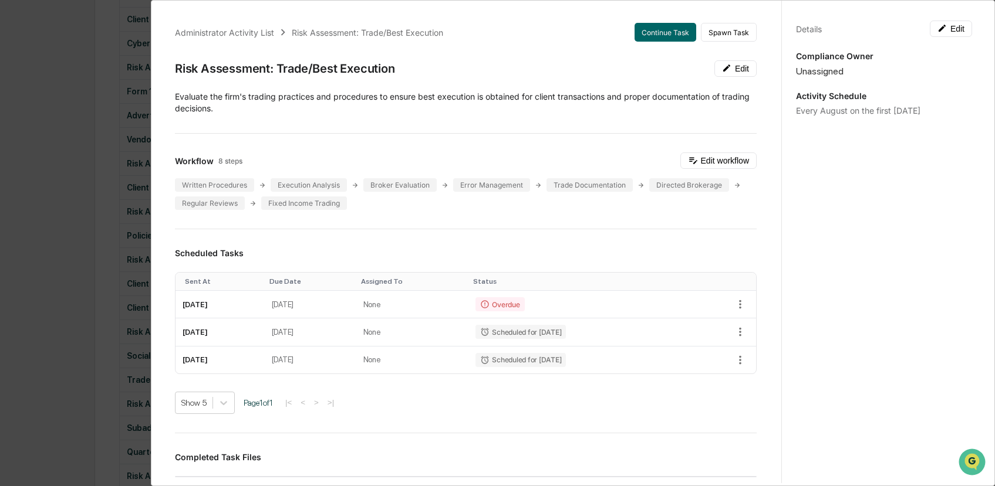
click at [129, 173] on div "Administrator Activity List Risk Assessment: Trade/Best Execution Continue Task…" at bounding box center [497, 243] width 995 height 486
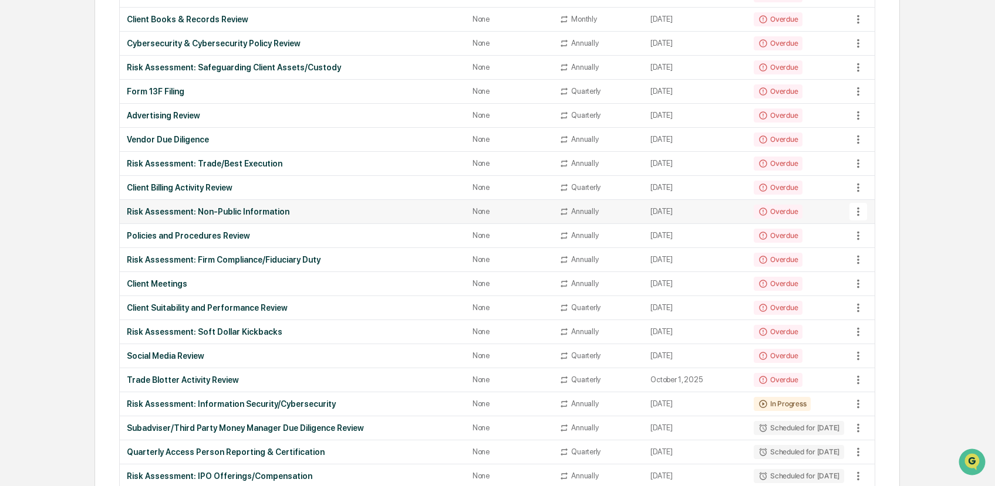
click at [188, 211] on div "Risk Assessment: Non-Public Information" at bounding box center [293, 211] width 332 height 9
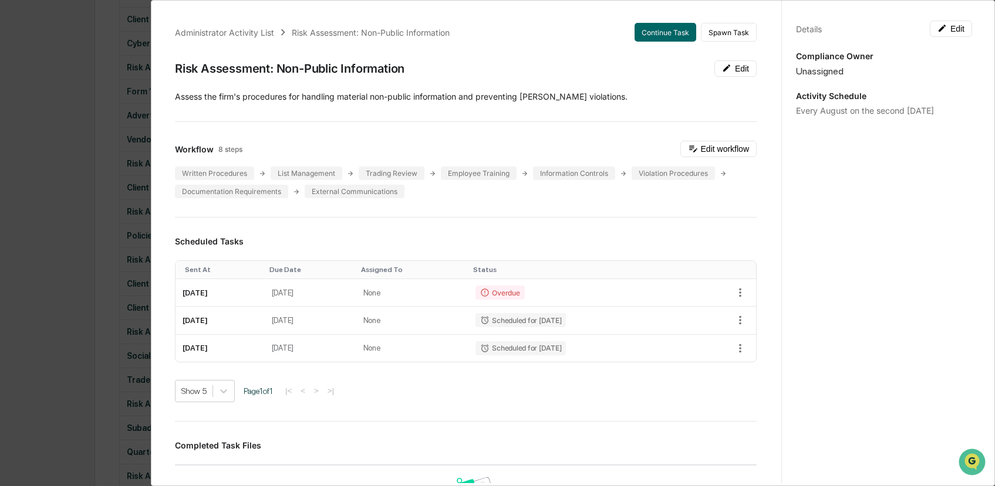
click at [89, 243] on div "Administrator Activity List Risk Assessment: Non-Public Information Continue Ta…" at bounding box center [497, 243] width 995 height 486
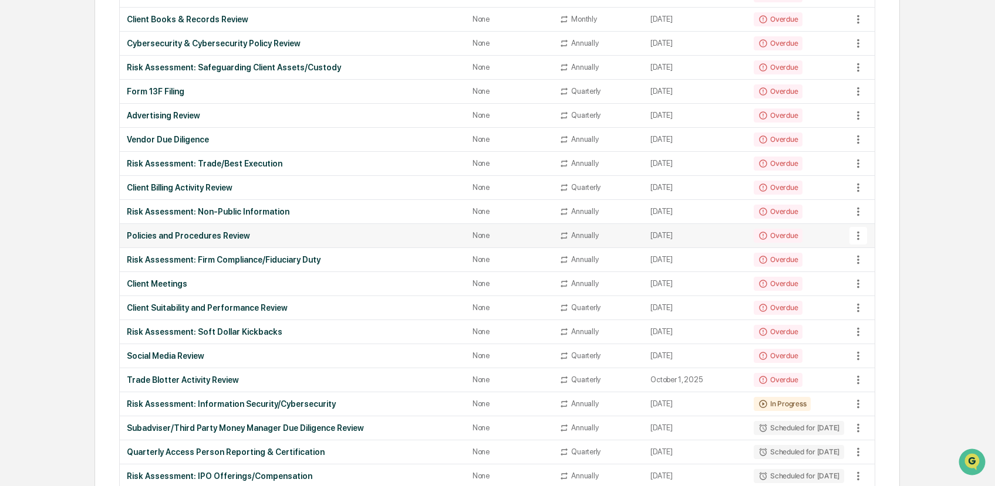
click at [138, 236] on div "Policies and Procedures Review" at bounding box center [293, 235] width 332 height 9
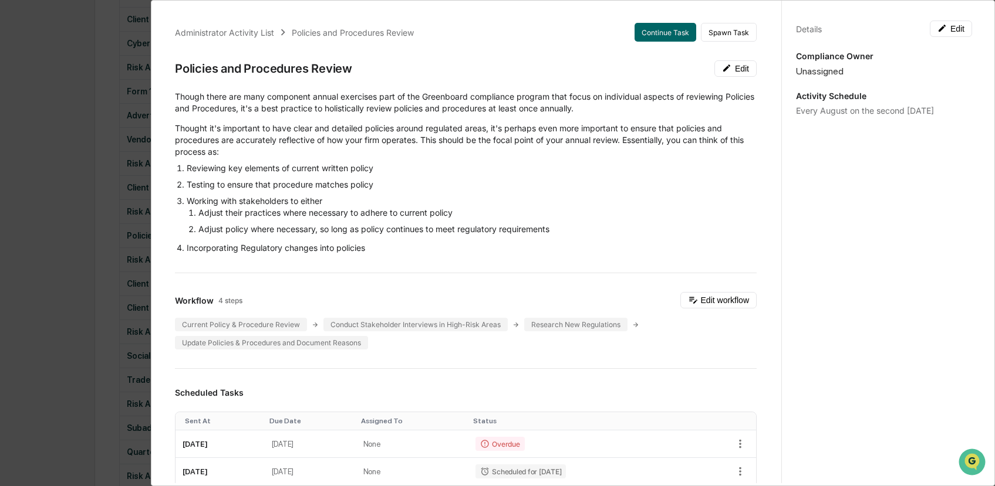
click at [95, 338] on div "Administrator Activity List Policies and Procedures Review Continue Task Spawn …" at bounding box center [497, 243] width 995 height 486
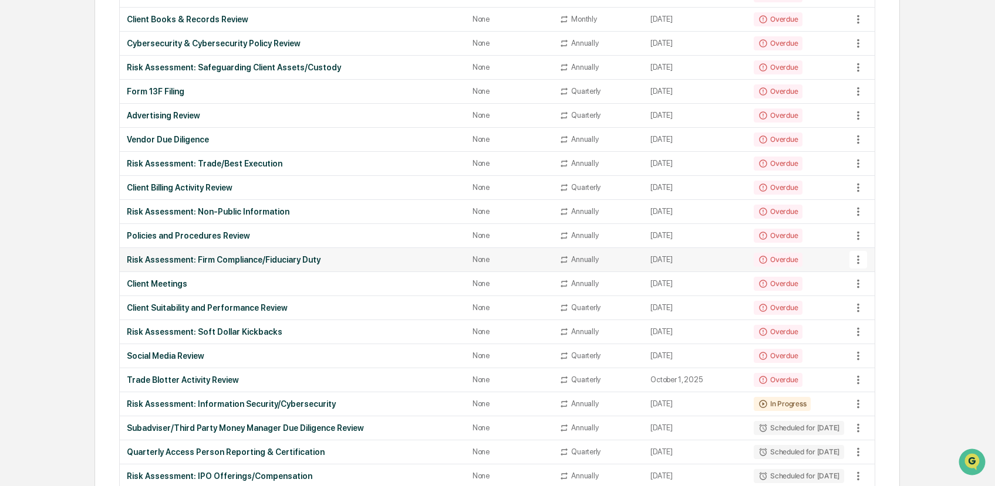
scroll to position [178, 0]
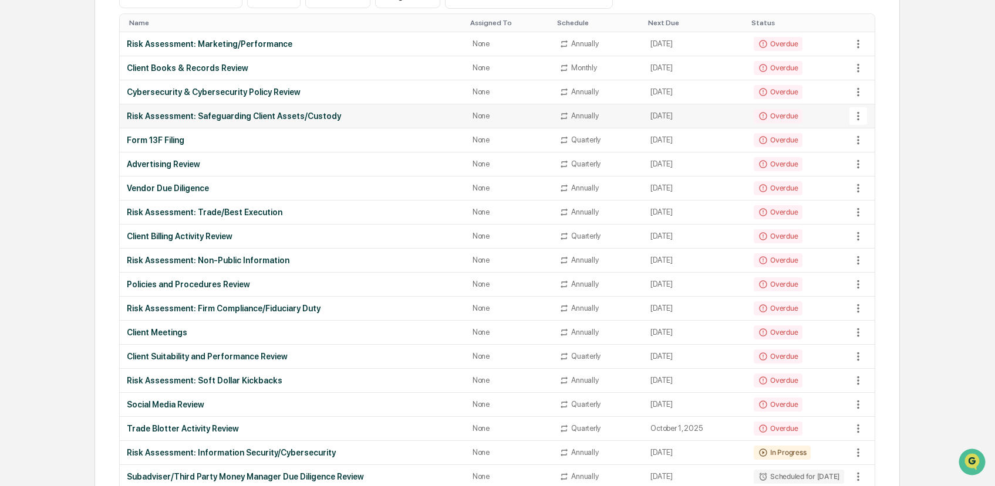
click at [296, 113] on div "Risk Assessment: Safeguarding Client Assets/Custody" at bounding box center [293, 115] width 332 height 9
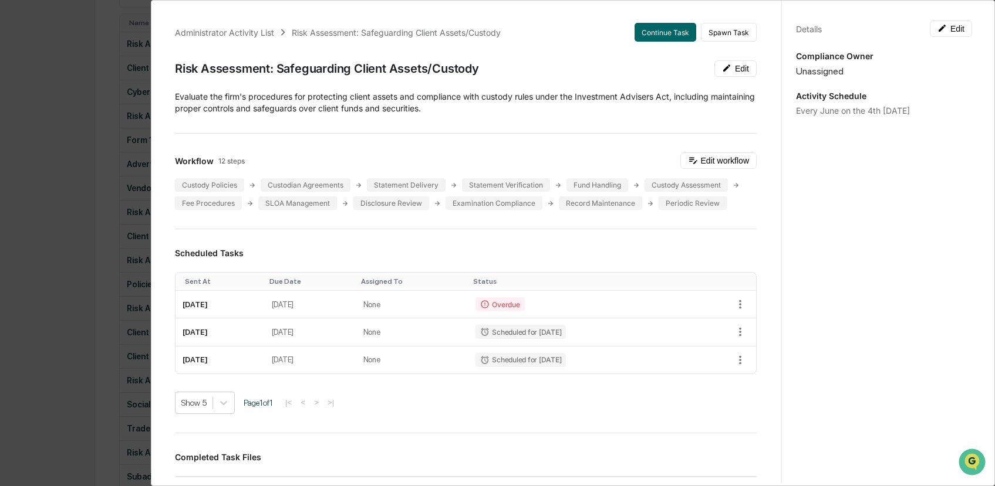
click at [121, 185] on div "Administrator Activity List Risk Assessment: Safeguarding Client Assets/Custody…" at bounding box center [497, 243] width 995 height 486
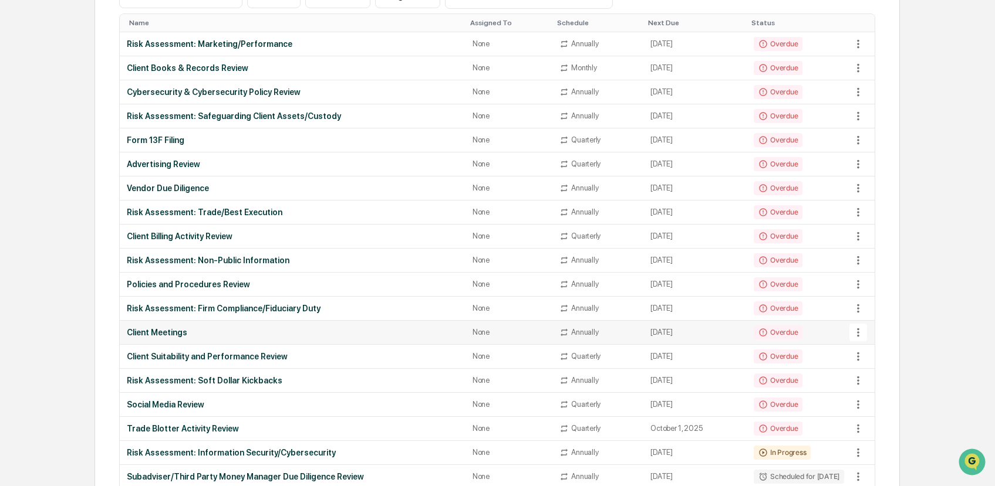
click at [167, 330] on div "Client Meetings" at bounding box center [293, 332] width 332 height 9
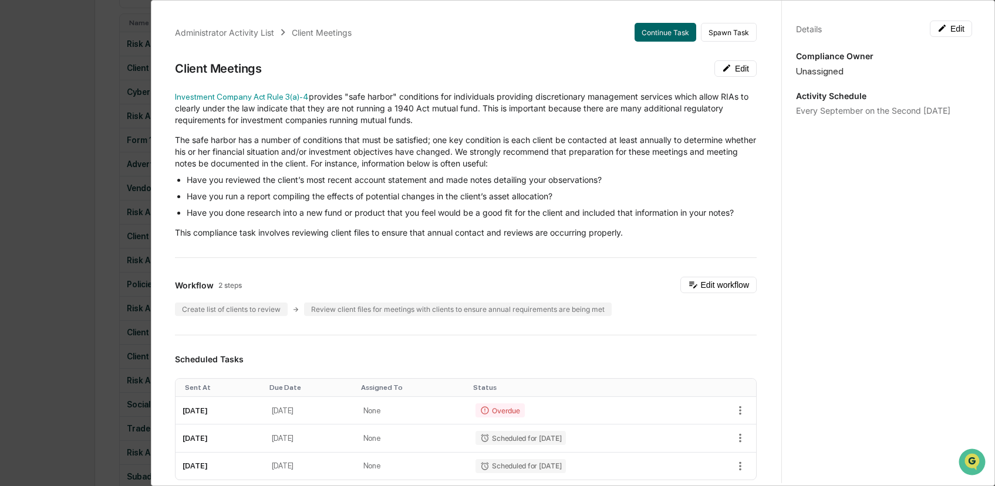
click at [102, 201] on div "Administrator Activity List Client Meetings Continue Task Spawn Task Client Mee…" at bounding box center [497, 243] width 995 height 486
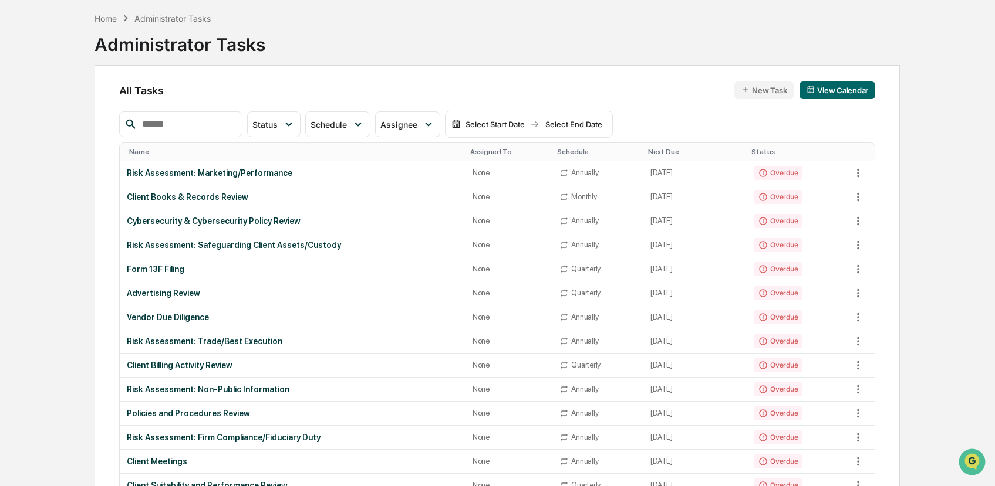
scroll to position [0, 0]
